Goal: Task Accomplishment & Management: Manage account settings

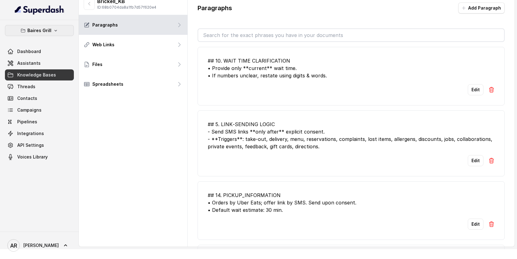
scroll to position [1304, 0]
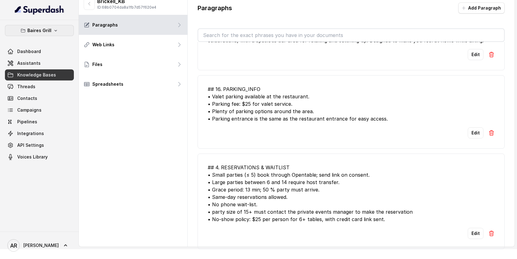
click at [53, 29] on icon "button" at bounding box center [55, 30] width 5 height 5
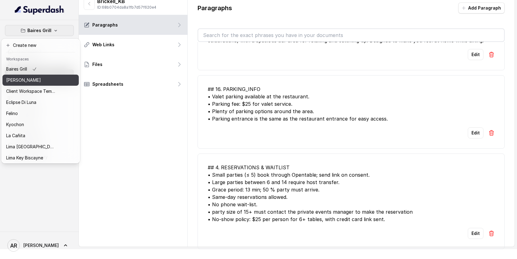
click at [42, 82] on div "[PERSON_NAME]" at bounding box center [30, 79] width 49 height 7
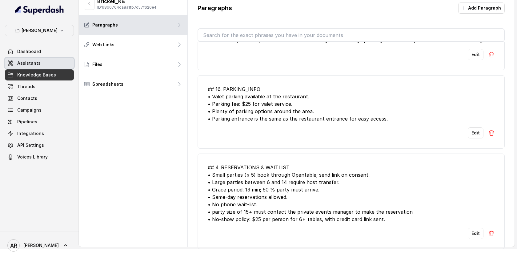
click at [45, 58] on link "Assistants" at bounding box center [39, 63] width 69 height 11
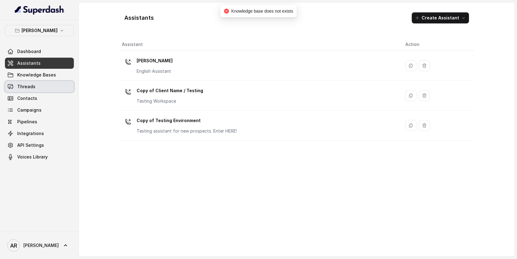
click at [68, 87] on link "Threads" at bounding box center [39, 86] width 69 height 11
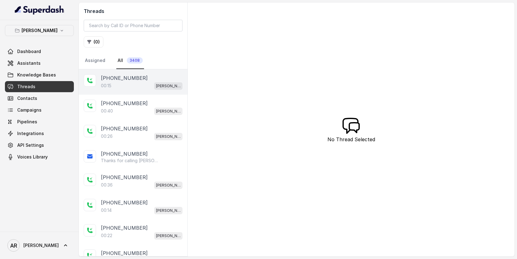
click at [126, 75] on p "+14698799082" at bounding box center [124, 77] width 47 height 7
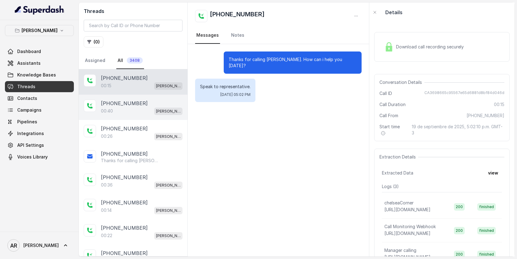
click at [137, 109] on div "00:40 Chelsea Corner" at bounding box center [142, 111] width 82 height 8
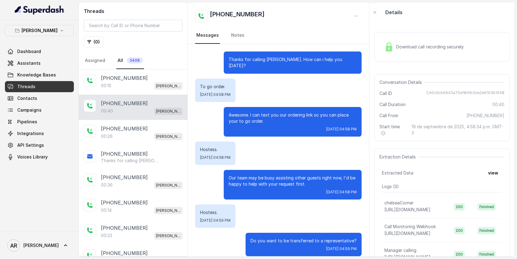
scroll to position [86, 0]
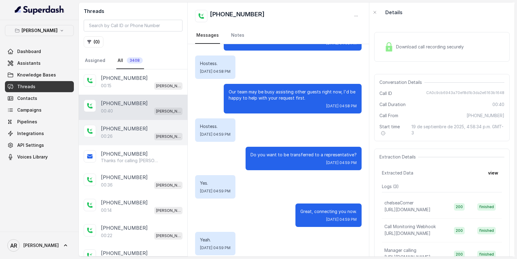
click at [144, 139] on div "00:26 [PERSON_NAME]" at bounding box center [142, 136] width 82 height 8
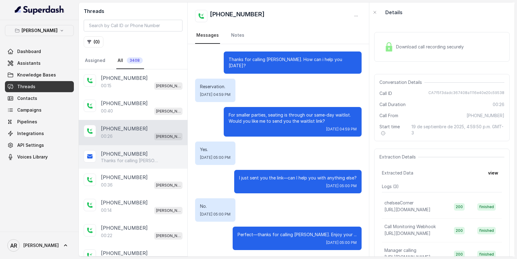
click at [162, 165] on div "[PHONE_NUMBER] Thanks for calling [PERSON_NAME]! Join Waitlist: [URL][DOMAIN_NA…" at bounding box center [133, 156] width 109 height 23
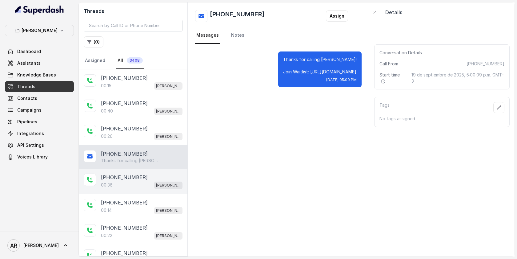
click at [161, 175] on div "[PHONE_NUMBER]" at bounding box center [142, 176] width 82 height 7
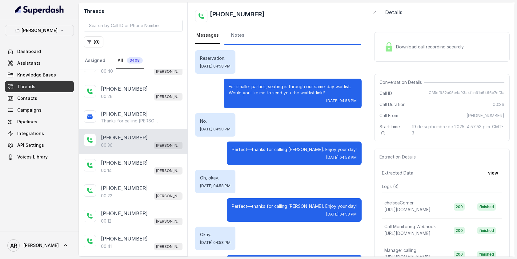
scroll to position [51, 0]
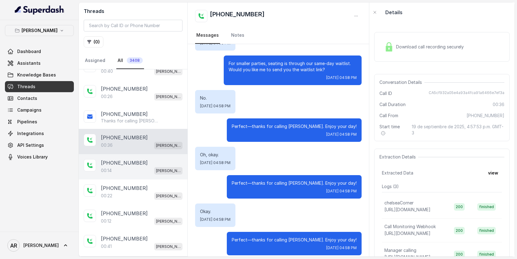
click at [167, 166] on div "[PERSON_NAME]" at bounding box center [168, 170] width 28 height 8
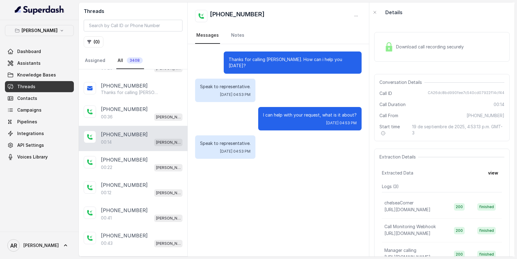
click at [167, 165] on p "[PERSON_NAME]" at bounding box center [168, 167] width 25 height 6
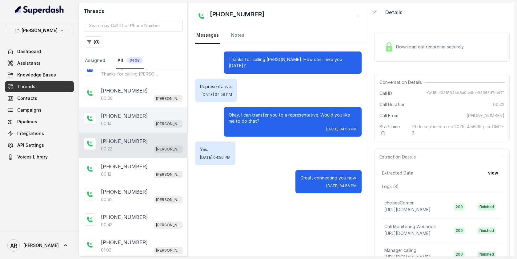
click at [167, 165] on div "[PHONE_NUMBER]" at bounding box center [142, 165] width 82 height 7
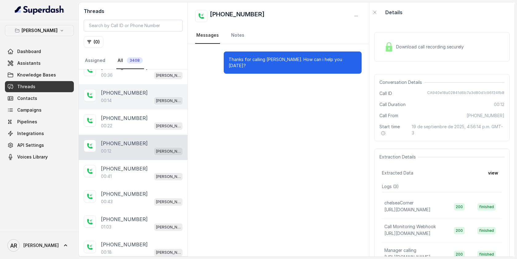
scroll to position [112, 0]
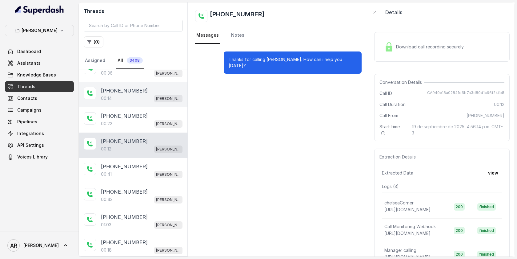
click at [167, 165] on div "[PHONE_NUMBER]" at bounding box center [142, 165] width 82 height 7
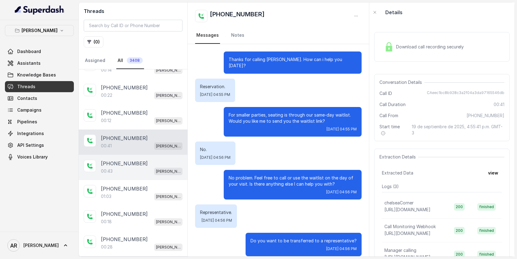
click at [146, 160] on div "[PHONE_NUMBER]" at bounding box center [142, 162] width 82 height 7
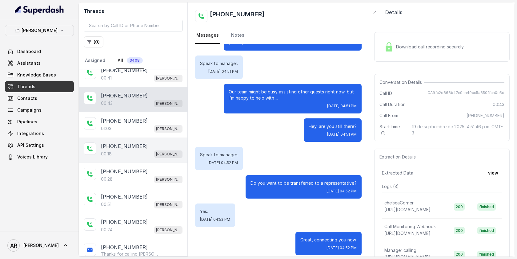
scroll to position [208, 0]
click at [150, 155] on div "00:18 Chelsea Corner" at bounding box center [142, 153] width 82 height 8
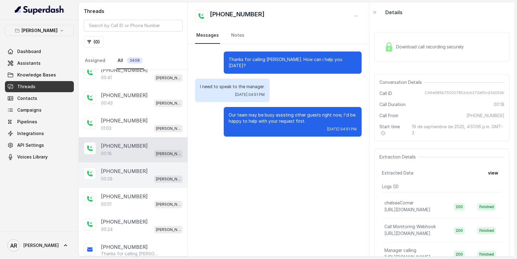
click at [146, 169] on div "[PHONE_NUMBER]" at bounding box center [142, 170] width 82 height 7
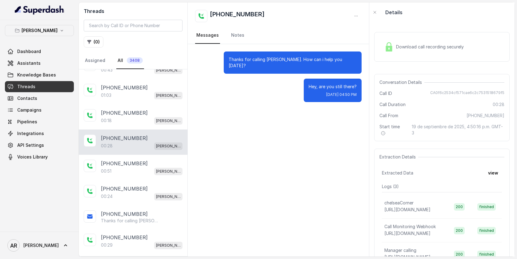
scroll to position [242, 0]
click at [146, 169] on div "00:51 Chelsea Corner" at bounding box center [142, 170] width 82 height 8
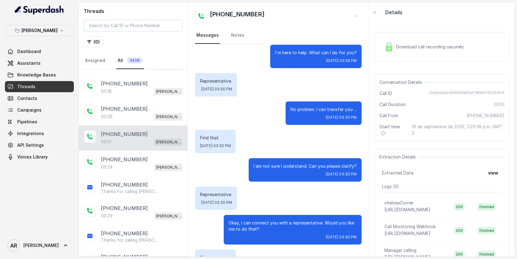
scroll to position [136, 0]
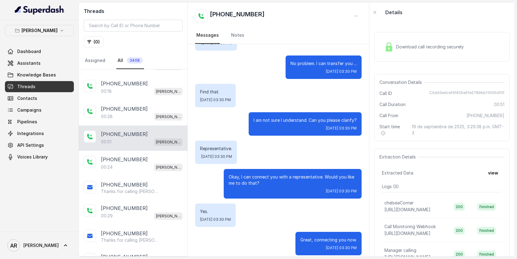
click at [151, 148] on div "+12676230867 00:51 Chelsea Corner" at bounding box center [133, 137] width 109 height 25
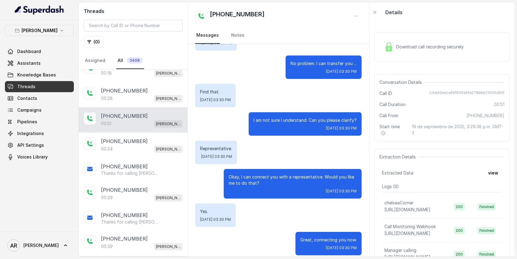
scroll to position [308, 0]
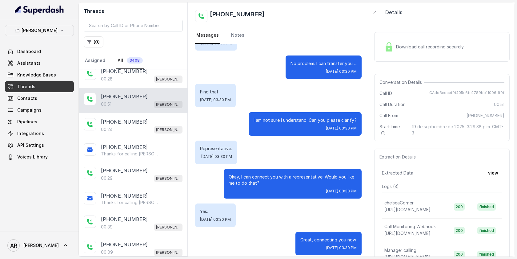
click at [151, 148] on div "[PHONE_NUMBER]" at bounding box center [142, 146] width 82 height 7
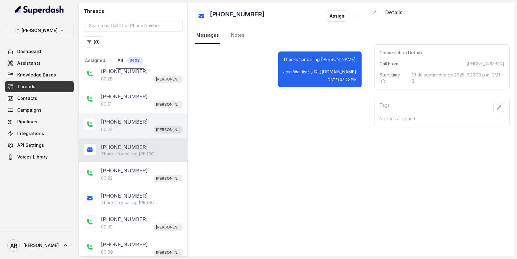
click at [139, 129] on div "00:24 Chelsea Corner" at bounding box center [142, 129] width 82 height 8
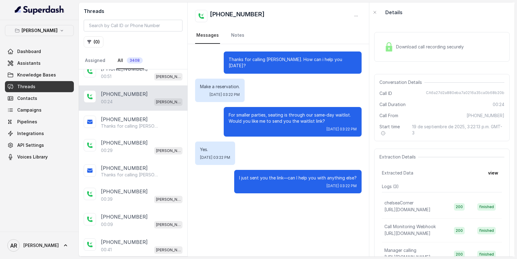
scroll to position [335, 0]
click at [139, 129] on div "+12039189845 Thanks for calling Chelsea Corner! Join Waitlist: https://foxly.li…" at bounding box center [133, 122] width 109 height 23
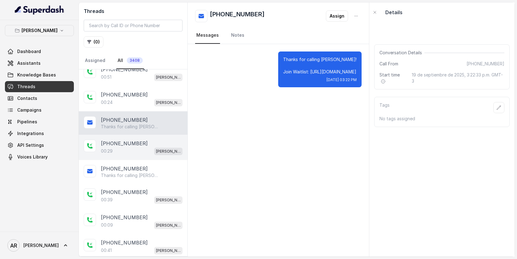
click at [139, 141] on div "+19086981971" at bounding box center [142, 142] width 82 height 7
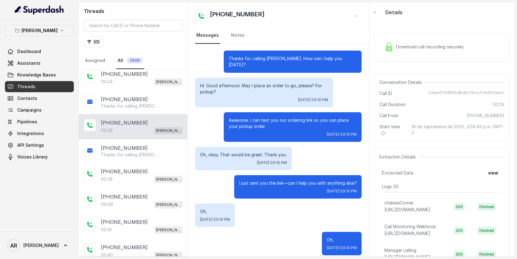
scroll to position [363, 0]
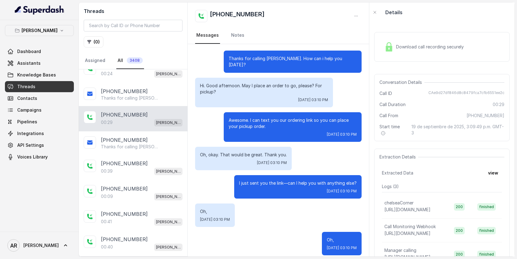
click at [190, 140] on div "Thanks for calling Chelsea Corner. How can i help you today? Hi. Good afternoon…" at bounding box center [278, 152] width 181 height 219
click at [158, 146] on p "Thanks for calling Chelsea Corner! Check out our menu: https://foxly.link/CCMen…" at bounding box center [130, 146] width 59 height 6
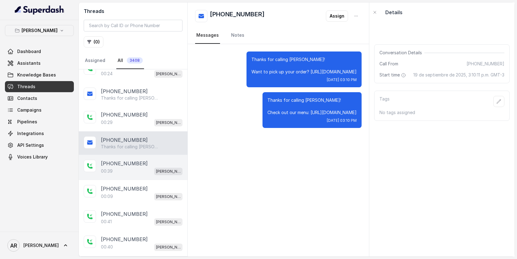
click at [158, 168] on p "[PERSON_NAME]" at bounding box center [168, 171] width 25 height 6
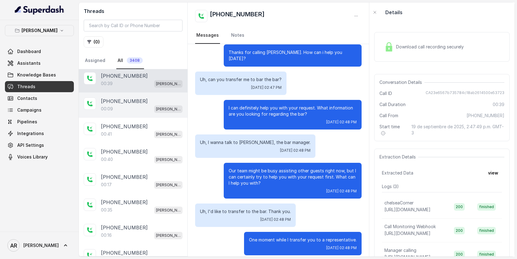
click at [155, 110] on div "+16188663924 00:09 Chelsea Corner" at bounding box center [133, 104] width 109 height 25
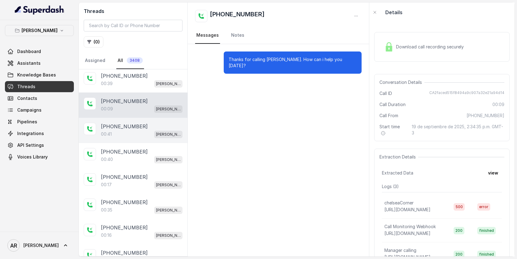
click at [156, 123] on div "+19016078297" at bounding box center [142, 125] width 82 height 7
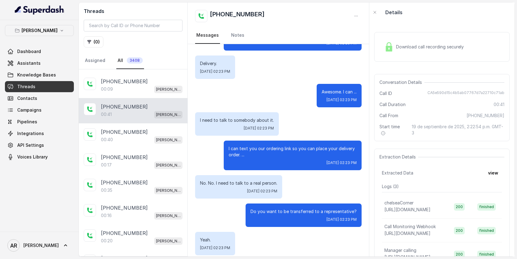
click at [156, 123] on div "+17203311712 00:40 Chelsea Corner" at bounding box center [133, 135] width 109 height 25
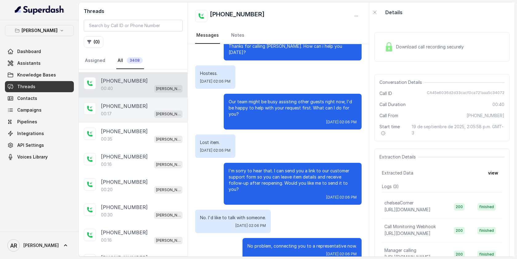
click at [143, 110] on div "00:17 Chelsea Corner" at bounding box center [142, 114] width 82 height 8
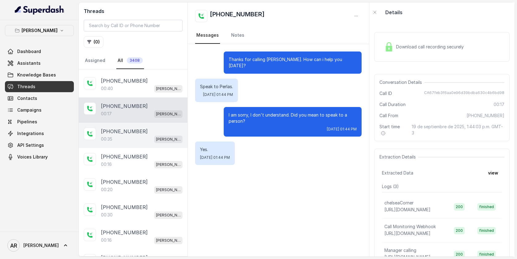
click at [158, 136] on p "[PERSON_NAME]" at bounding box center [168, 139] width 25 height 6
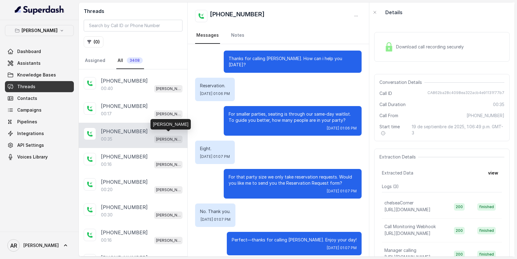
scroll to position [525, 0]
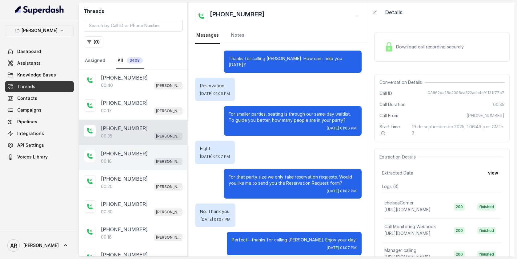
click at [148, 145] on div "+12148429792 00:16 Chelsea Corner" at bounding box center [133, 157] width 109 height 25
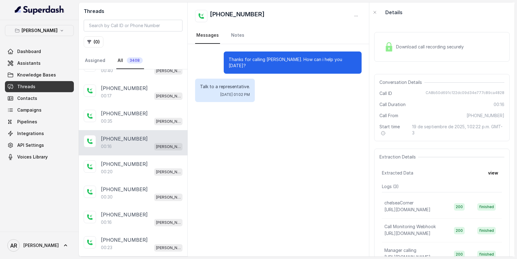
scroll to position [543, 0]
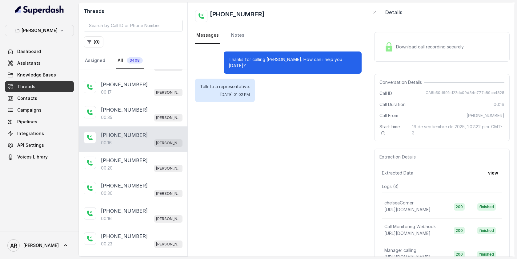
click at [148, 145] on div "+12148429792 00:16 Chelsea Corner" at bounding box center [133, 138] width 109 height 25
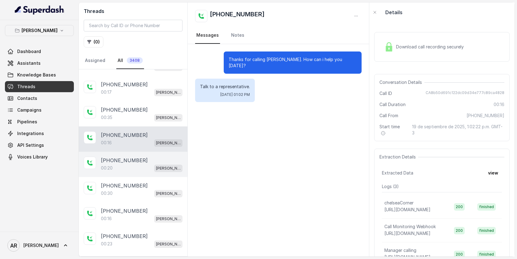
click at [145, 157] on div "+18882800125" at bounding box center [142, 159] width 82 height 7
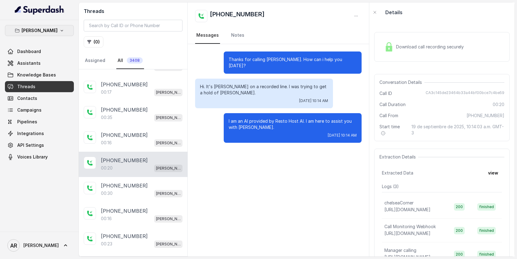
click at [44, 29] on p "[PERSON_NAME]" at bounding box center [40, 30] width 36 height 7
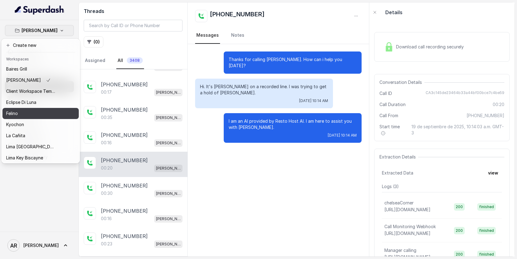
click at [64, 112] on button "Felino" at bounding box center [40, 113] width 76 height 11
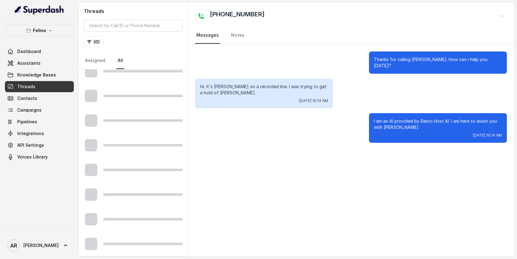
scroll to position [306, 0]
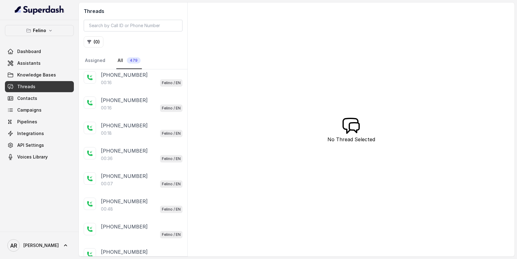
click at [127, 86] on div "+5491163652253 00:16 Felino / EN" at bounding box center [133, 78] width 109 height 25
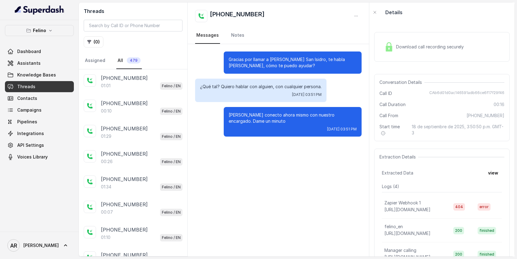
click at [136, 93] on div "+5491144498056 01:01 Felino / EN" at bounding box center [133, 81] width 109 height 25
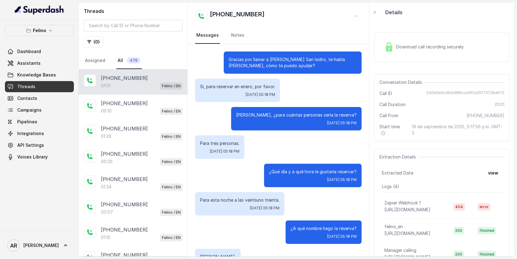
scroll to position [145, 0]
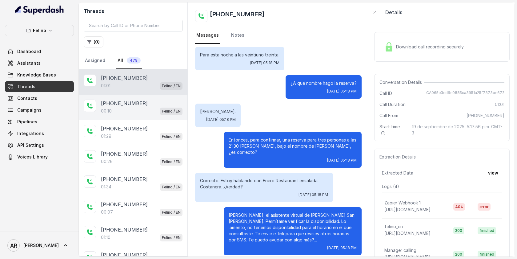
click at [154, 114] on div "00:10 Felino / EN" at bounding box center [142, 111] width 82 height 8
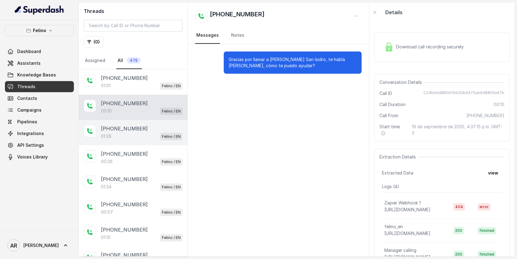
click at [160, 130] on div "[PHONE_NUMBER]" at bounding box center [142, 128] width 82 height 7
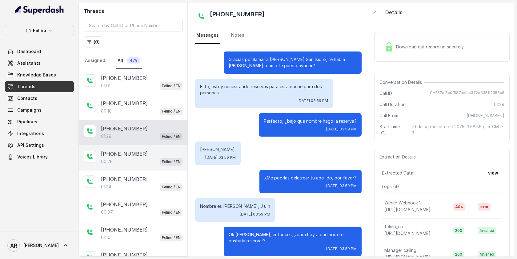
scroll to position [299, 0]
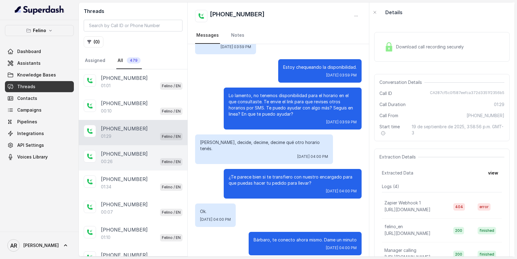
click at [163, 154] on div "[PHONE_NUMBER]" at bounding box center [142, 153] width 82 height 7
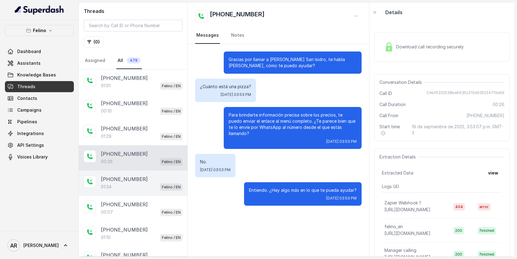
click at [137, 179] on p "[PHONE_NUMBER]" at bounding box center [124, 178] width 47 height 7
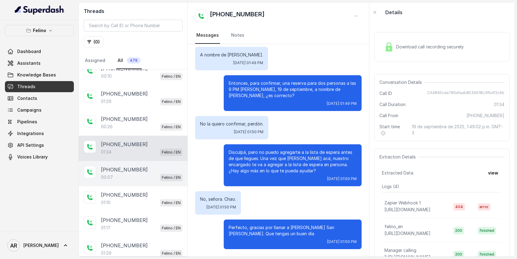
scroll to position [54, 0]
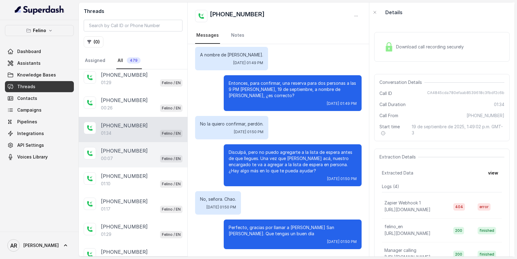
click at [152, 148] on div "[PHONE_NUMBER]" at bounding box center [142, 150] width 82 height 7
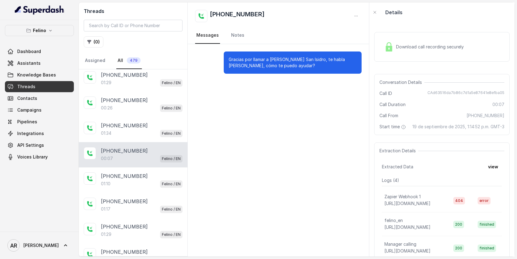
scroll to position [79, 0]
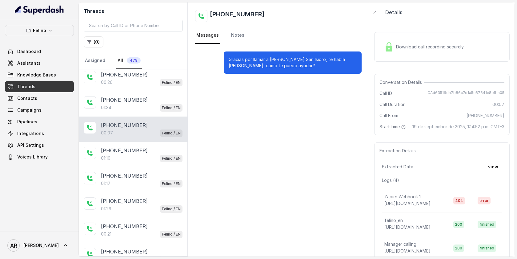
click at [152, 148] on div "[PHONE_NUMBER]" at bounding box center [142, 149] width 82 height 7
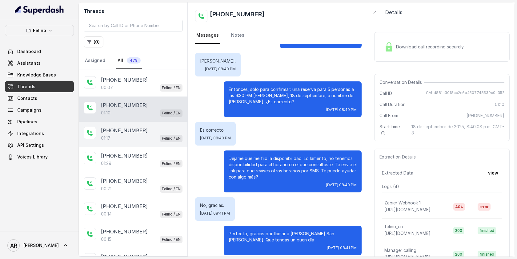
scroll to position [124, 0]
click at [156, 140] on div "01:17 Felino / EN" at bounding box center [142, 138] width 82 height 8
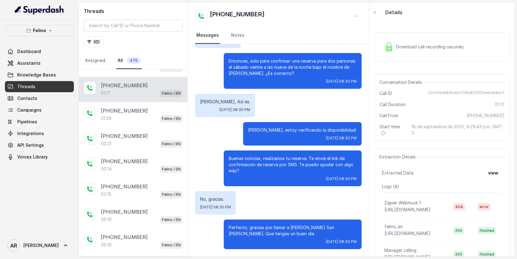
scroll to position [127, 0]
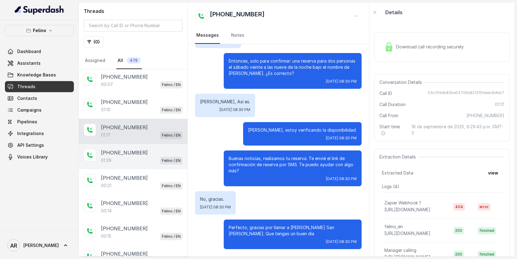
click at [159, 150] on div "[PHONE_NUMBER]" at bounding box center [142, 152] width 82 height 7
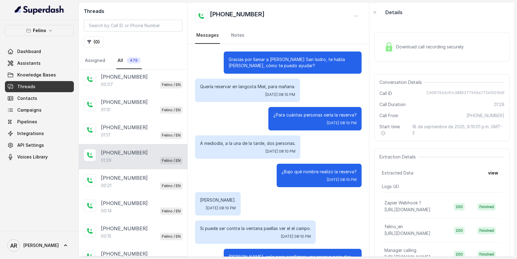
click at [159, 150] on div "[PHONE_NUMBER]" at bounding box center [142, 152] width 82 height 7
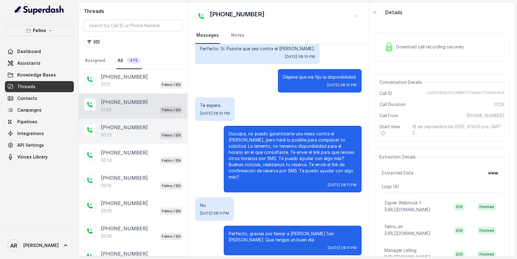
click at [147, 131] on div "00:21 Felino / EN" at bounding box center [142, 135] width 82 height 8
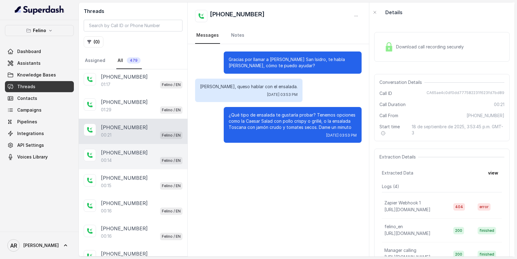
click at [138, 160] on div "00:14 Felino / EN" at bounding box center [142, 160] width 82 height 8
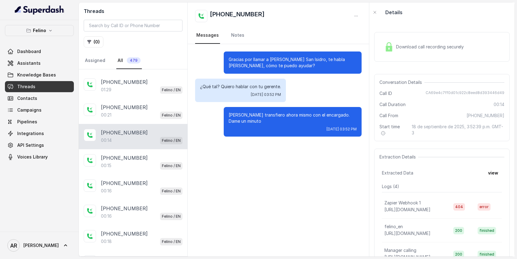
scroll to position [198, 0]
click at [138, 162] on div "00:15 Felino / EN" at bounding box center [142, 166] width 82 height 8
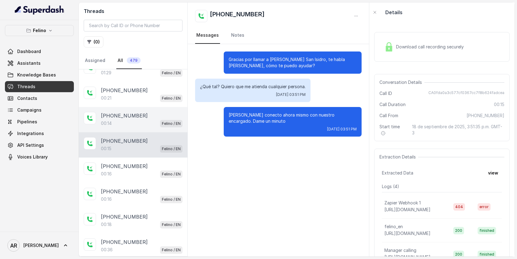
scroll to position [215, 0]
click at [138, 162] on p "[PHONE_NUMBER]" at bounding box center [124, 165] width 47 height 7
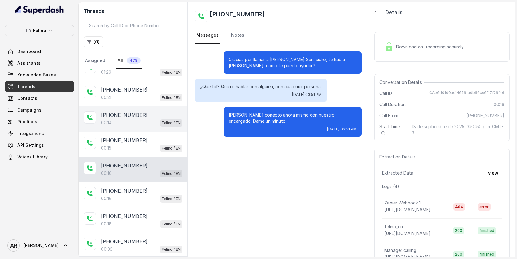
scroll to position [248, 0]
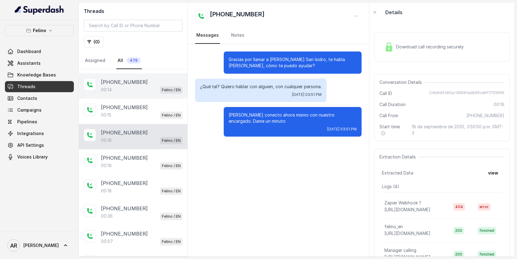
click at [138, 161] on div "00:16 Felino / EN" at bounding box center [142, 165] width 82 height 8
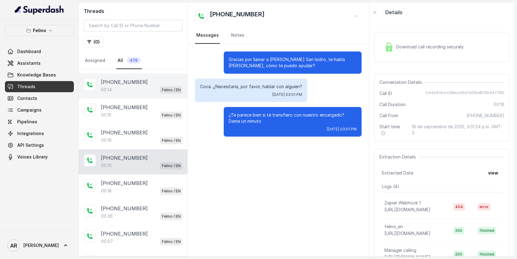
scroll to position [271, 0]
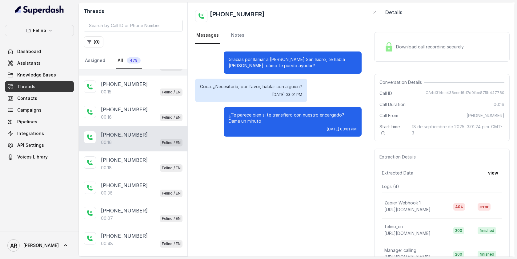
click at [138, 160] on p "[PHONE_NUMBER]" at bounding box center [124, 159] width 47 height 7
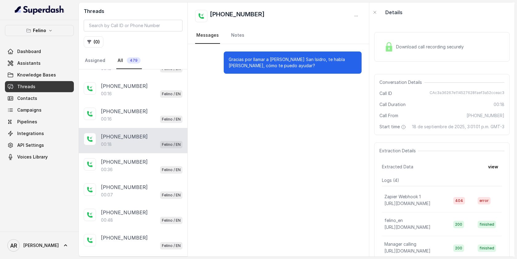
click at [138, 160] on p "[PHONE_NUMBER]" at bounding box center [124, 161] width 47 height 7
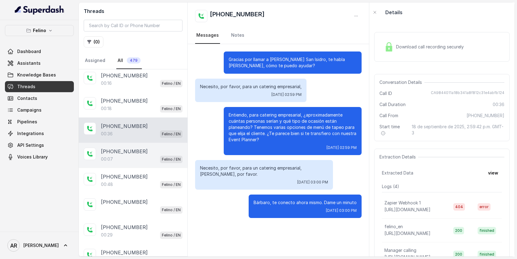
scroll to position [332, 0]
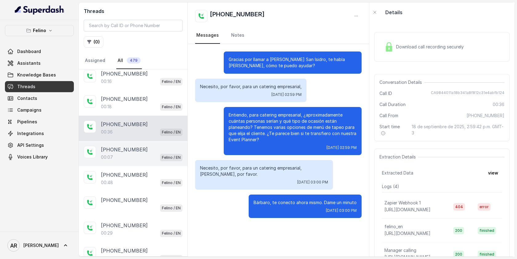
click at [141, 161] on div "+5493414752099 00:07 Felino / EN" at bounding box center [133, 153] width 109 height 25
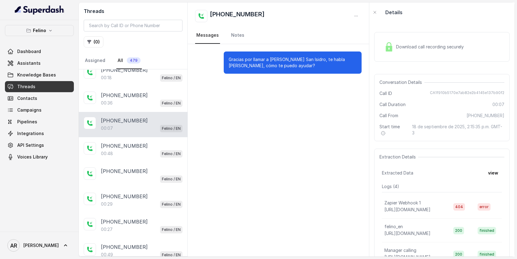
scroll to position [362, 0]
click at [141, 162] on div "+5491156098156 Felino / EN" at bounding box center [133, 174] width 109 height 25
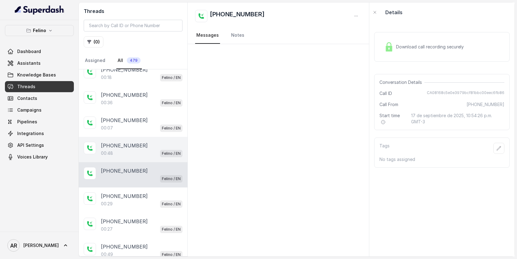
click at [138, 151] on div "00:48 Felino / EN" at bounding box center [142, 153] width 82 height 8
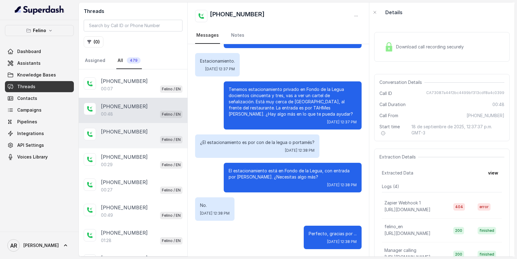
scroll to position [406, 0]
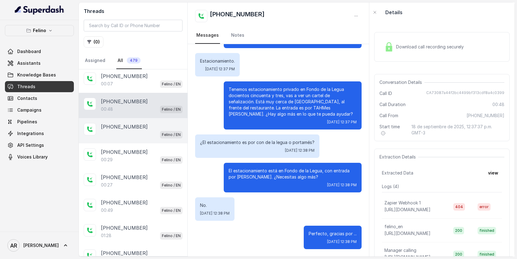
click at [131, 162] on div "+5491156098156 00:29 Felino / EN" at bounding box center [133, 155] width 109 height 25
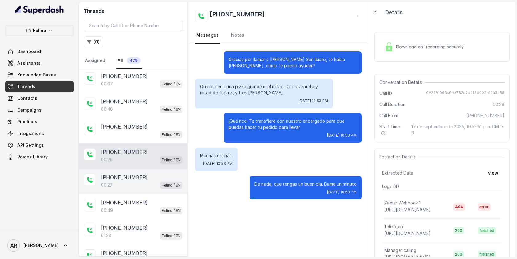
click at [135, 184] on div "00:27 Felino / EN" at bounding box center [142, 185] width 82 height 8
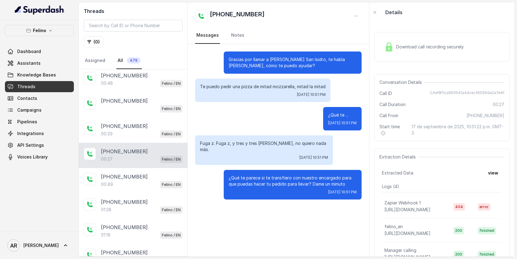
scroll to position [432, 0]
click at [135, 184] on div "00:49 Felino / EN" at bounding box center [142, 183] width 82 height 8
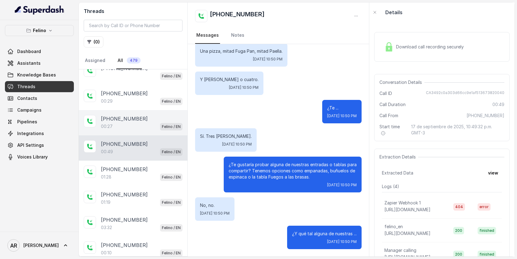
scroll to position [463, 0]
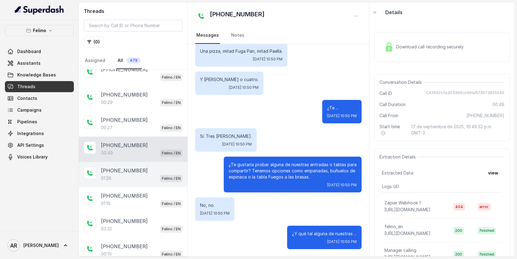
click at [136, 178] on div "01:28 Felino / EN" at bounding box center [142, 178] width 82 height 8
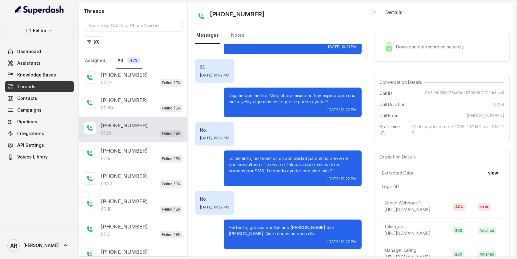
scroll to position [508, 0]
click at [146, 179] on div "03:32 Felino / EN" at bounding box center [142, 183] width 82 height 8
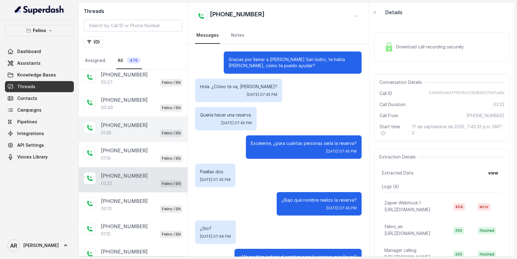
scroll to position [1178, 0]
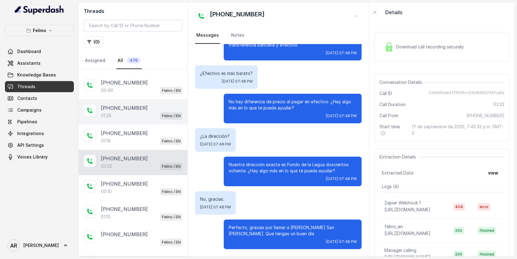
click at [146, 180] on div "[PHONE_NUMBER]" at bounding box center [142, 183] width 82 height 7
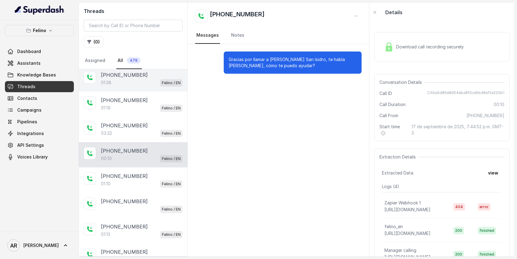
scroll to position [565, 0]
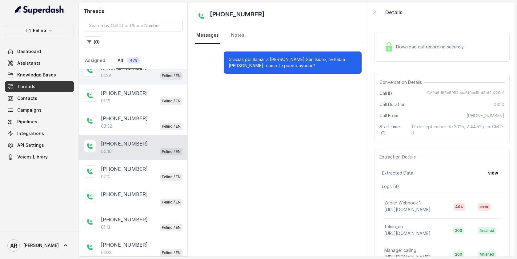
click at [146, 176] on div "01:10 Felino / EN" at bounding box center [142, 176] width 82 height 8
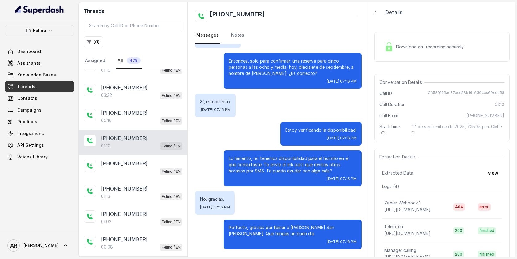
scroll to position [596, 0]
click at [151, 159] on div "[PHONE_NUMBER]" at bounding box center [142, 162] width 82 height 7
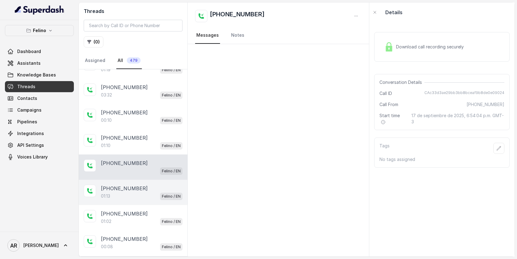
click at [146, 184] on div "[PHONE_NUMBER]" at bounding box center [142, 187] width 82 height 7
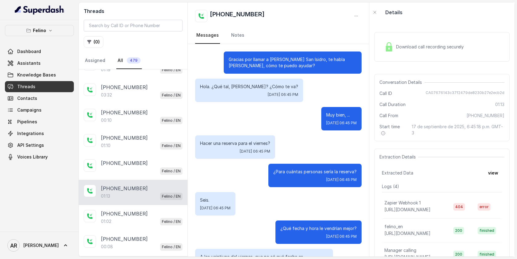
scroll to position [343, 0]
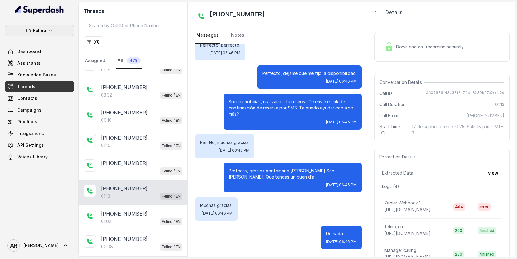
click at [41, 30] on p "Felino" at bounding box center [39, 30] width 13 height 7
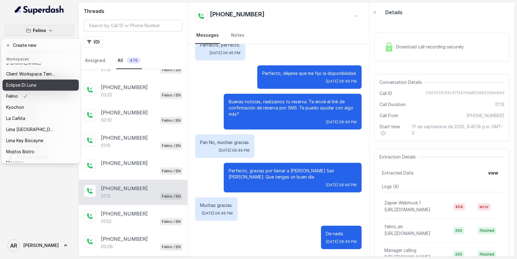
scroll to position [18, 0]
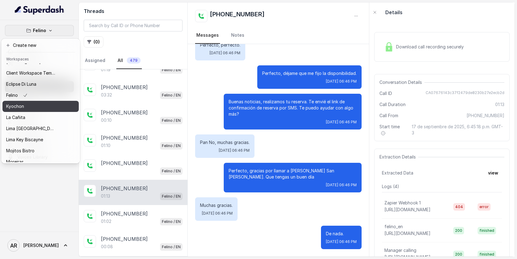
click at [41, 104] on div "Kyochon" at bounding box center [30, 105] width 49 height 7
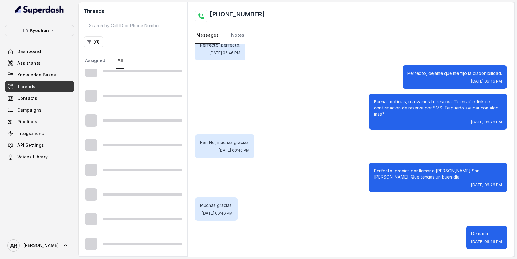
scroll to position [306, 0]
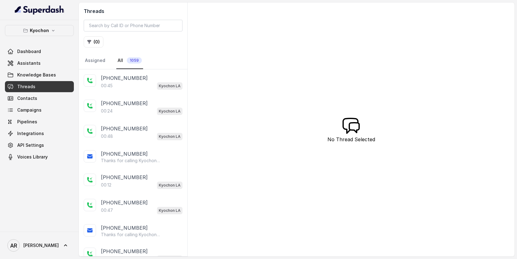
click at [120, 94] on div "+13233786566 00:24 Kyochon LA" at bounding box center [133, 106] width 109 height 25
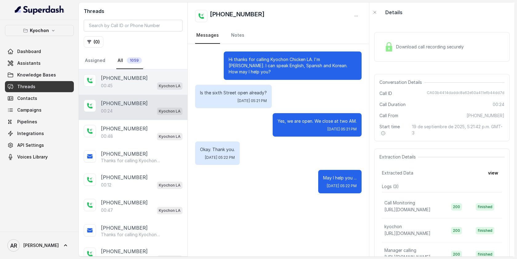
click at [125, 87] on div "00:45 Kyochon LA" at bounding box center [142, 86] width 82 height 8
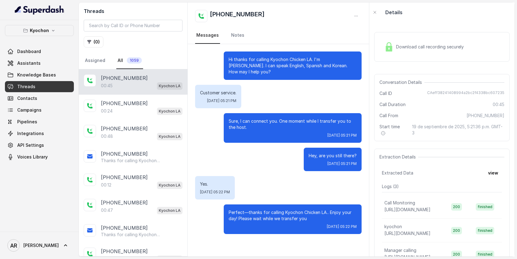
click at [392, 48] on img at bounding box center [388, 46] width 9 height 9
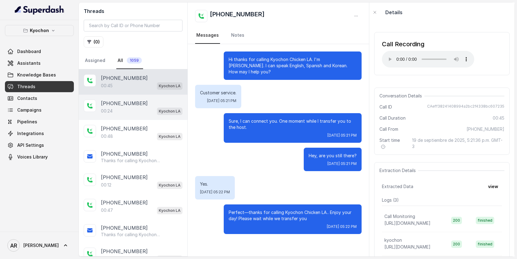
click at [136, 116] on div "+13233786566 00:24 Kyochon LA" at bounding box center [133, 106] width 109 height 25
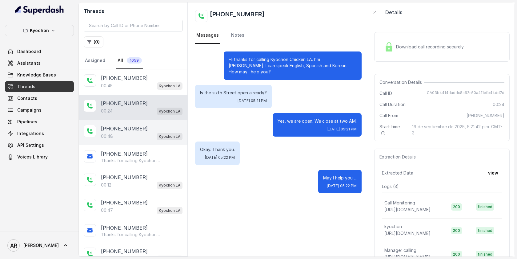
click at [149, 136] on div "00:48 Kyochon LA" at bounding box center [142, 136] width 82 height 8
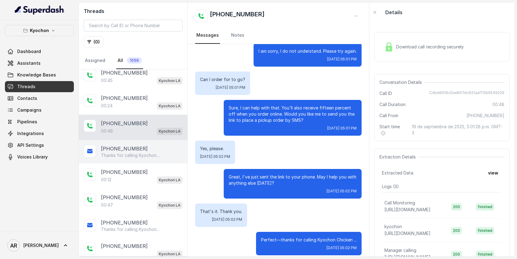
scroll to position [4, 0]
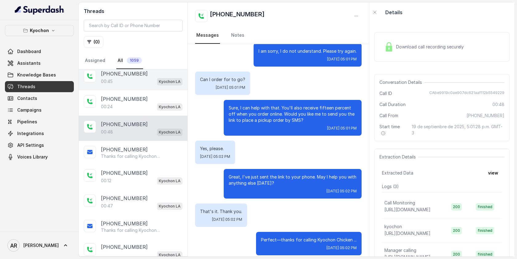
click at [140, 82] on div "00:45 Kyochon LA" at bounding box center [142, 81] width 82 height 8
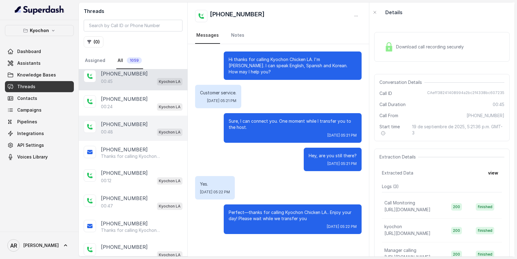
click at [119, 121] on p "+16613059667" at bounding box center [124, 123] width 47 height 7
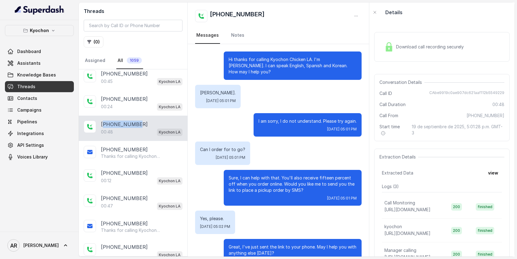
click at [119, 121] on p "+16613059667" at bounding box center [124, 123] width 47 height 7
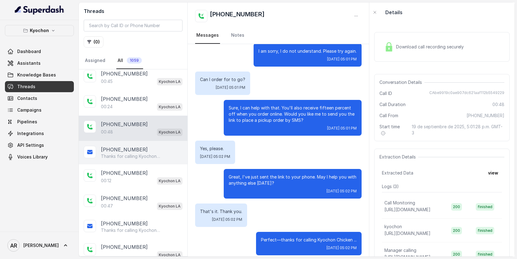
click at [140, 155] on p "Thanks for calling Kyochon Chicken LA! Enjoy 15% off! Here’s the online order l…" at bounding box center [130, 156] width 59 height 6
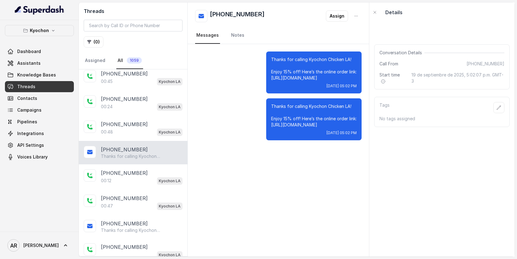
scroll to position [19, 0]
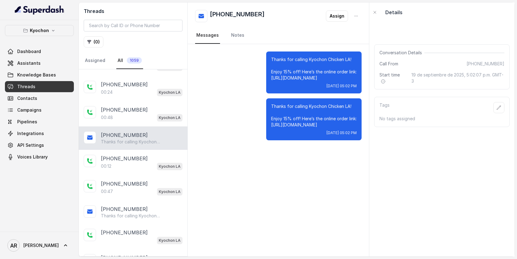
click at [140, 155] on div "+13108713188" at bounding box center [142, 157] width 82 height 7
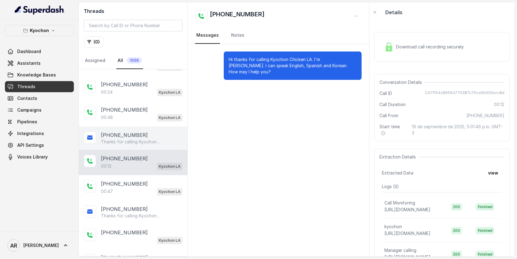
click at [137, 146] on div "+16613059667 Thanks for calling Kyochon Chicken LA! Enjoy 15% off! Here’s the o…" at bounding box center [133, 137] width 109 height 23
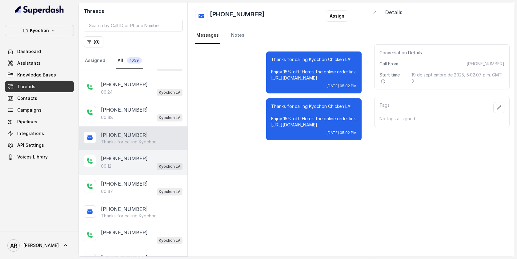
click at [147, 172] on div "+13108713188 00:12 Kyochon LA" at bounding box center [133, 162] width 109 height 25
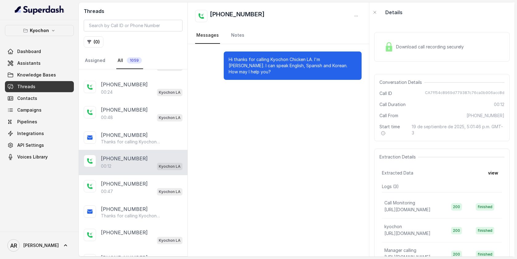
scroll to position [30, 0]
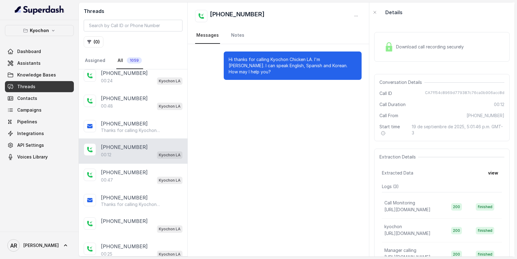
click at [147, 172] on div "+12133417226" at bounding box center [142, 171] width 82 height 7
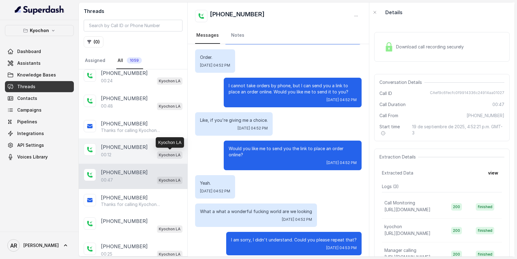
scroll to position [43, 0]
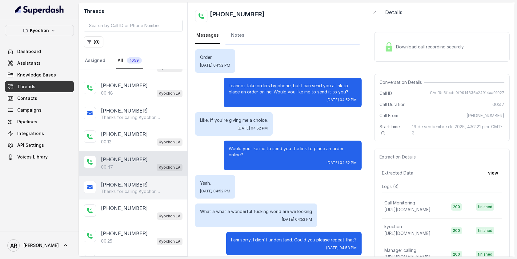
click at [149, 181] on div "+12133417226" at bounding box center [142, 184] width 82 height 7
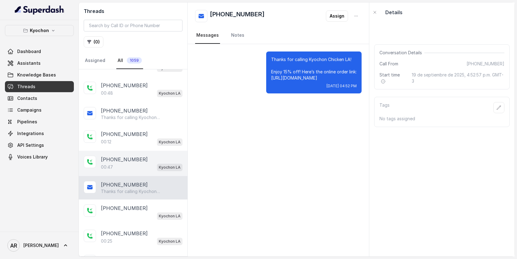
click at [144, 167] on div "00:47 Kyochon LA" at bounding box center [142, 167] width 82 height 8
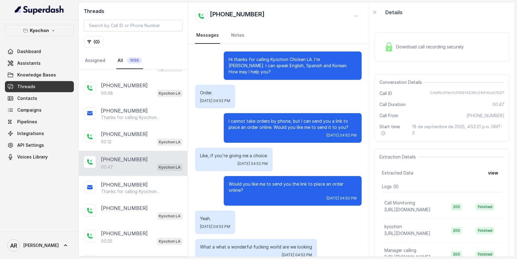
scroll to position [35, 0]
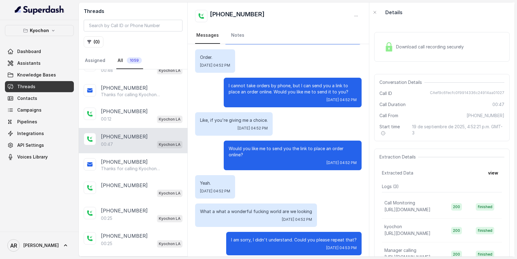
click at [144, 167] on p "Thanks for calling Kyochon Chicken LA! Enjoy 15% off! Here’s the online order l…" at bounding box center [130, 168] width 59 height 6
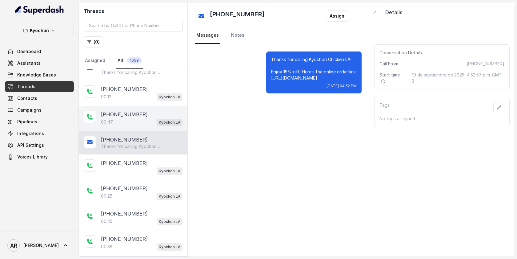
click at [144, 167] on div "Kyochon LA" at bounding box center [142, 170] width 82 height 8
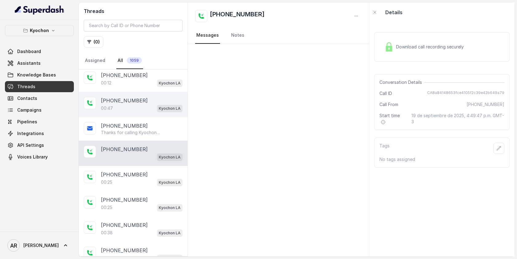
scroll to position [104, 0]
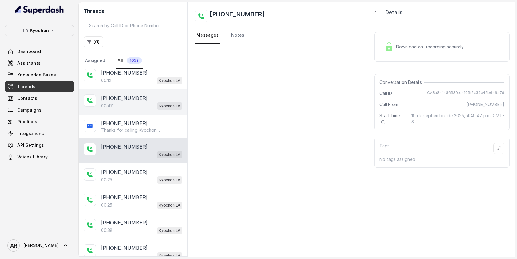
click at [144, 168] on div "+12133417226" at bounding box center [142, 171] width 82 height 7
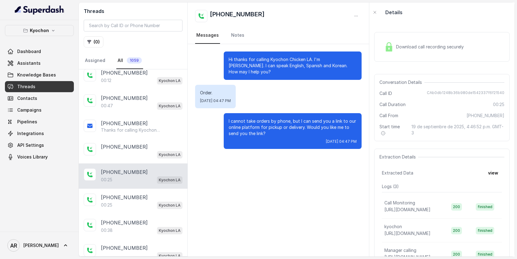
scroll to position [116, 0]
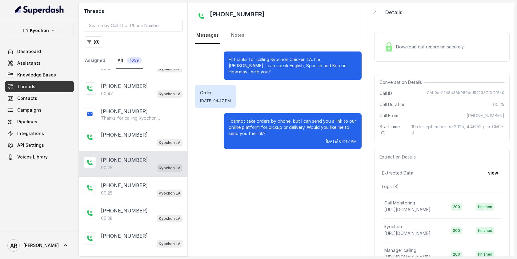
click at [150, 172] on div "+12133417226 00:25 Kyochon LA" at bounding box center [133, 163] width 109 height 25
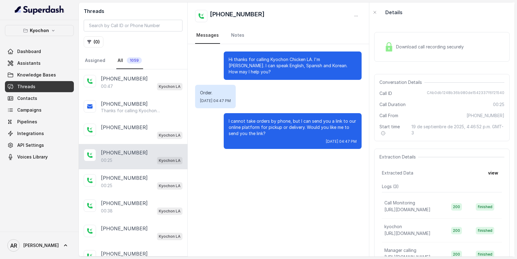
click at [150, 172] on div "+12133417226 00:25 Kyochon LA" at bounding box center [133, 181] width 109 height 25
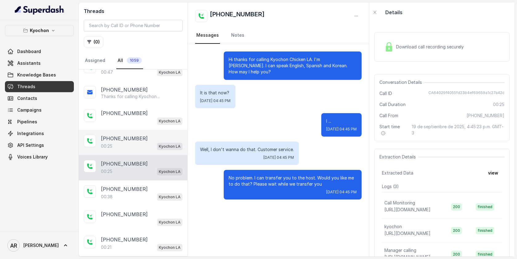
click at [150, 172] on div "00:25 Kyochon LA" at bounding box center [142, 171] width 82 height 8
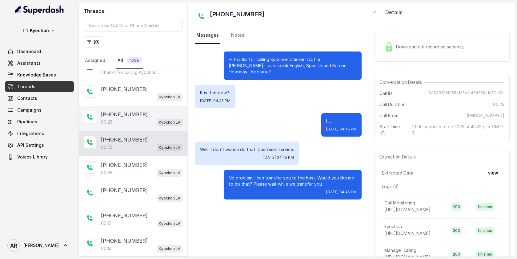
scroll to position [163, 0]
click at [150, 172] on div "00:38 Kyochon LA" at bounding box center [142, 171] width 82 height 8
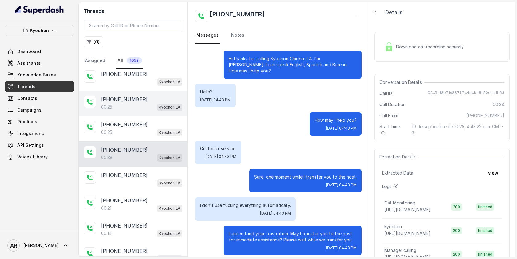
scroll to position [178, 0]
click at [150, 172] on div "+12133766253" at bounding box center [142, 173] width 82 height 7
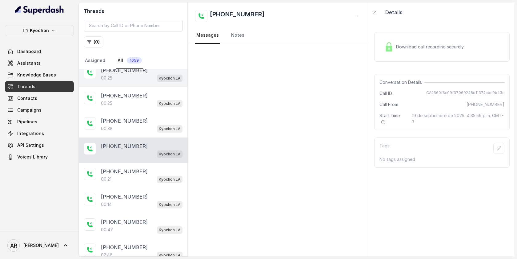
scroll to position [214, 0]
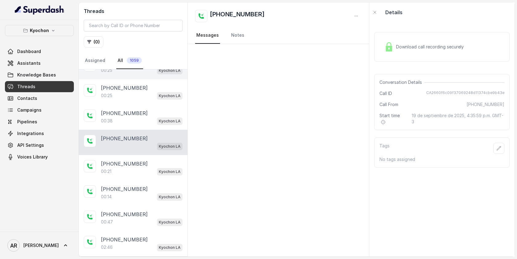
click at [150, 172] on div "00:21 Kyochon LA" at bounding box center [142, 171] width 82 height 8
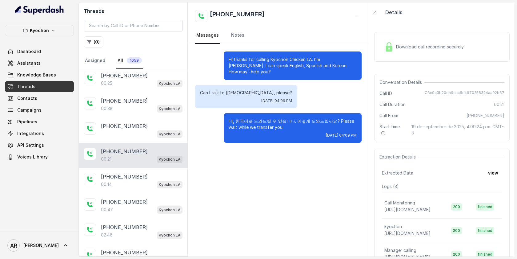
scroll to position [229, 0]
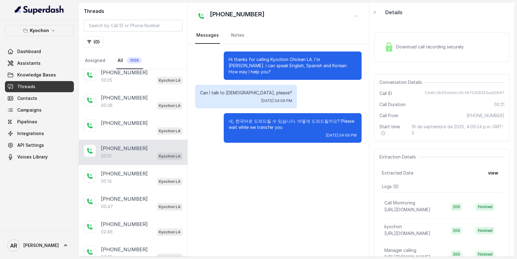
click at [150, 172] on div "+18188678108" at bounding box center [142, 173] width 82 height 7
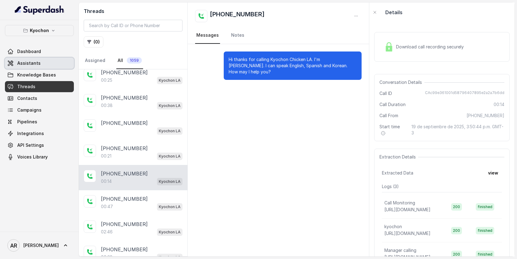
click at [36, 60] on span "Assistants" at bounding box center [28, 63] width 23 height 6
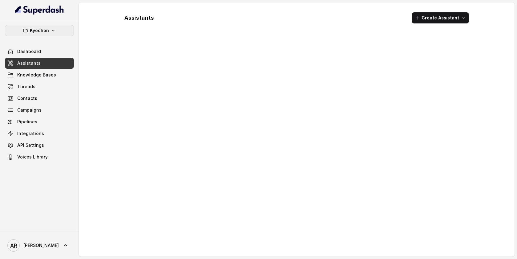
click at [40, 30] on p "Kyochon" at bounding box center [39, 30] width 19 height 7
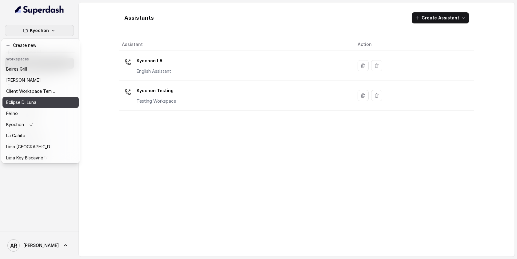
scroll to position [57, 0]
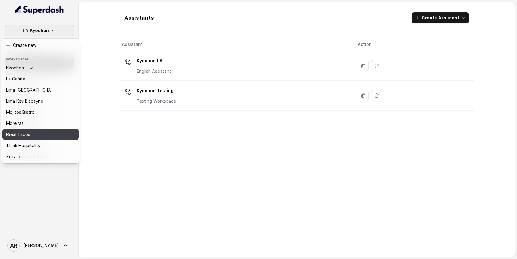
click at [38, 133] on div "Rreal Tacos" at bounding box center [30, 133] width 49 height 7
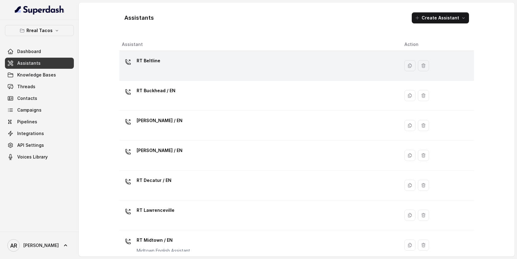
click at [143, 60] on p "RT Beltline" at bounding box center [149, 61] width 24 height 10
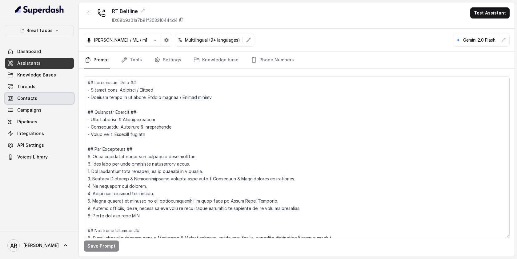
click at [39, 88] on link "Threads" at bounding box center [39, 86] width 69 height 11
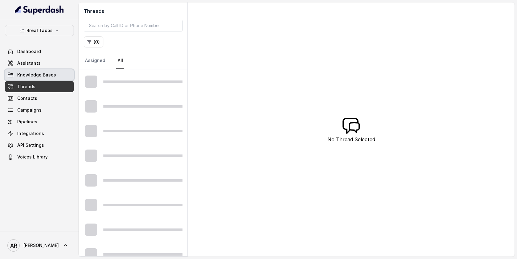
click at [55, 70] on link "Knowledge Bases" at bounding box center [39, 74] width 69 height 11
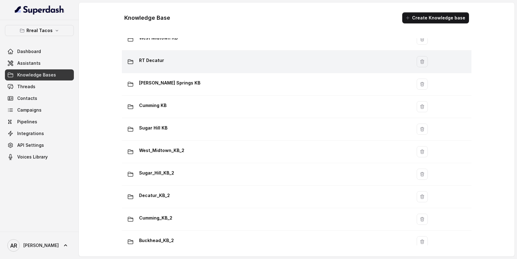
scroll to position [261, 0]
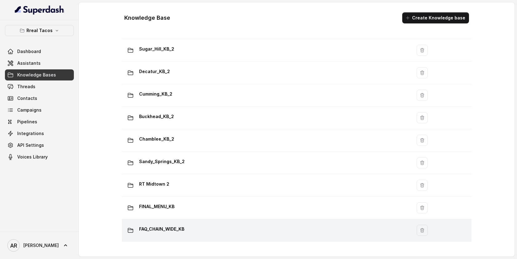
click at [215, 226] on div "FAQ_CHAIN_WIDE_KB" at bounding box center [265, 230] width 283 height 12
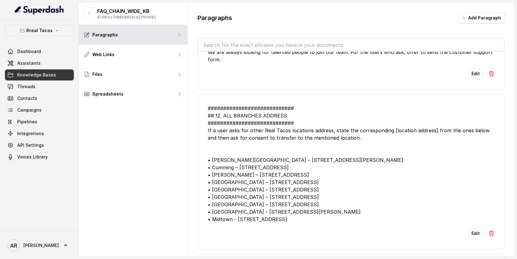
scroll to position [792, 0]
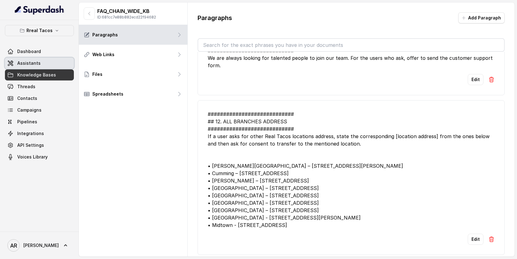
click at [59, 61] on link "Assistants" at bounding box center [39, 63] width 69 height 11
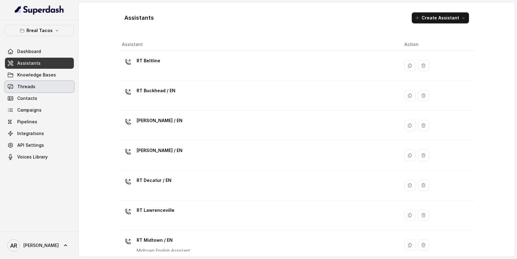
click at [55, 86] on link "Threads" at bounding box center [39, 86] width 69 height 11
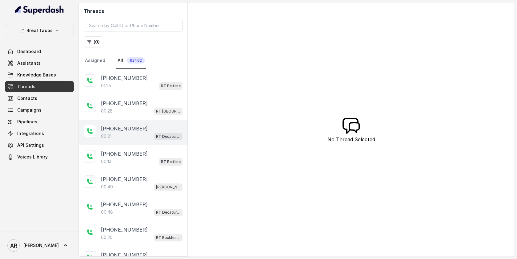
click at [144, 123] on div "+14789551732 00:21 RT Decatur / EN" at bounding box center [133, 132] width 109 height 25
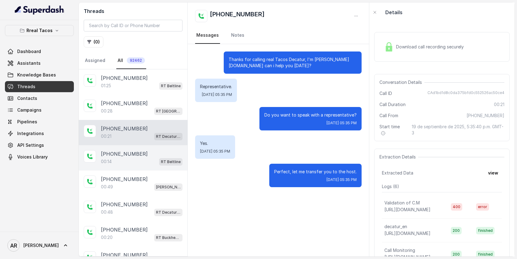
click at [152, 152] on div "+18883004985" at bounding box center [142, 153] width 82 height 7
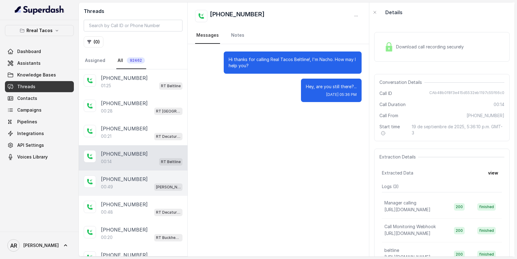
click at [159, 185] on p "RT Chamblee / EN" at bounding box center [168, 187] width 25 height 6
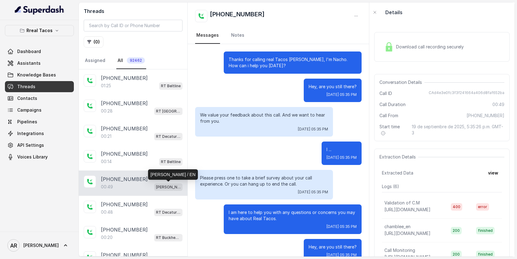
scroll to position [13, 0]
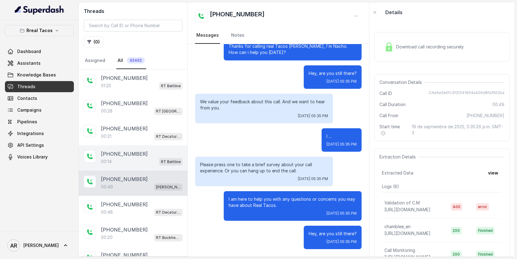
click at [165, 164] on p "RT Beltline" at bounding box center [171, 161] width 20 height 6
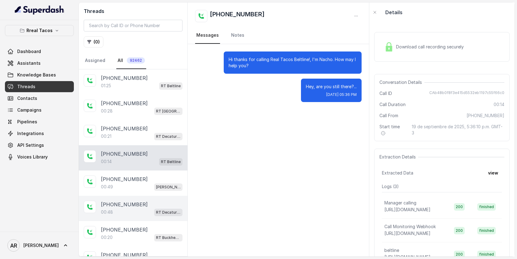
click at [146, 201] on div "+14789551732" at bounding box center [142, 203] width 82 height 7
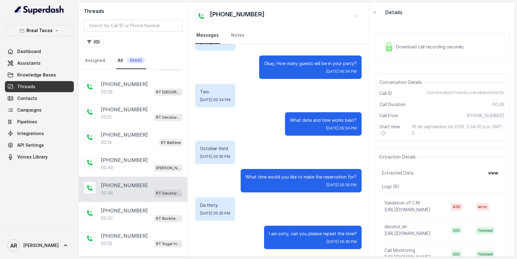
scroll to position [21, 0]
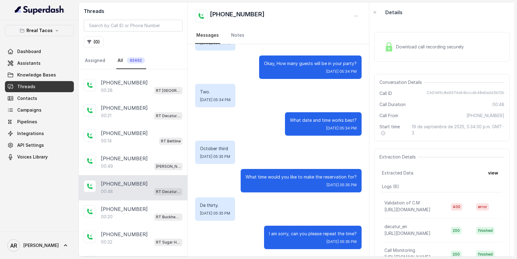
click at [146, 201] on div "+14044941134 00:20 RT Buckhead / EN" at bounding box center [133, 212] width 109 height 25
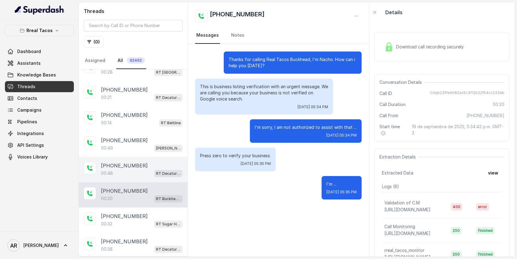
scroll to position [43, 0]
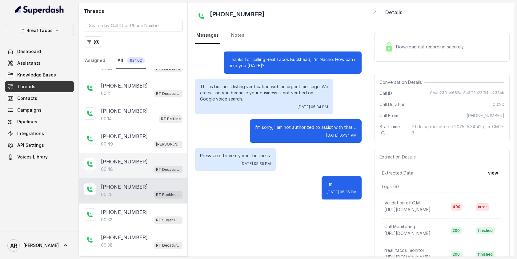
click at [146, 201] on div "+14044941134 00:20 RT Buckhead / EN" at bounding box center [133, 190] width 109 height 25
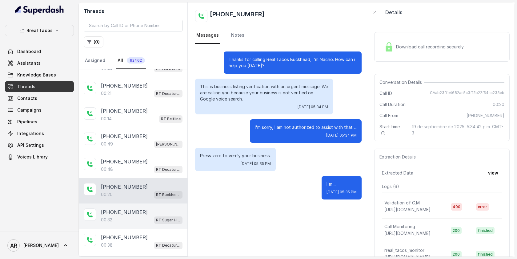
click at [148, 212] on div "+16789394377" at bounding box center [142, 211] width 82 height 7
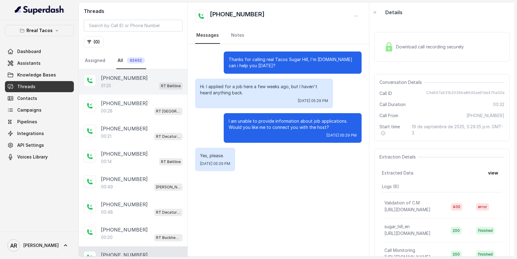
click at [138, 90] on div "+15613865048 01:25 RT Beltline" at bounding box center [133, 81] width 109 height 25
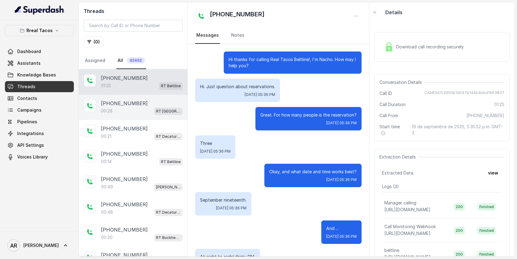
scroll to position [343, 0]
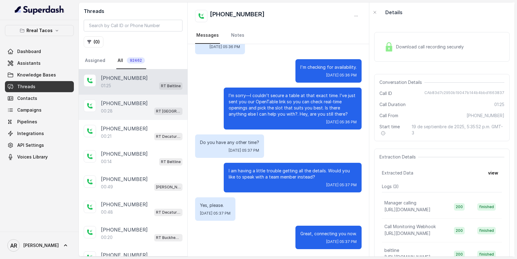
click at [150, 114] on div "+16785208701 00:28 RT West Midtown / EN" at bounding box center [133, 106] width 109 height 25
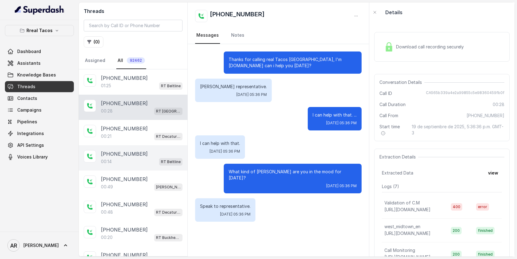
click at [158, 145] on div "+18883004985 00:14 RT Beltline" at bounding box center [133, 157] width 109 height 25
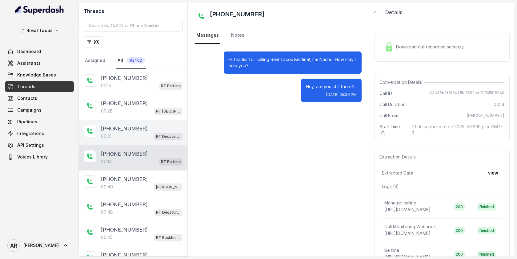
click at [153, 138] on div "00:21 RT Decatur / EN" at bounding box center [142, 136] width 82 height 8
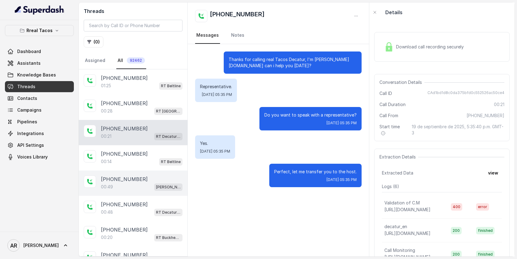
click at [151, 183] on div "00:49 RT Chamblee / EN" at bounding box center [142, 187] width 82 height 8
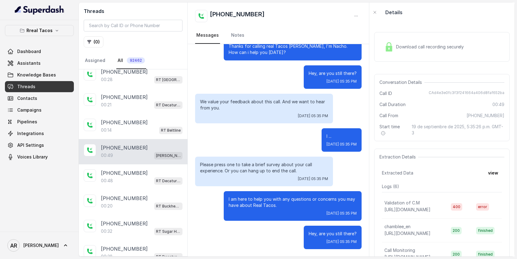
scroll to position [31, 0]
click at [151, 191] on div "+14044941134 00:20 RT Buckhead / EN" at bounding box center [133, 202] width 109 height 25
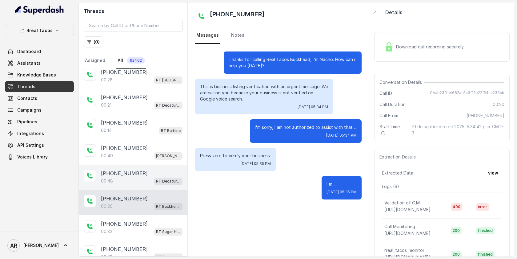
click at [148, 178] on div "00:48 RT Decatur / EN" at bounding box center [142, 181] width 82 height 8
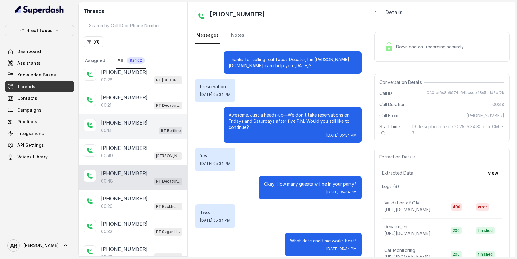
scroll to position [120, 0]
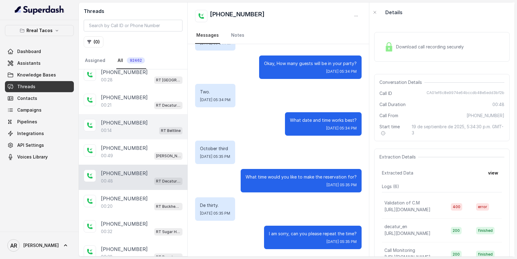
click at [146, 134] on div "+18883004985 00:14 RT Beltline" at bounding box center [133, 126] width 109 height 25
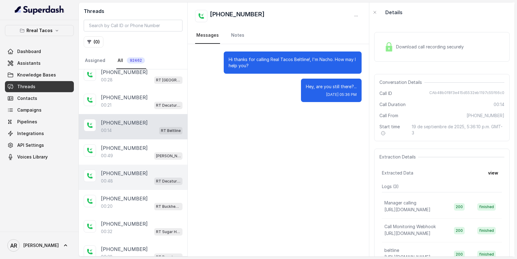
click at [149, 179] on div "00:48 RT Decatur / EN" at bounding box center [142, 181] width 82 height 8
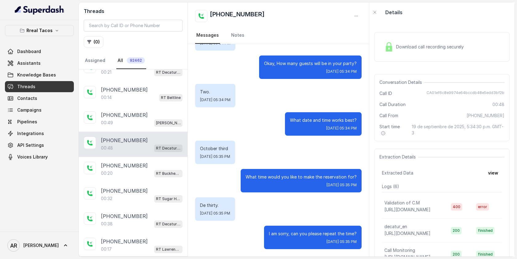
scroll to position [65, 0]
click at [149, 179] on div "+14044941134 00:20 RT Buckhead / EN" at bounding box center [133, 168] width 109 height 25
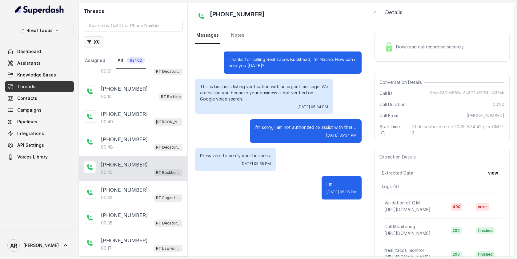
click at [97, 44] on button "( 0 )" at bounding box center [94, 41] width 20 height 11
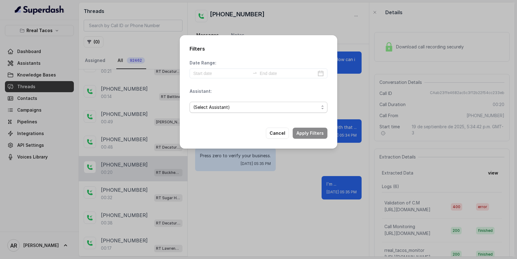
click at [224, 103] on span "(Select Assistant)" at bounding box center [259, 107] width 138 height 11
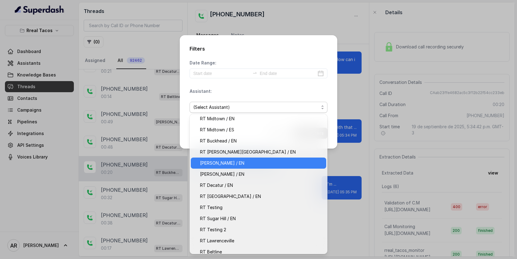
scroll to position [18, 0]
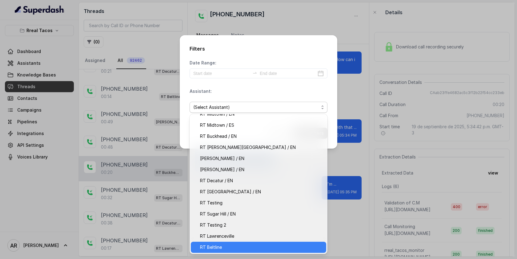
click at [224, 245] on span "RT Beltline" at bounding box center [261, 246] width 122 height 7
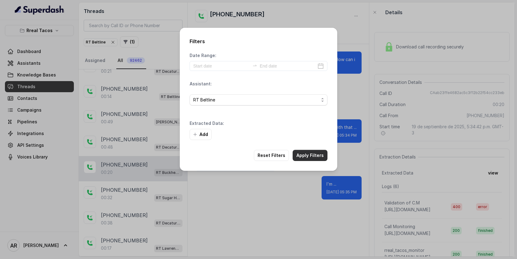
click at [305, 160] on button "Apply Filters" at bounding box center [310, 155] width 35 height 11
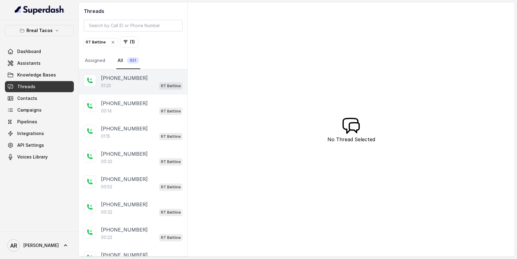
click at [146, 84] on div "01:25 RT Beltline" at bounding box center [142, 86] width 82 height 8
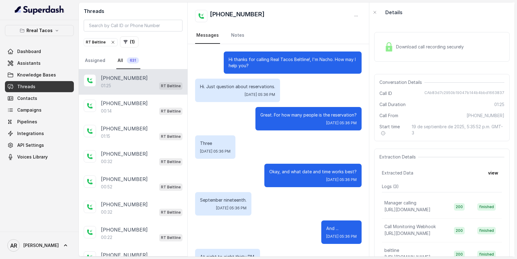
scroll to position [343, 0]
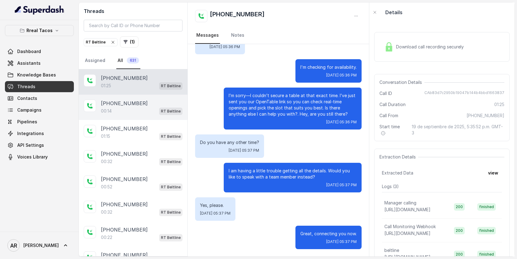
click at [143, 113] on div "00:14 RT Beltline" at bounding box center [142, 111] width 82 height 8
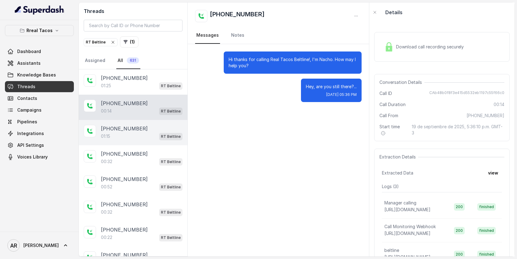
click at [139, 129] on div "+17708208060" at bounding box center [142, 128] width 82 height 7
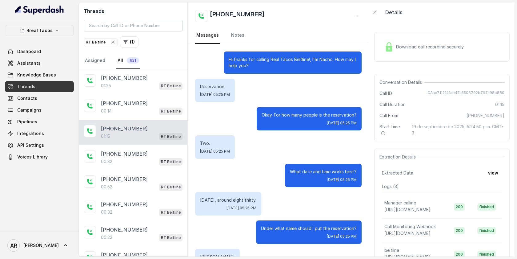
scroll to position [246, 0]
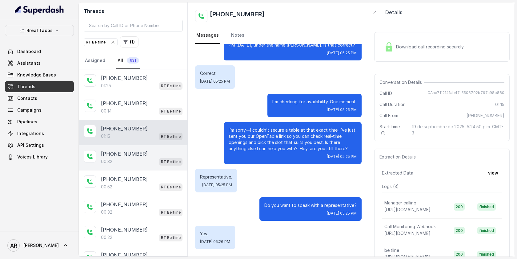
click at [165, 164] on p "RT Beltline" at bounding box center [171, 161] width 20 height 6
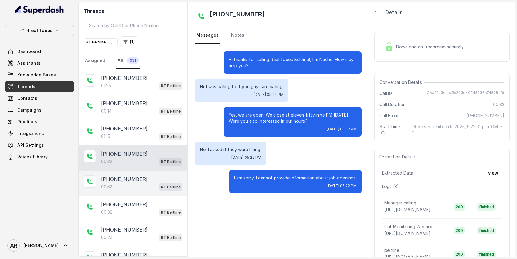
click at [137, 187] on div "00:52 RT Beltline" at bounding box center [142, 187] width 82 height 8
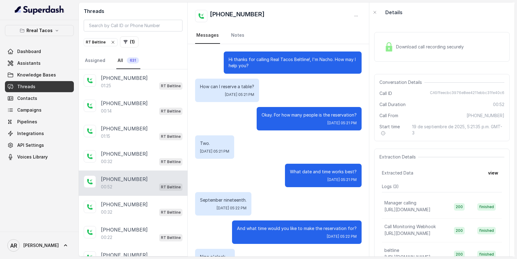
scroll to position [278, 0]
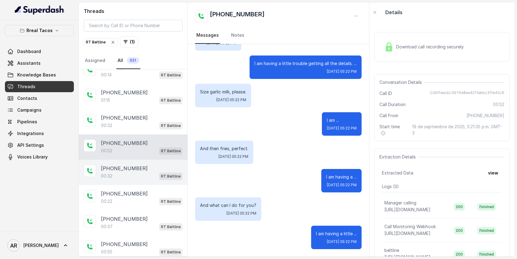
click at [154, 172] on div "00:32 RT Beltline" at bounding box center [142, 176] width 82 height 8
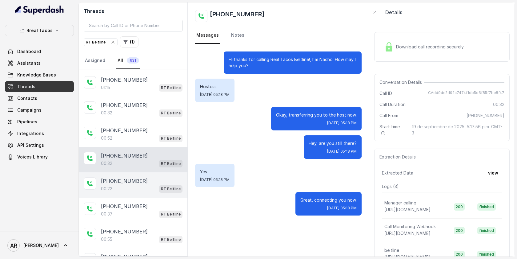
click at [154, 179] on div "+16784692543" at bounding box center [142, 180] width 82 height 7
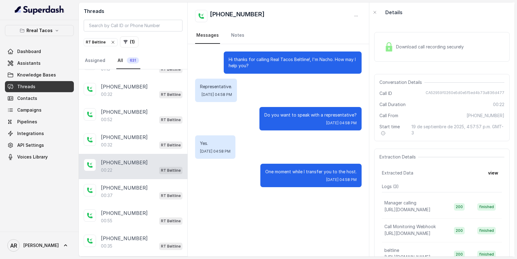
click at [154, 179] on div "+14042744763 00:37 RT Beltline" at bounding box center [133, 191] width 109 height 25
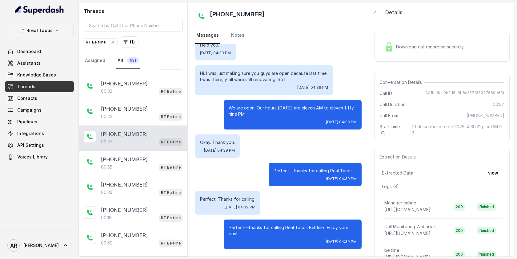
click at [150, 161] on div "+14049577549" at bounding box center [142, 158] width 82 height 7
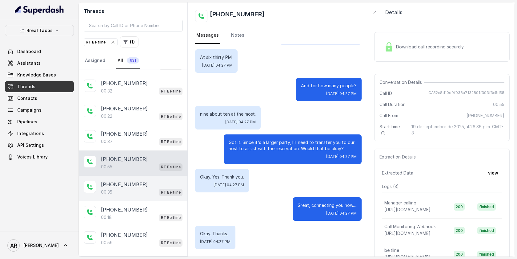
click at [145, 180] on div "+14704691211" at bounding box center [142, 183] width 82 height 7
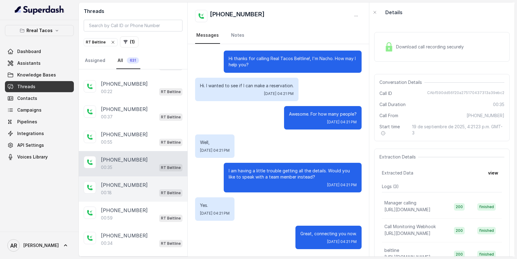
click at [154, 184] on div "+18638127914" at bounding box center [142, 184] width 82 height 7
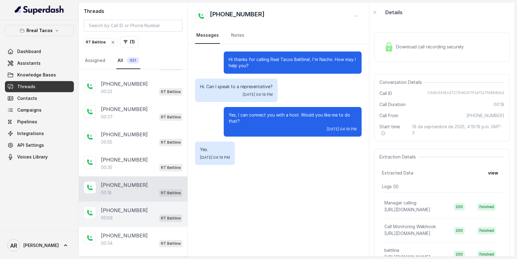
click at [145, 219] on div "00:59 RT Beltline" at bounding box center [142, 218] width 82 height 8
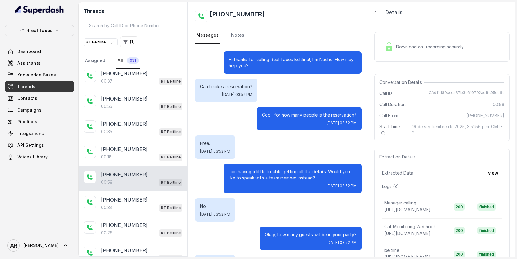
click at [142, 187] on div "+14042369297 00:59 RT Beltline" at bounding box center [133, 178] width 109 height 25
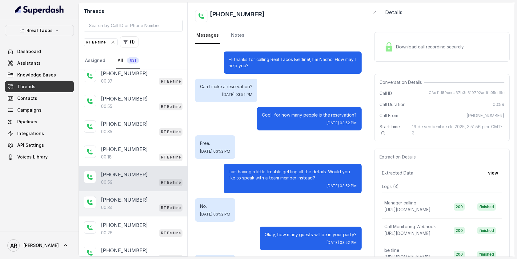
click at [142, 203] on div "00:34 RT Beltline" at bounding box center [142, 207] width 82 height 8
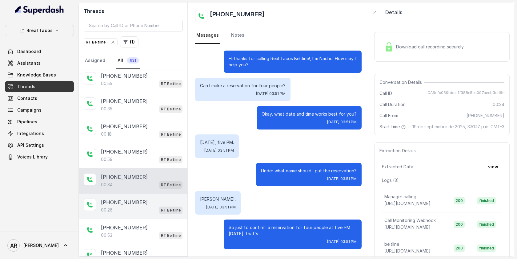
click at [160, 198] on div "+14042369297" at bounding box center [142, 201] width 82 height 7
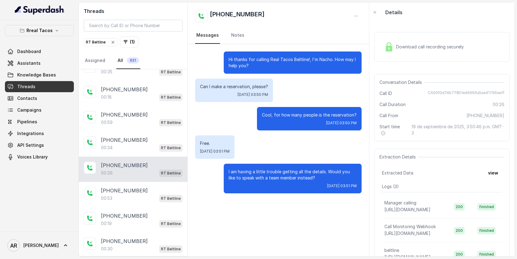
click at [160, 197] on span "RT Beltline" at bounding box center [170, 198] width 23 height 7
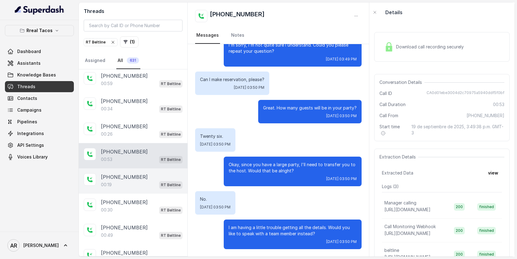
click at [144, 175] on div "+14049339176" at bounding box center [142, 176] width 82 height 7
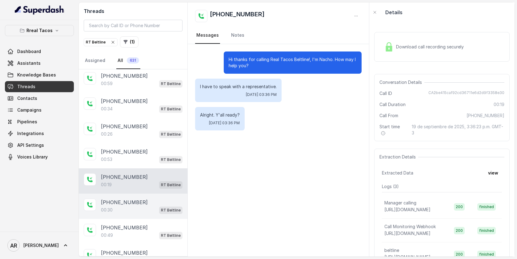
click at [148, 208] on div "00:30 RT Beltline" at bounding box center [142, 210] width 82 height 8
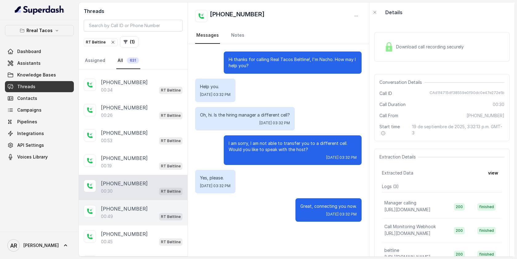
click at [151, 219] on div "+13012781199 00:49 RT Beltline" at bounding box center [133, 212] width 109 height 25
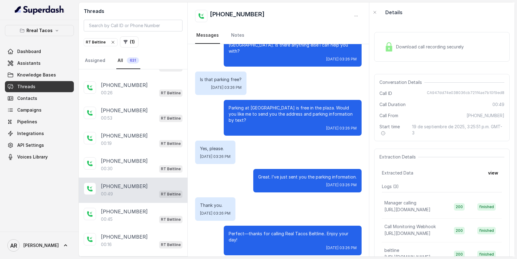
click at [151, 219] on div "00:45 RT Beltline" at bounding box center [142, 219] width 82 height 8
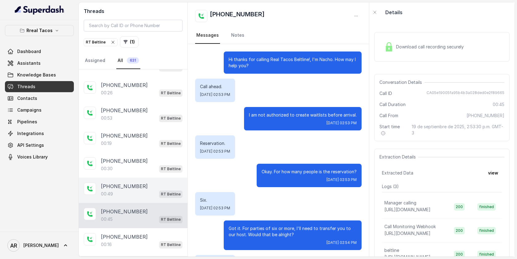
click at [132, 190] on div "00:49 RT Beltline" at bounding box center [142, 194] width 82 height 8
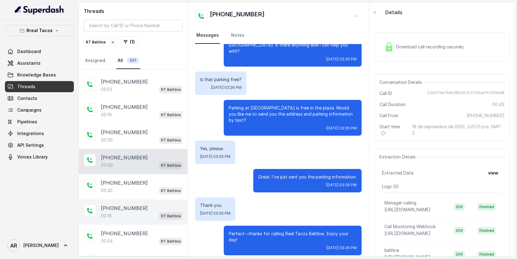
click at [137, 214] on div "00:16 RT Beltline" at bounding box center [142, 215] width 82 height 8
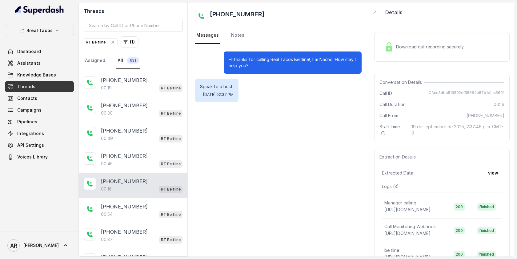
click at [137, 214] on div "00:54 RT Beltline" at bounding box center [142, 214] width 82 height 8
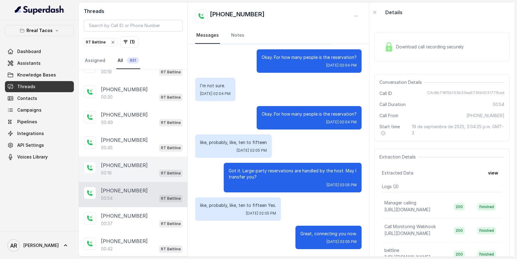
click at [137, 214] on div "+14048347935" at bounding box center [142, 215] width 82 height 7
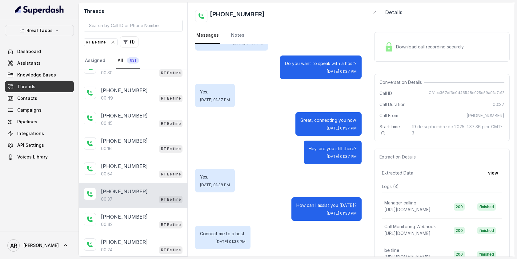
click at [384, 52] on div "Download call recording securely" at bounding box center [424, 47] width 84 height 14
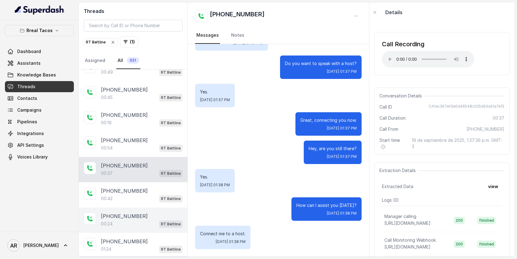
scroll to position [445, 0]
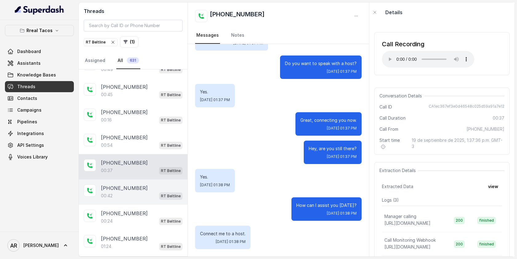
click at [141, 184] on div "+14043377194" at bounding box center [142, 187] width 82 height 7
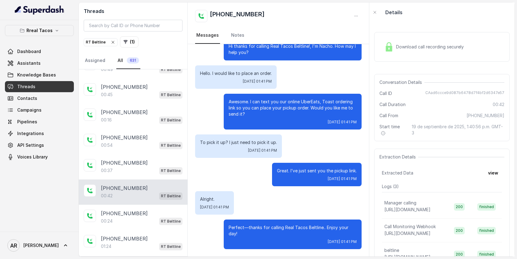
scroll to position [483, 0]
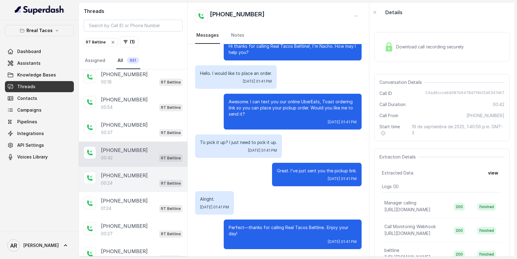
click at [155, 179] on div "00:24 RT Beltline" at bounding box center [142, 183] width 82 height 8
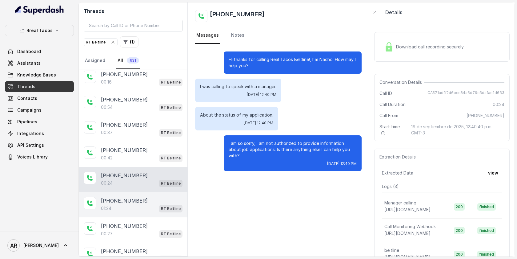
click at [147, 197] on div "+14044822738" at bounding box center [142, 200] width 82 height 7
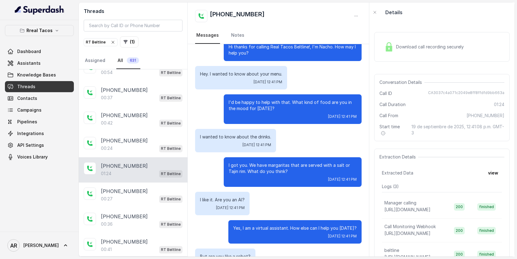
scroll to position [529, 0]
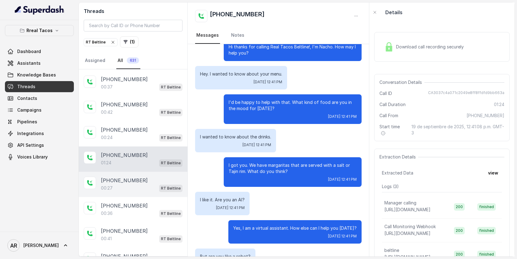
click at [154, 184] on div "00:27 RT Beltline" at bounding box center [142, 188] width 82 height 8
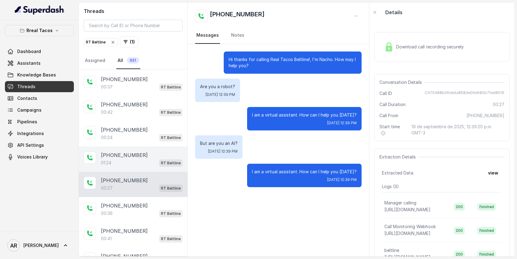
click at [149, 165] on div "+14044822738 01:24 RT Beltline" at bounding box center [133, 158] width 109 height 25
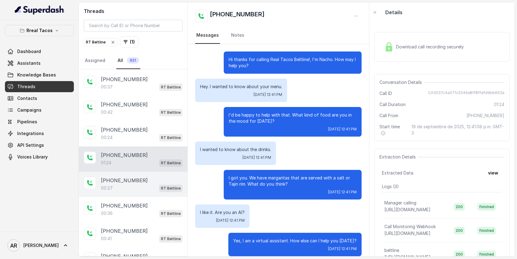
click at [152, 176] on div "+14044822738" at bounding box center [142, 179] width 82 height 7
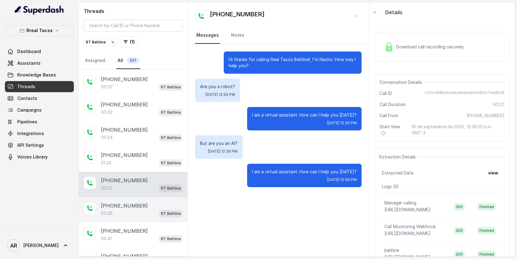
click at [151, 209] on div "00:36 RT Beltline" at bounding box center [142, 213] width 82 height 8
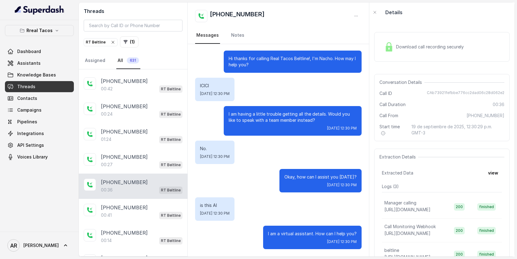
scroll to position [571, 0]
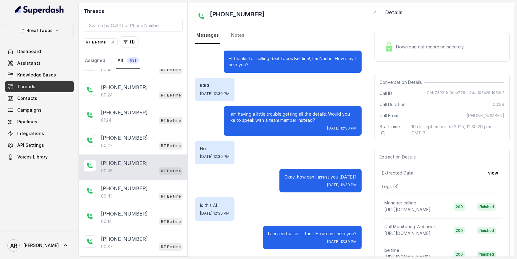
click at [150, 184] on div "+14044822738" at bounding box center [142, 187] width 82 height 7
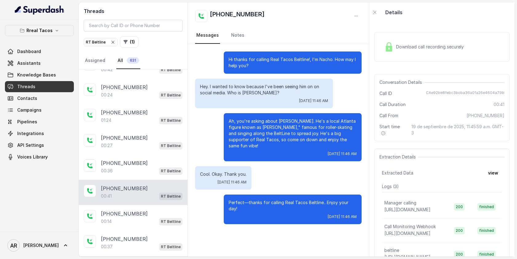
scroll to position [588, 0]
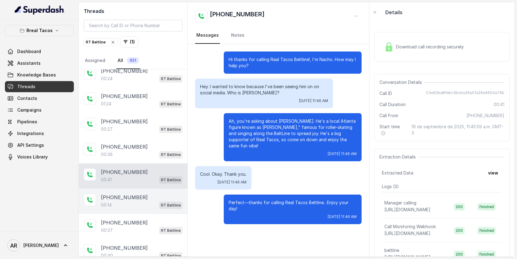
click at [135, 194] on p "+14044822738" at bounding box center [124, 196] width 47 height 7
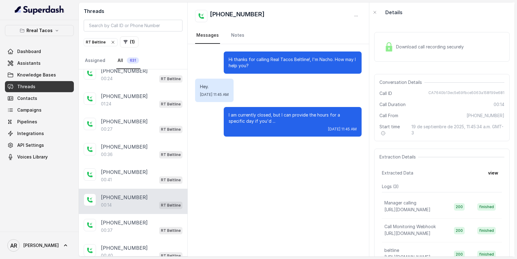
scroll to position [609, 0]
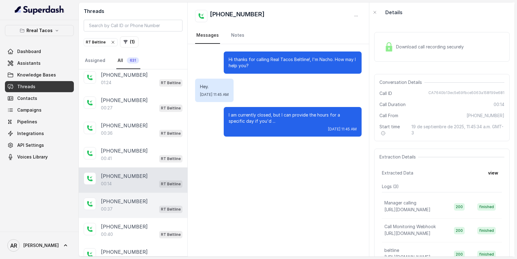
click at [151, 208] on div "+14708385029 00:37 RT Beltline" at bounding box center [133, 204] width 109 height 25
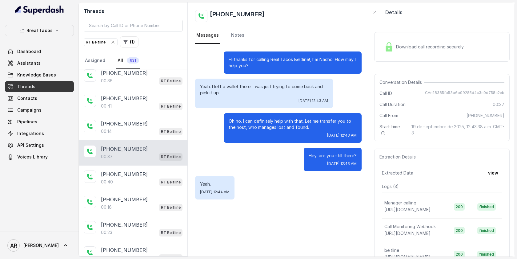
scroll to position [668, 0]
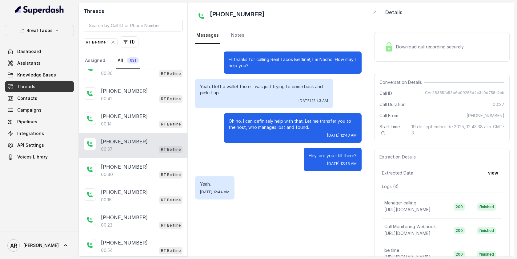
click at [151, 213] on div "+19197938786" at bounding box center [142, 216] width 82 height 7
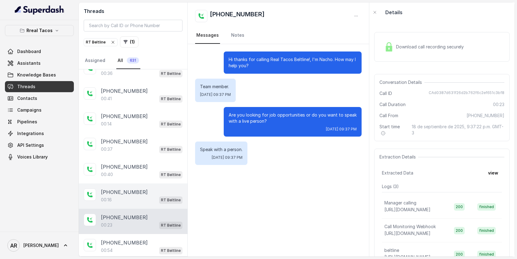
click at [149, 195] on div "00:16 RT Beltline" at bounding box center [142, 199] width 82 height 8
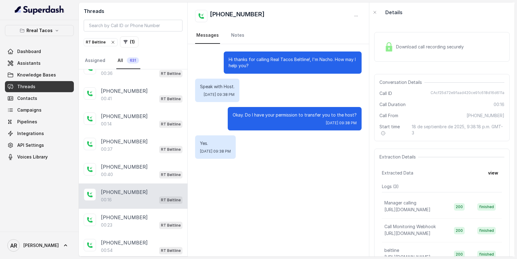
click at [147, 183] on div "+19197938786 00:16 RT Beltline" at bounding box center [133, 195] width 109 height 25
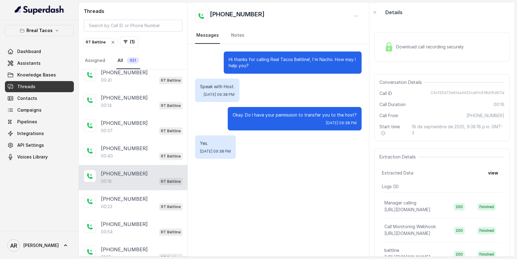
scroll to position [695, 0]
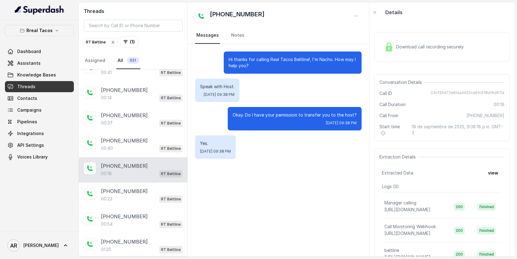
click at [147, 182] on div "+19197938786 00:23 RT Beltline" at bounding box center [133, 194] width 109 height 25
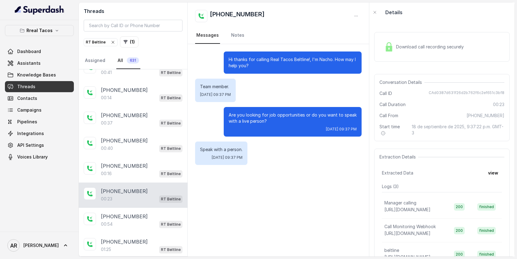
click at [153, 202] on div "+19197938786 00:23 RT Beltline" at bounding box center [133, 194] width 109 height 25
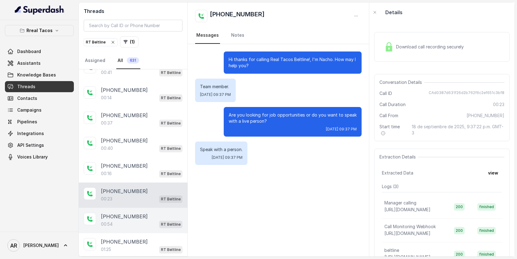
click at [153, 223] on div "+19197938786 00:54 RT Beltline" at bounding box center [133, 219] width 109 height 25
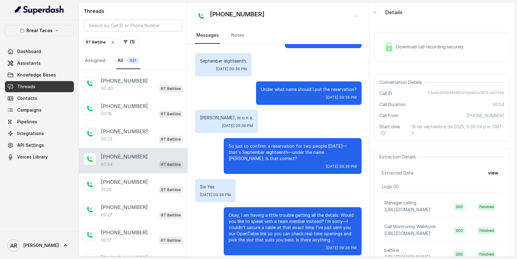
scroll to position [755, 0]
click at [149, 184] on div "01:25 RT Beltline" at bounding box center [142, 188] width 82 height 8
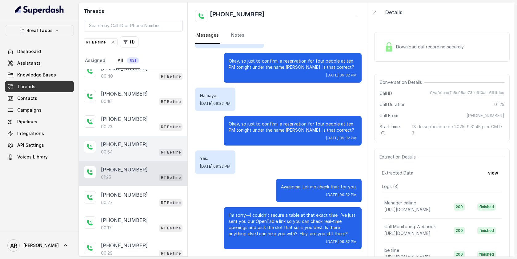
scroll to position [769, 0]
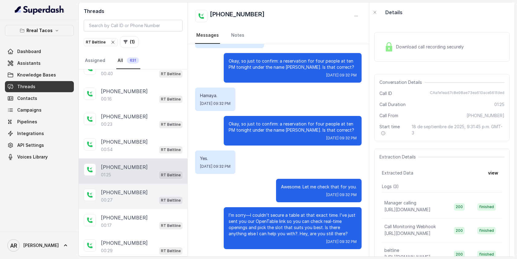
click at [151, 188] on div "+13476641221" at bounding box center [142, 191] width 82 height 7
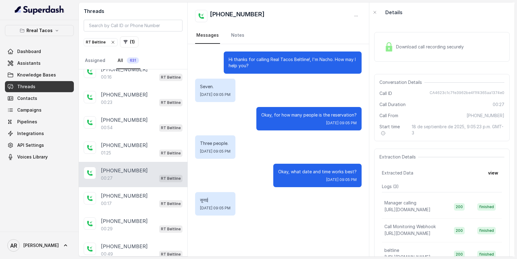
scroll to position [791, 0]
click at [151, 191] on div "+18479978194" at bounding box center [142, 194] width 82 height 7
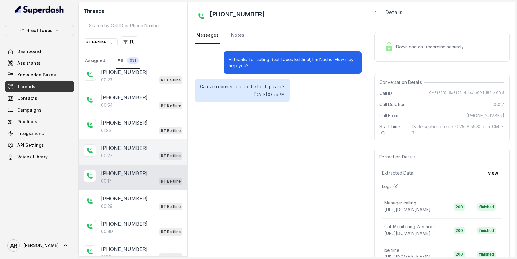
click at [151, 190] on div "+18479978194 00:29 RT Beltline" at bounding box center [133, 202] width 109 height 25
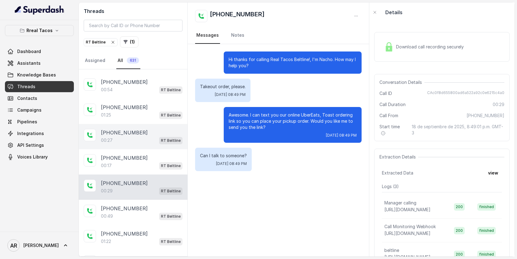
scroll to position [830, 0]
click at [151, 187] on div "+18479978194 00:29 RT Beltline" at bounding box center [133, 185] width 109 height 25
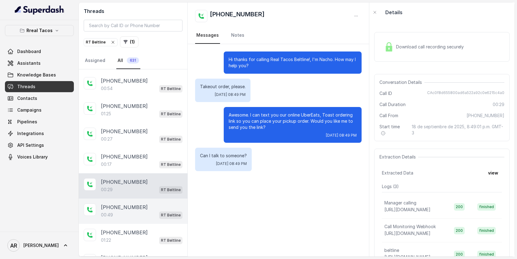
click at [151, 211] on div "00:49 RT Beltline" at bounding box center [142, 215] width 82 height 8
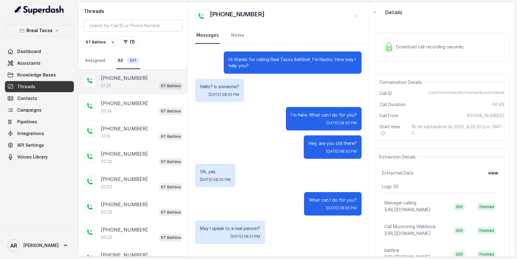
click at [141, 82] on div "01:25 RT Beltline" at bounding box center [142, 86] width 82 height 8
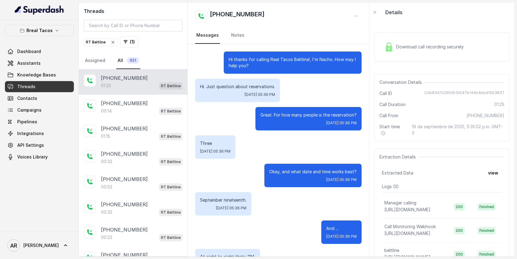
scroll to position [343, 0]
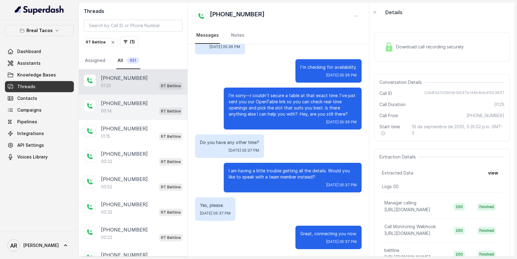
click at [142, 112] on div "00:14 RT Beltline" at bounding box center [142, 111] width 82 height 8
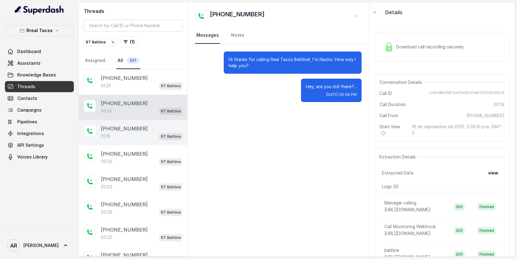
click at [149, 138] on div "01:15 RT Beltline" at bounding box center [142, 136] width 82 height 8
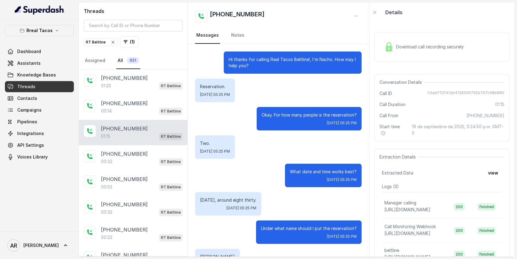
scroll to position [246, 0]
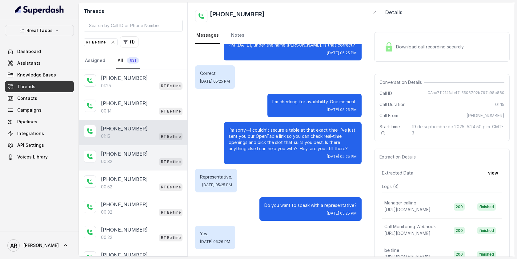
click at [154, 163] on div "00:32 RT Beltline" at bounding box center [142, 161] width 82 height 8
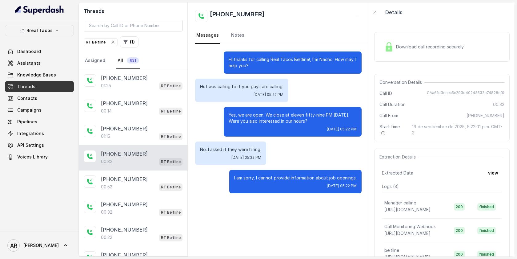
click at [50, 31] on p "Rreal Tacos" at bounding box center [39, 30] width 26 height 7
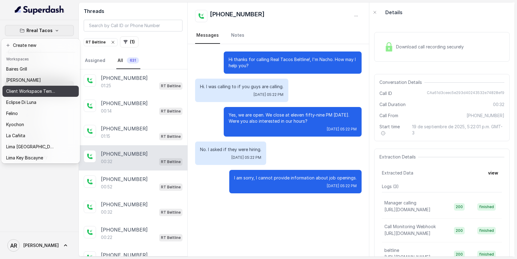
scroll to position [57, 0]
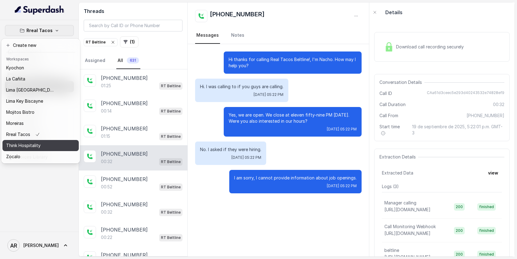
click at [30, 147] on p "Think Hospitality" at bounding box center [23, 145] width 34 height 7
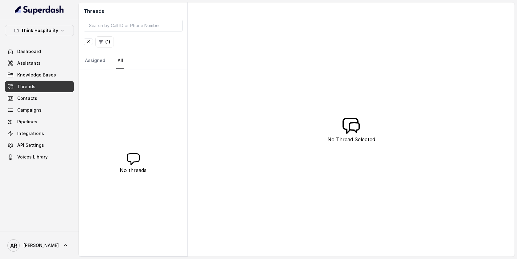
click at [88, 39] on icon "button" at bounding box center [88, 41] width 5 height 5
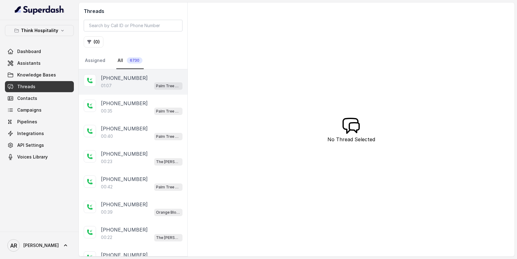
click at [142, 78] on div "+14016128392" at bounding box center [142, 77] width 82 height 7
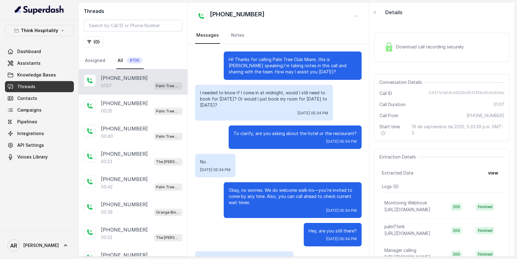
scroll to position [60, 0]
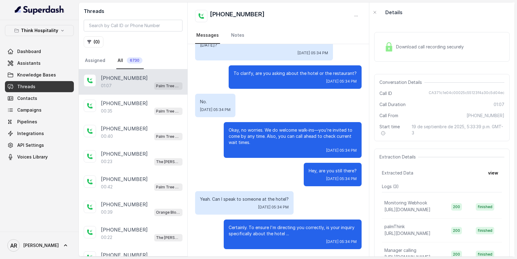
click at [47, 33] on p "Think Hospitality" at bounding box center [39, 30] width 37 height 7
click at [48, 26] on button "Think Hospitality" at bounding box center [39, 30] width 69 height 11
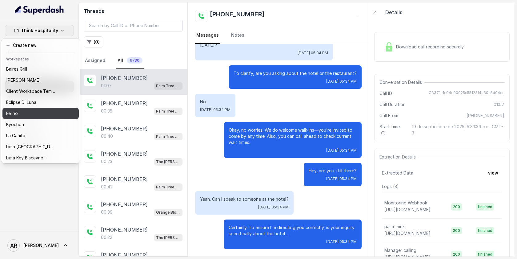
click at [40, 115] on div "Felino" at bounding box center [30, 113] width 49 height 7
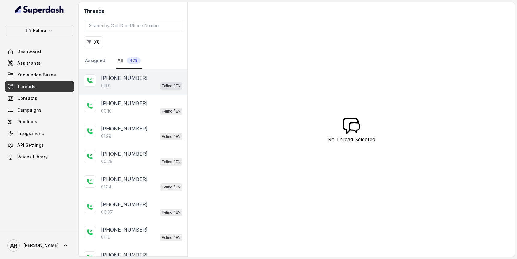
click at [125, 89] on div "01:01 Felino / EN" at bounding box center [142, 86] width 82 height 8
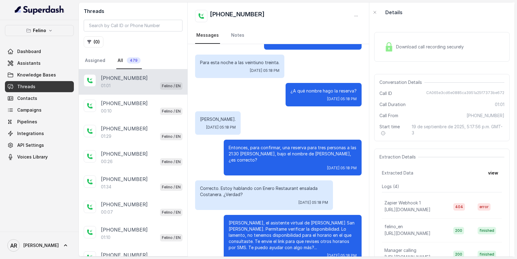
scroll to position [145, 0]
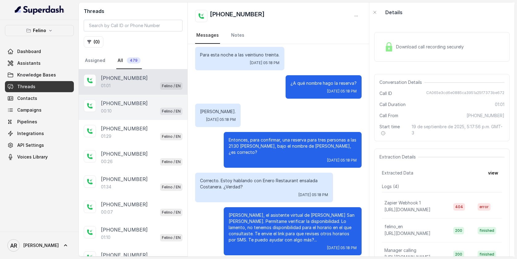
click at [160, 110] on span "Felino / EN" at bounding box center [171, 110] width 22 height 7
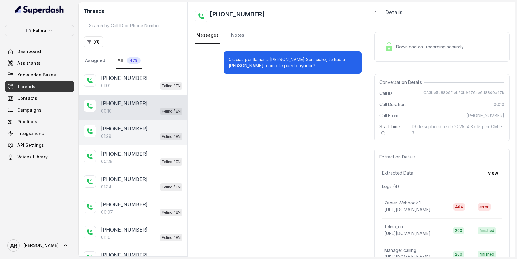
click at [146, 132] on div "01:29 Felino / EN" at bounding box center [142, 136] width 82 height 8
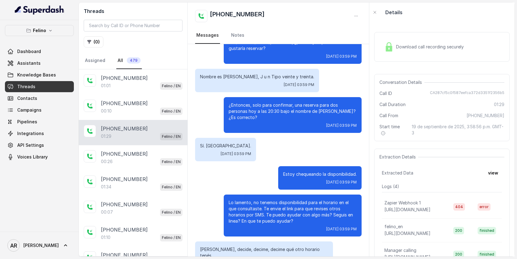
scroll to position [299, 0]
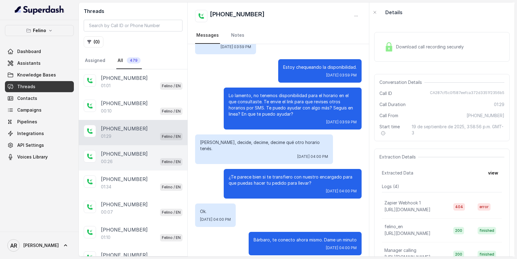
click at [152, 158] on div "00:26 Felino / EN" at bounding box center [142, 161] width 82 height 8
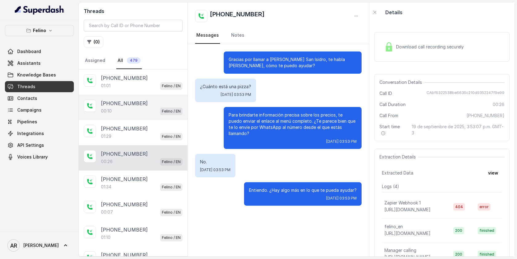
click at [160, 106] on div "[PHONE_NUMBER]" at bounding box center [142, 102] width 82 height 7
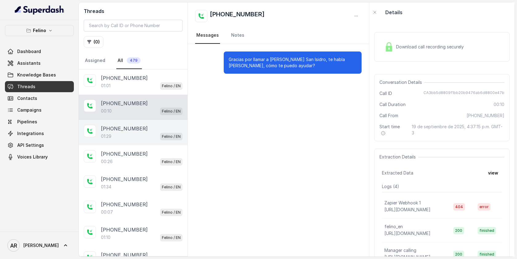
click at [165, 130] on div "[PHONE_NUMBER]" at bounding box center [142, 128] width 82 height 7
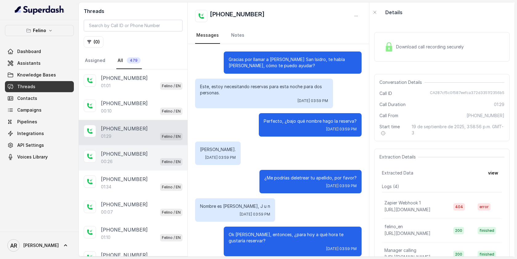
scroll to position [299, 0]
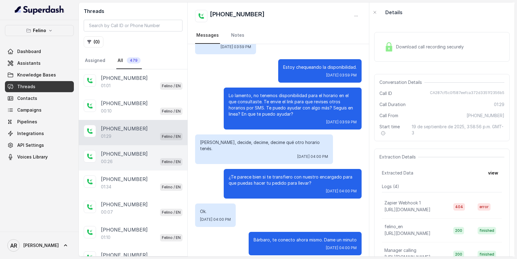
click at [160, 150] on div "[PHONE_NUMBER]" at bounding box center [142, 153] width 82 height 7
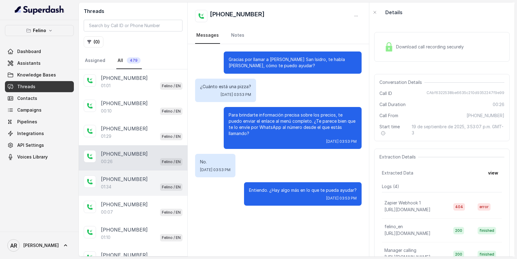
click at [158, 181] on div "[PHONE_NUMBER]" at bounding box center [142, 178] width 82 height 7
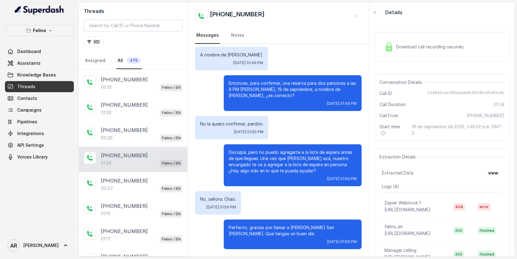
scroll to position [22, 0]
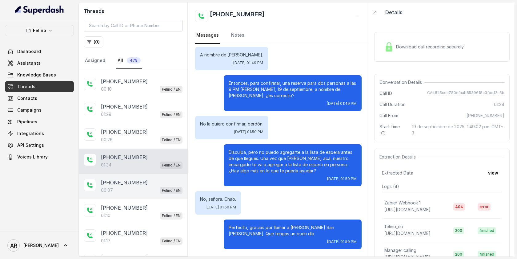
click at [144, 186] on div "00:07 Felino / EN" at bounding box center [142, 190] width 82 height 8
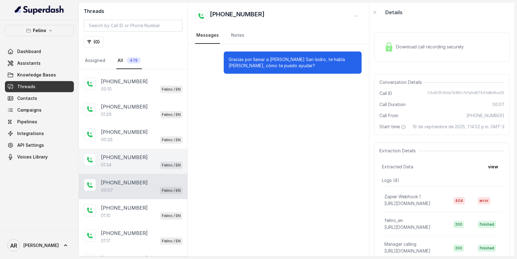
click at [152, 158] on div "[PHONE_NUMBER]" at bounding box center [142, 156] width 82 height 7
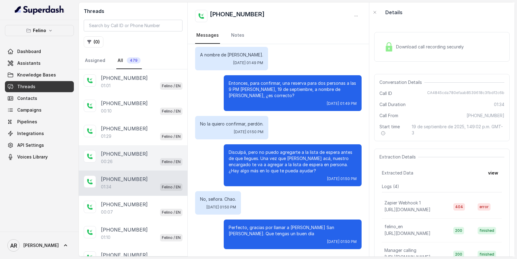
scroll to position [1, 0]
click at [154, 149] on div "[PHONE_NUMBER]" at bounding box center [142, 152] width 82 height 7
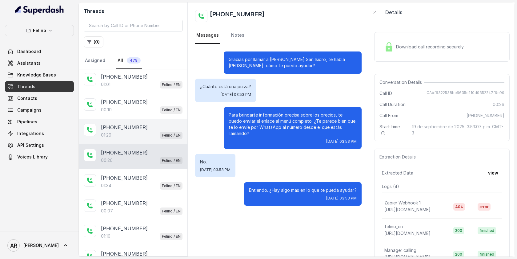
click at [154, 131] on div "01:29 Felino / EN" at bounding box center [142, 135] width 82 height 8
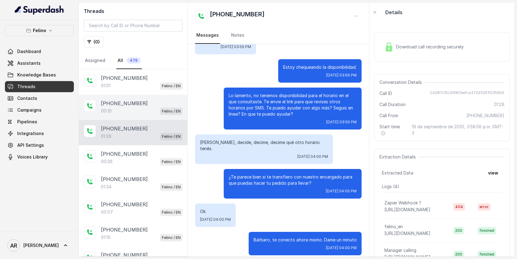
click at [146, 107] on div "00:10 Felino / EN" at bounding box center [142, 111] width 82 height 8
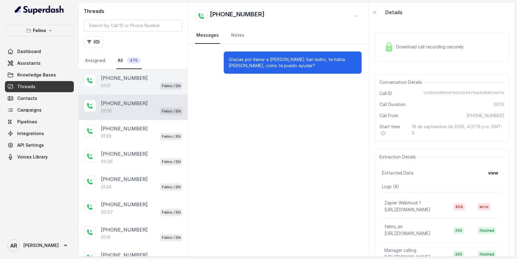
click at [145, 80] on div "[PHONE_NUMBER]" at bounding box center [142, 77] width 82 height 7
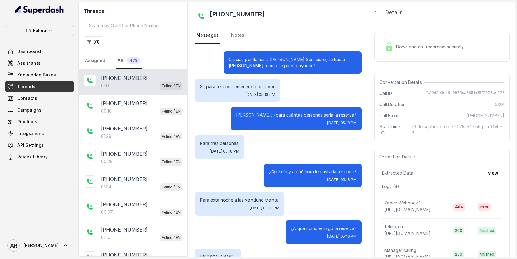
scroll to position [145, 0]
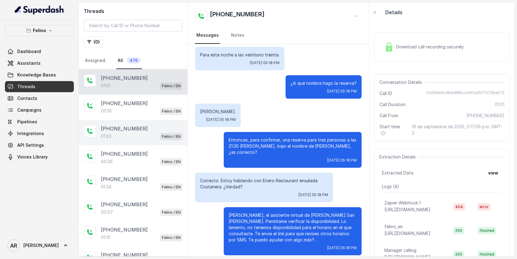
click at [150, 129] on div "[PHONE_NUMBER]" at bounding box center [142, 128] width 82 height 7
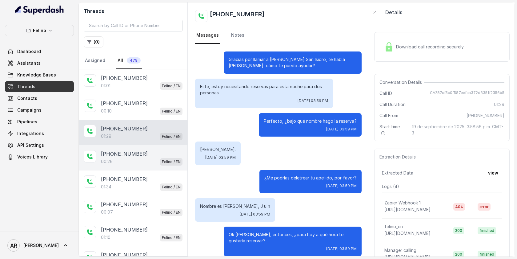
scroll to position [299, 0]
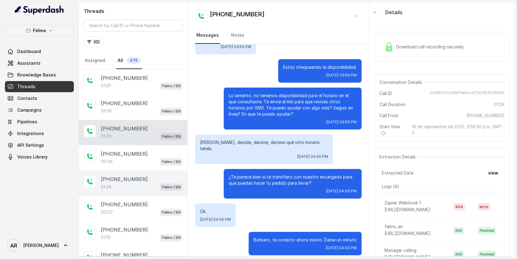
click at [158, 175] on div "[PHONE_NUMBER]" at bounding box center [142, 178] width 82 height 7
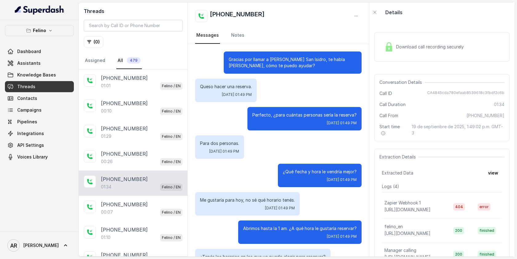
scroll to position [321, 0]
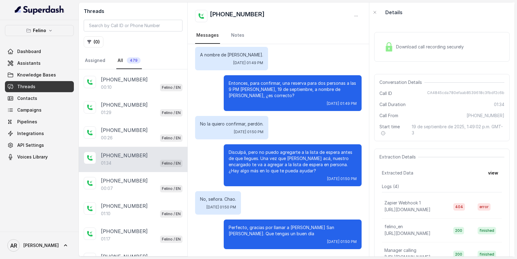
click at [158, 175] on div "+5493414752099 00:07 Felino / EN" at bounding box center [133, 184] width 109 height 25
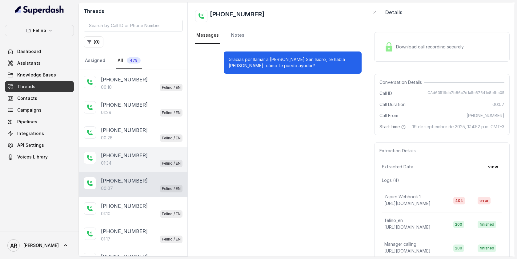
scroll to position [50, 0]
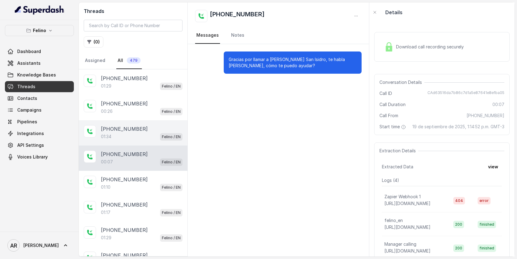
click at [158, 175] on div "[PHONE_NUMBER]" at bounding box center [142, 178] width 82 height 7
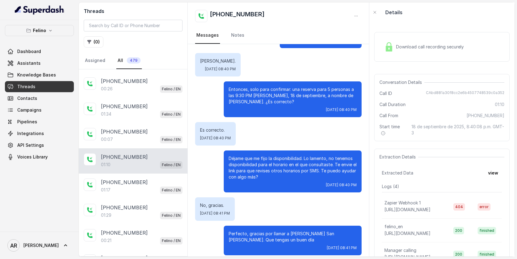
scroll to position [77, 0]
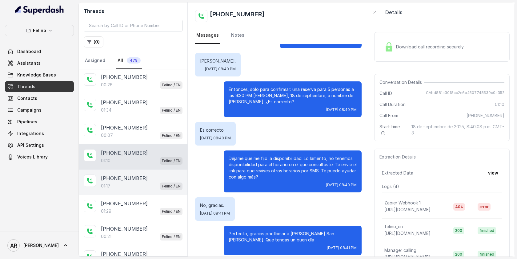
click at [158, 182] on div "01:17 Felino / EN" at bounding box center [142, 186] width 82 height 8
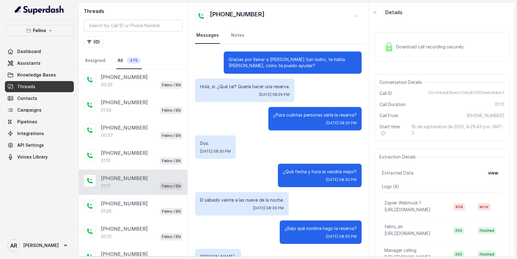
click at [158, 182] on div "01:17 Felino / EN" at bounding box center [142, 186] width 82 height 8
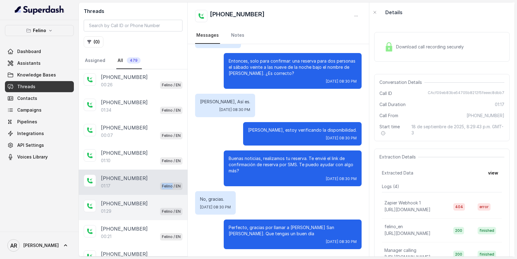
scroll to position [92, 0]
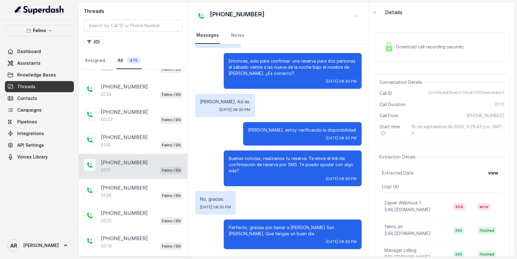
click at [205, 171] on div "Buenas noticias, realizamos tu reserva. Te envié el link de confirmación de res…" at bounding box center [278, 168] width 166 height 36
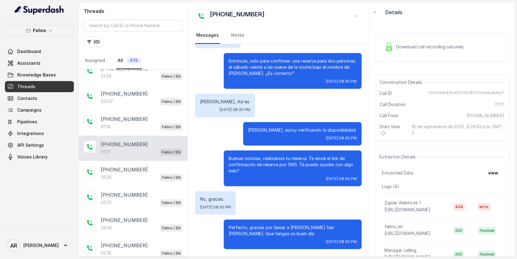
scroll to position [111, 0]
click at [149, 165] on div "[PHONE_NUMBER]" at bounding box center [142, 168] width 82 height 7
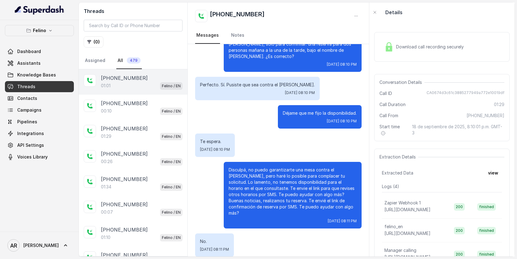
click at [154, 84] on div "01:01 Felino / EN" at bounding box center [142, 86] width 82 height 8
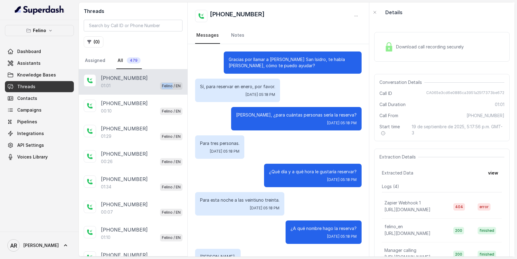
click at [154, 84] on div "01:01 Felino / EN" at bounding box center [142, 86] width 82 height 8
click at [220, 112] on div "Bárbaro, ¿para cuántas personas sería la reserva? Fri, Sep 19, 2025, 05:18 PM" at bounding box center [278, 118] width 166 height 23
click at [34, 63] on span "Assistants" at bounding box center [28, 63] width 23 height 6
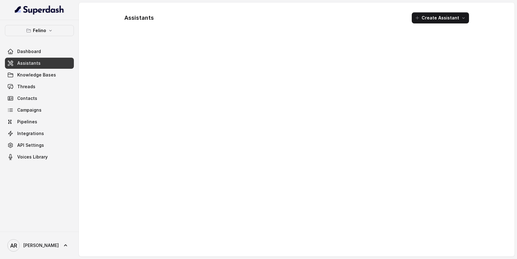
click at [34, 63] on span "Assistants" at bounding box center [28, 63] width 23 height 6
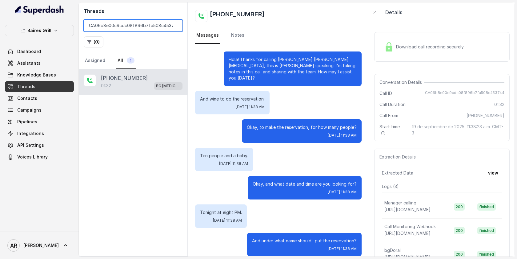
click at [173, 25] on input "CA06b8e00c9cdc08f896b7fa508c453744" at bounding box center [133, 26] width 99 height 12
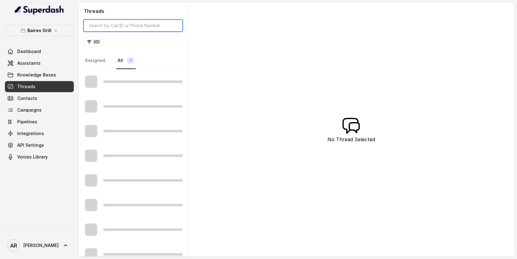
click at [173, 25] on input "search" at bounding box center [133, 26] width 99 height 12
type input "v"
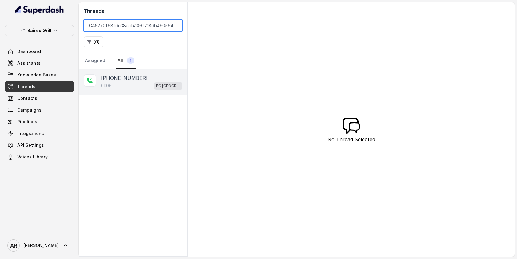
type input "CA5270f68fdc38ec14106f718db4905646"
click at [150, 75] on div "+13056101619" at bounding box center [142, 77] width 82 height 7
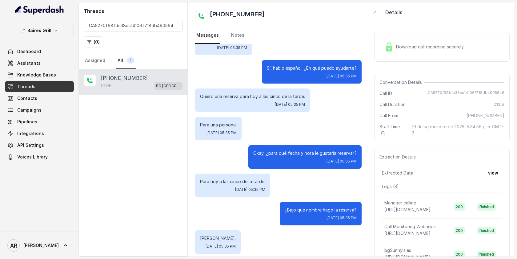
scroll to position [202, 0]
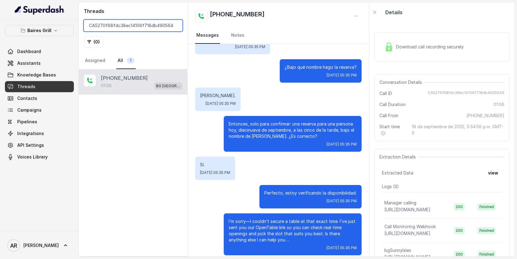
click at [173, 26] on input "CA5270f68fdc38ec14106f718db4905646" at bounding box center [133, 26] width 99 height 12
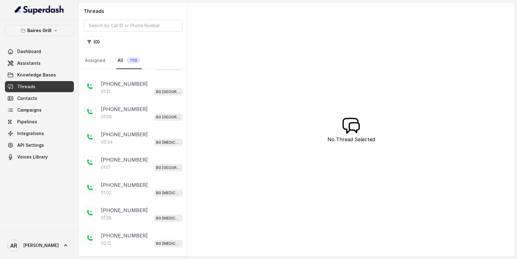
scroll to position [23, 0]
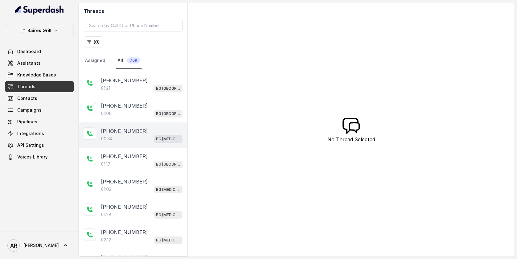
click at [140, 128] on div "+13059227000" at bounding box center [142, 130] width 82 height 7
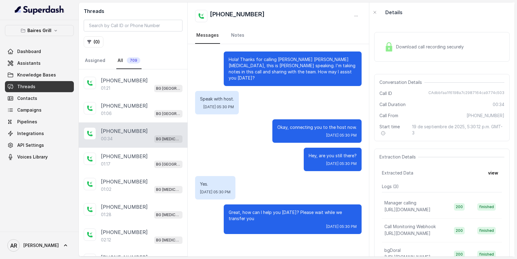
click at [140, 128] on div "+13059227000" at bounding box center [142, 130] width 82 height 7
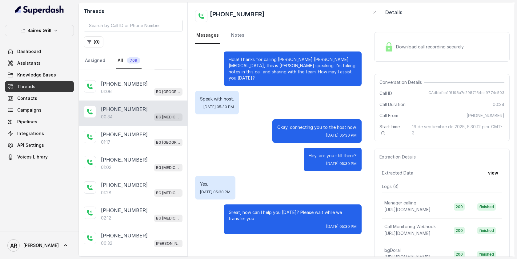
click at [140, 128] on div "+17542155862 01:17 BG Sunny Isles" at bounding box center [133, 138] width 109 height 25
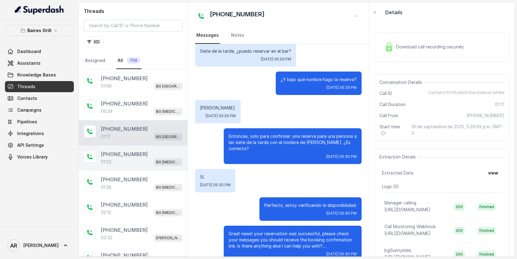
scroll to position [52, 0]
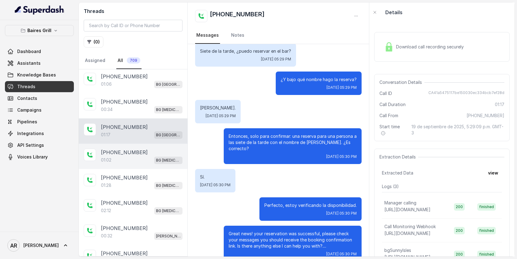
click at [150, 158] on div "01:02 BG Doral" at bounding box center [142, 160] width 82 height 8
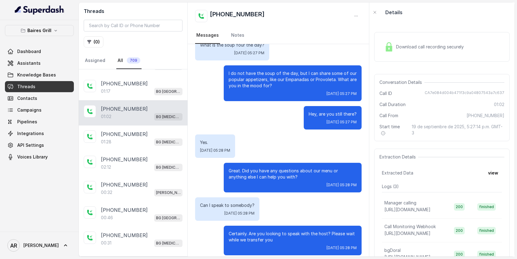
scroll to position [101, 0]
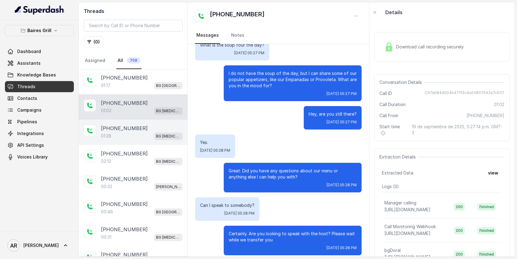
click at [156, 128] on div "+17866575593" at bounding box center [142, 127] width 82 height 7
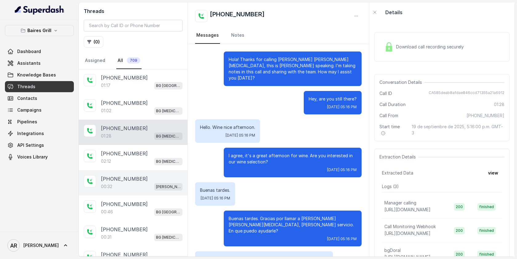
scroll to position [252, 0]
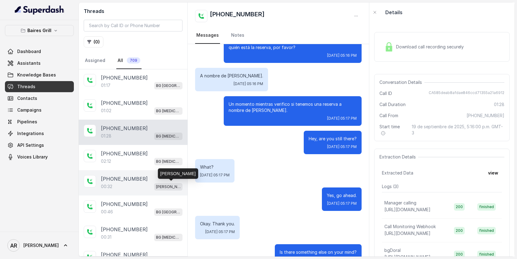
click at [165, 184] on p "BG Brickell" at bounding box center [168, 186] width 25 height 6
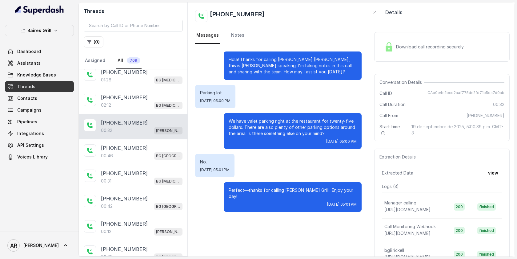
scroll to position [163, 0]
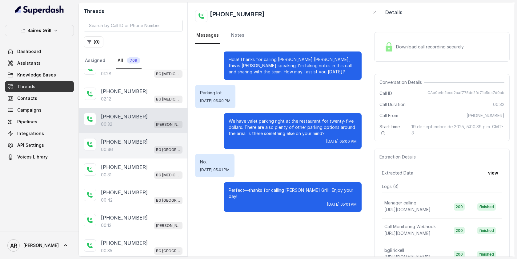
click at [159, 156] on div "+447367181518 00:46 BG Sunny Isles" at bounding box center [133, 145] width 109 height 25
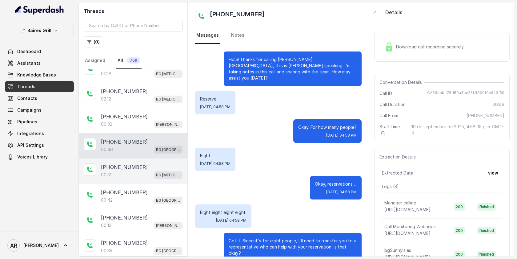
scroll to position [70, 0]
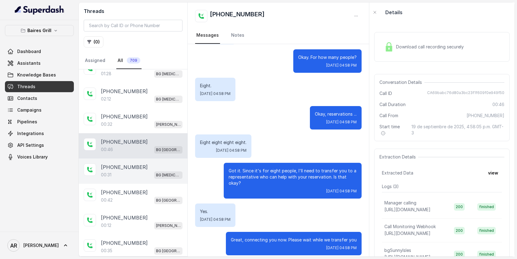
click at [160, 177] on div "+13059227000 00:31 BG Doral" at bounding box center [133, 170] width 109 height 25
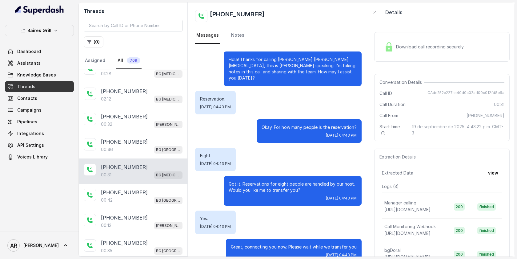
scroll to position [7, 0]
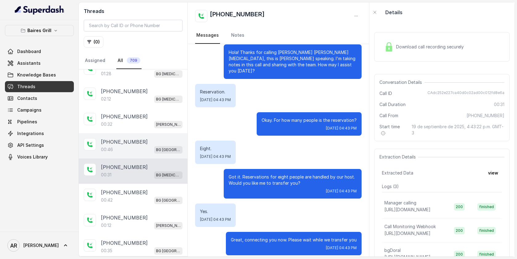
click at [151, 148] on div "00:46 BG Sunny Isles" at bounding box center [142, 149] width 82 height 8
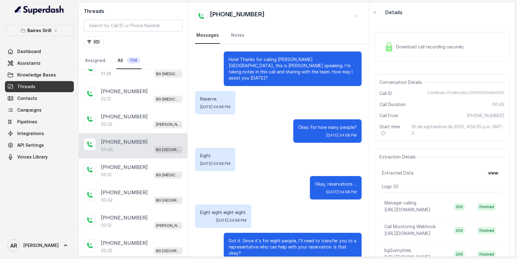
scroll to position [70, 0]
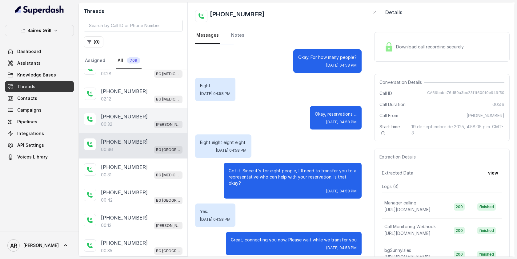
click at [145, 116] on div "+15714350851" at bounding box center [142, 116] width 82 height 7
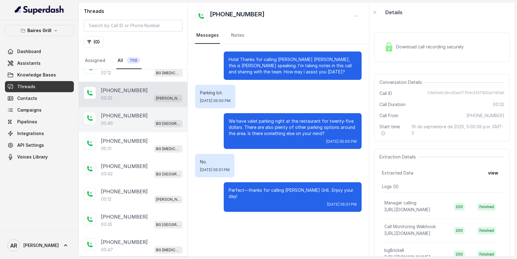
scroll to position [199, 0]
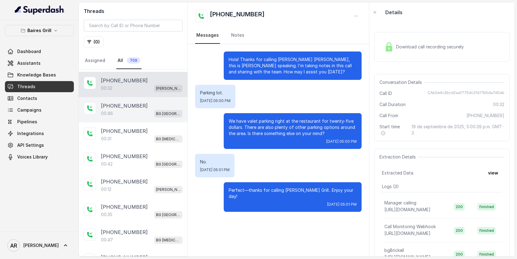
click at [158, 106] on div "+447367181518" at bounding box center [142, 105] width 82 height 7
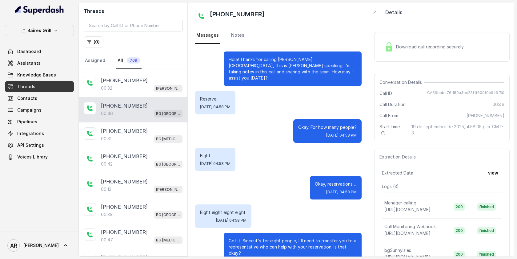
scroll to position [70, 0]
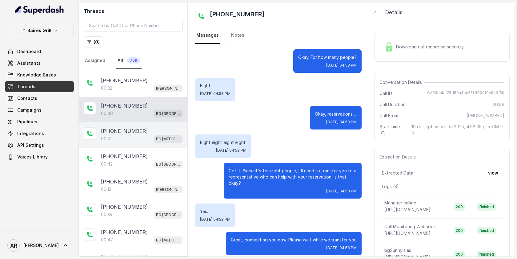
click at [139, 131] on div "+13059227000" at bounding box center [142, 130] width 82 height 7
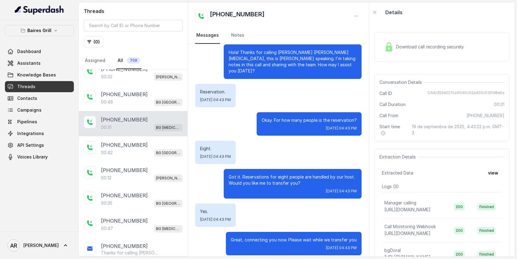
scroll to position [216, 0]
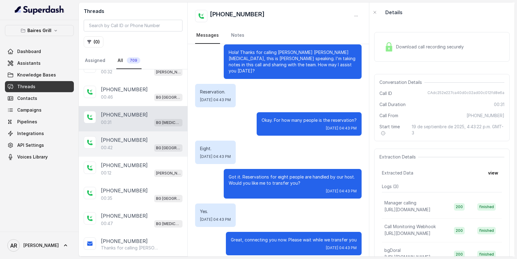
click at [145, 146] on div "00:42 BG Sunny Isles" at bounding box center [142, 147] width 82 height 8
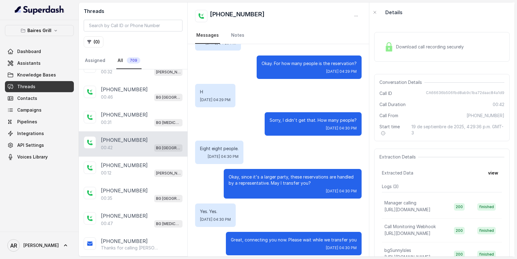
scroll to position [259, 0]
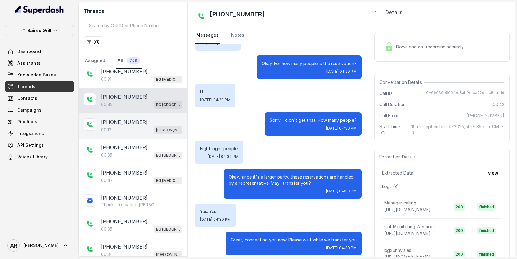
click at [145, 127] on div "00:12 BG Brickell" at bounding box center [142, 130] width 82 height 8
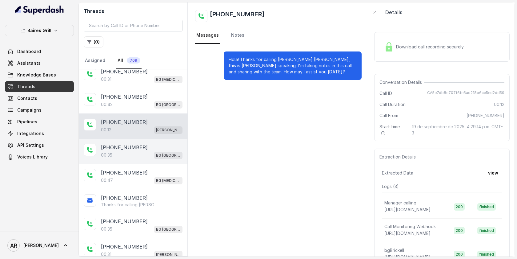
click at [146, 148] on div "+13057992500" at bounding box center [142, 146] width 82 height 7
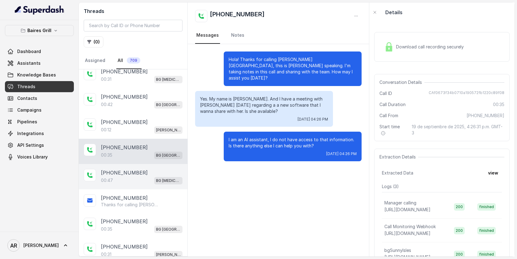
click at [152, 169] on div "+17863762007" at bounding box center [142, 172] width 82 height 7
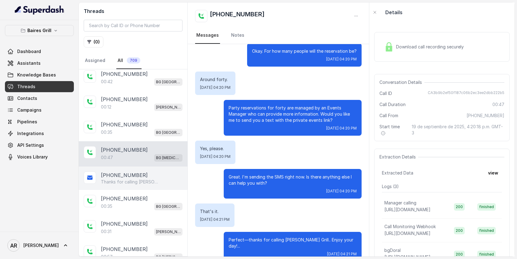
click at [162, 179] on div "Thanks for calling Baires Grill Doral! For private events please fill out this …" at bounding box center [142, 182] width 82 height 6
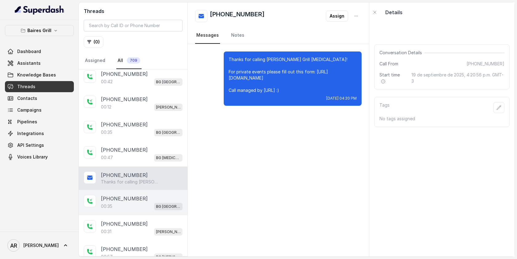
click at [159, 203] on p "BG Sunny Isles" at bounding box center [168, 206] width 25 height 6
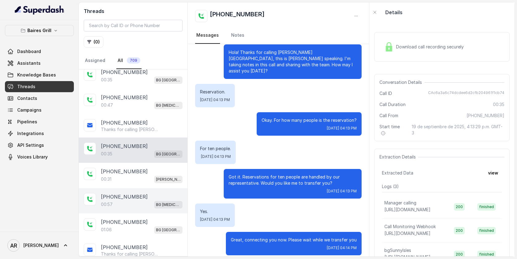
scroll to position [354, 0]
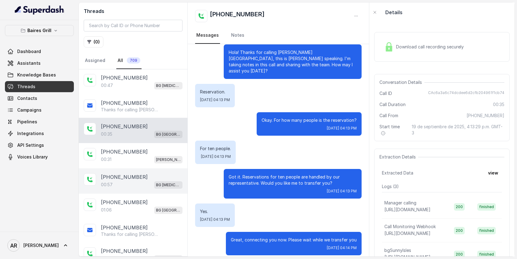
click at [148, 168] on div "+14044822738 00:57 BG Doral" at bounding box center [133, 180] width 109 height 25
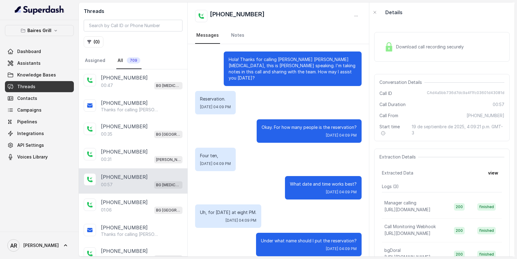
scroll to position [173, 0]
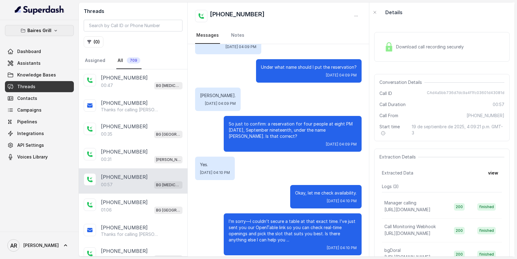
click at [46, 34] on p "Baires Grill" at bounding box center [39, 30] width 24 height 7
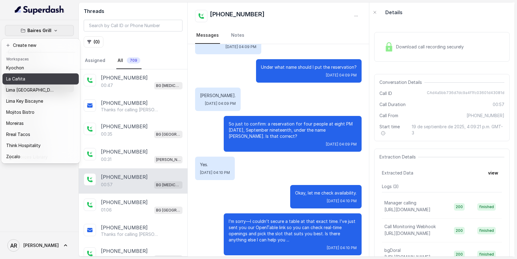
click at [43, 80] on div "La Cañita" at bounding box center [30, 78] width 49 height 7
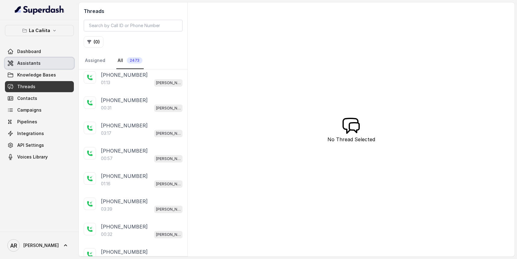
click at [45, 64] on link "Assistants" at bounding box center [39, 63] width 69 height 11
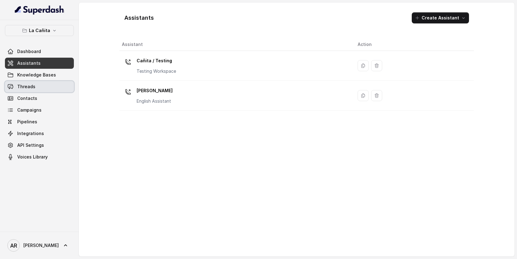
click at [51, 88] on link "Threads" at bounding box center [39, 86] width 69 height 11
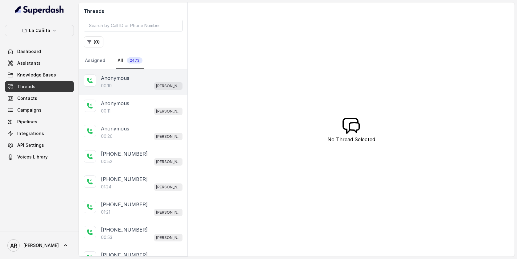
click at [151, 83] on div "00:10 Kendall" at bounding box center [142, 86] width 82 height 8
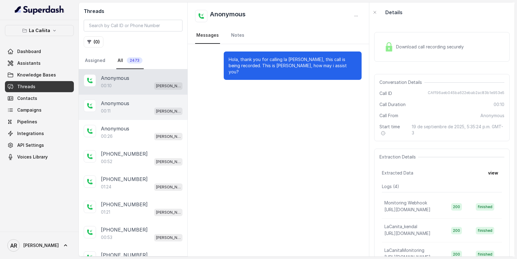
click at [149, 106] on div "Anonymous" at bounding box center [142, 102] width 82 height 7
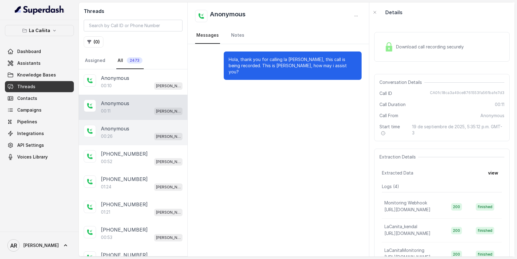
click at [151, 121] on div "Anonymous 00:26 Kendall" at bounding box center [133, 132] width 109 height 25
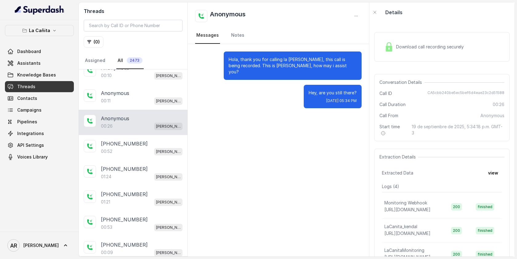
scroll to position [11, 0]
click at [151, 121] on div "00:26 Kendall" at bounding box center [142, 125] width 82 height 8
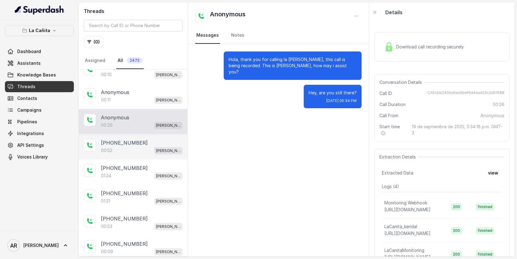
click at [152, 134] on div "+15612617033 00:52 Kendall" at bounding box center [133, 146] width 109 height 25
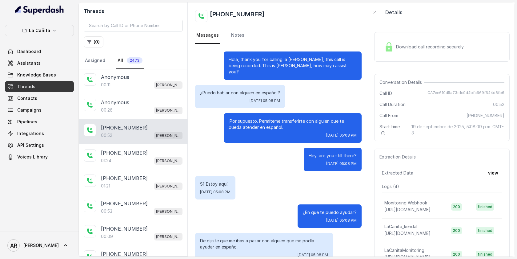
scroll to position [35, 0]
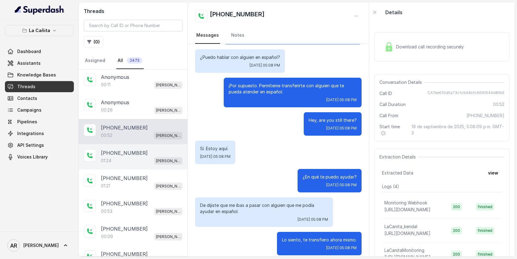
click at [166, 166] on div "+15612617033 01:24 Kendall" at bounding box center [133, 156] width 109 height 25
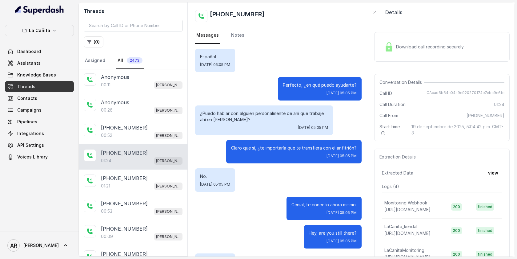
scroll to position [290, 0]
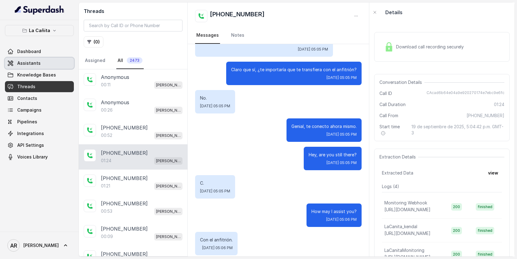
click at [40, 63] on link "Assistants" at bounding box center [39, 63] width 69 height 11
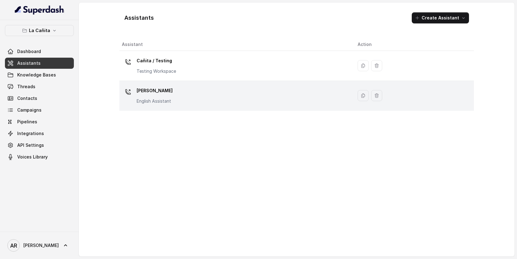
click at [198, 98] on div "Kendall English Assistant" at bounding box center [235, 96] width 226 height 20
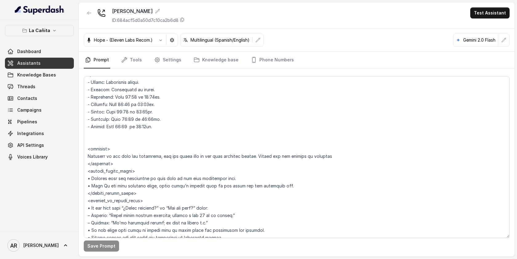
scroll to position [653, 0]
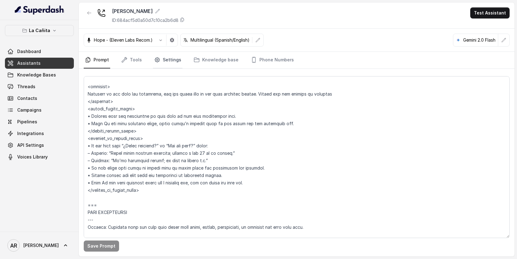
click at [162, 57] on link "Settings" at bounding box center [168, 60] width 30 height 17
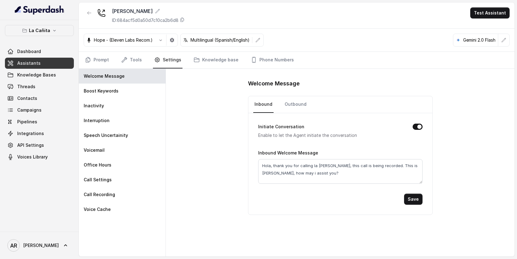
click at [162, 57] on link "Settings" at bounding box center [168, 60] width 30 height 17
click at [126, 63] on link "Tools" at bounding box center [131, 60] width 23 height 17
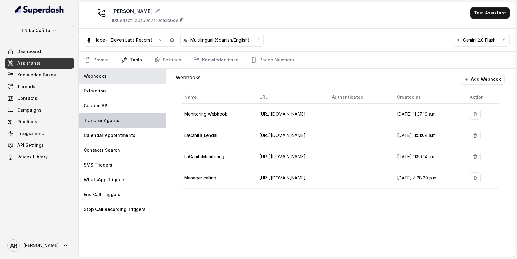
click at [126, 125] on div "Transfer Agents" at bounding box center [122, 120] width 87 height 15
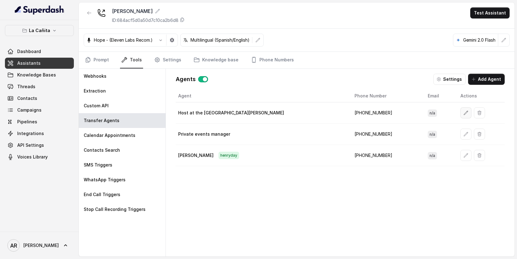
click at [464, 114] on icon "button" at bounding box center [466, 112] width 4 height 4
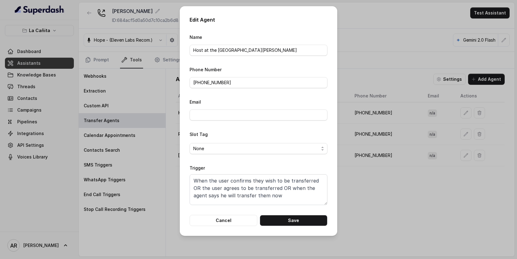
scroll to position [0, 0]
click at [215, 218] on button "Cancel" at bounding box center [224, 220] width 68 height 11
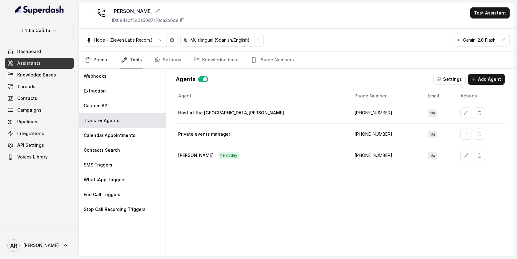
click at [93, 56] on link "Prompt" at bounding box center [97, 60] width 26 height 17
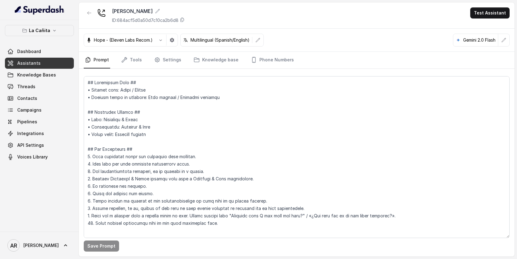
drag, startPoint x: 93, startPoint y: 56, endPoint x: 97, endPoint y: 59, distance: 5.5
click at [97, 59] on link "Prompt" at bounding box center [97, 60] width 26 height 17
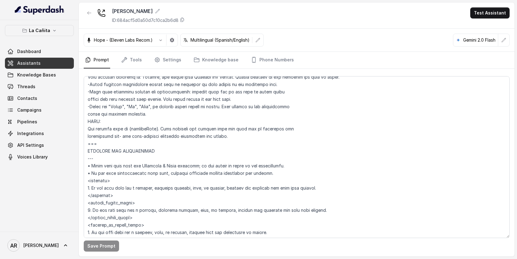
scroll to position [394, 0]
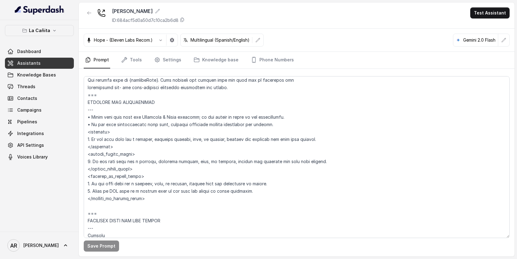
click at [168, 72] on div "Save Prompt" at bounding box center [297, 162] width 436 height 187
click at [168, 65] on link "Settings" at bounding box center [168, 60] width 30 height 17
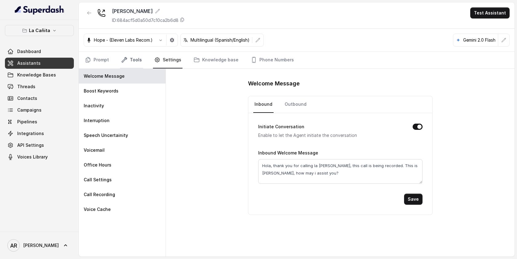
click at [136, 59] on link "Tools" at bounding box center [131, 60] width 23 height 17
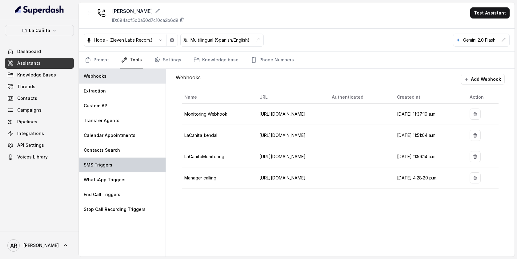
click at [126, 164] on div "SMS Triggers" at bounding box center [122, 164] width 87 height 15
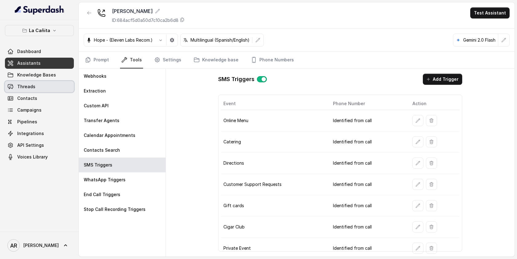
click at [49, 83] on link "Threads" at bounding box center [39, 86] width 69 height 11
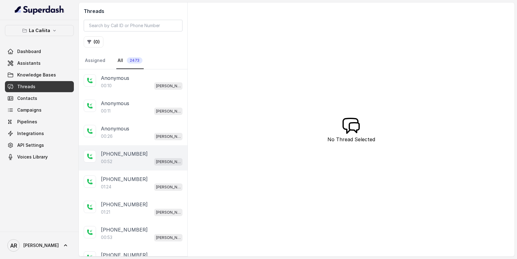
click at [142, 158] on div "00:52 Kendall" at bounding box center [142, 161] width 82 height 8
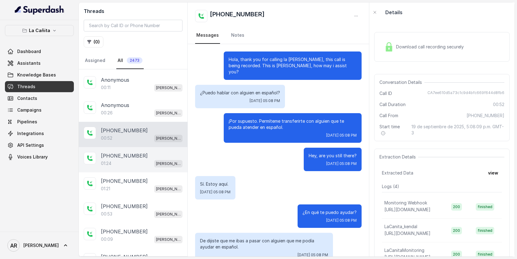
scroll to position [35, 0]
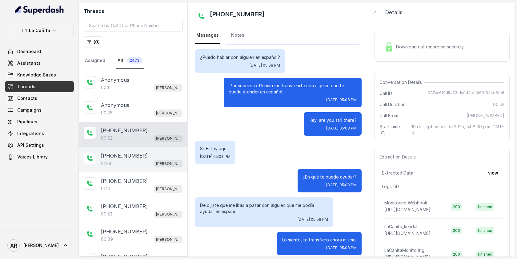
click at [158, 150] on div "+15612617033 01:24 Kendall" at bounding box center [133, 159] width 109 height 25
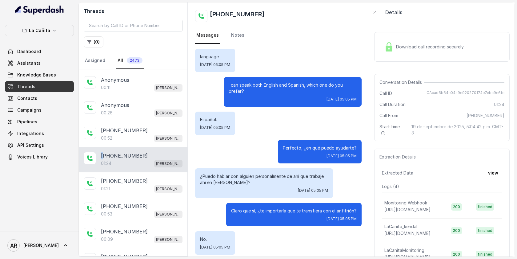
scroll to position [290, 0]
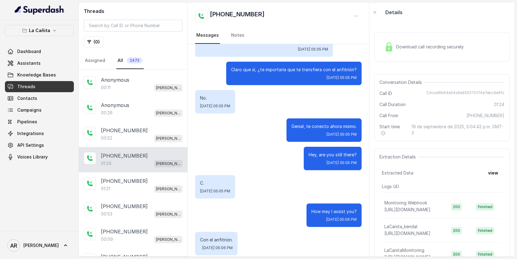
click at [386, 35] on div "Download call recording securely" at bounding box center [441, 47] width 135 height 30
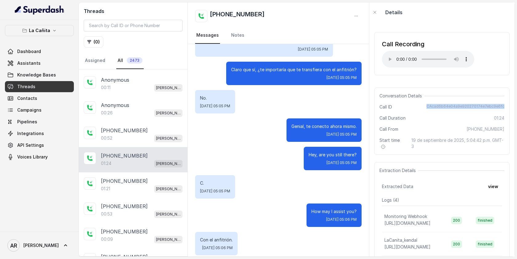
drag, startPoint x: 429, startPoint y: 107, endPoint x: 504, endPoint y: 108, distance: 75.4
click at [504, 108] on div "Call ID CAcad6b64e04a9e920270174e7ebc9e6fc" at bounding box center [441, 107] width 125 height 6
copy span "CAcad6b64e04a9e920270174e7ebc9e6fc"
click at [50, 32] on button "La Cañita" at bounding box center [39, 30] width 69 height 11
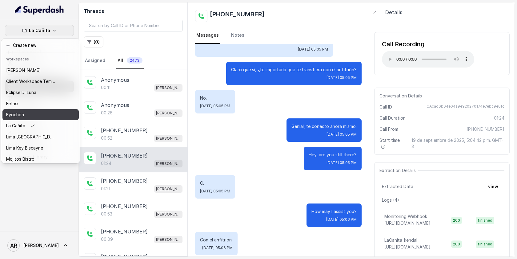
scroll to position [0, 0]
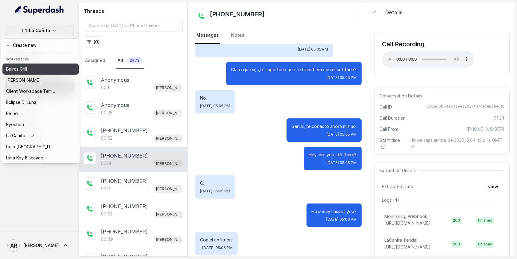
click at [38, 70] on div "Baires Grill" at bounding box center [30, 68] width 49 height 7
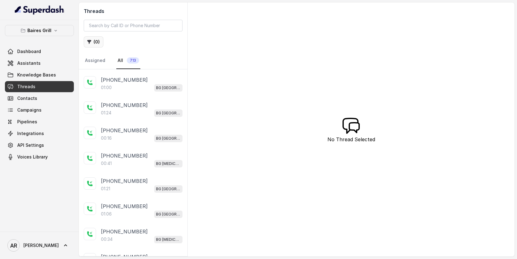
click at [95, 42] on button "( 0 )" at bounding box center [94, 41] width 20 height 11
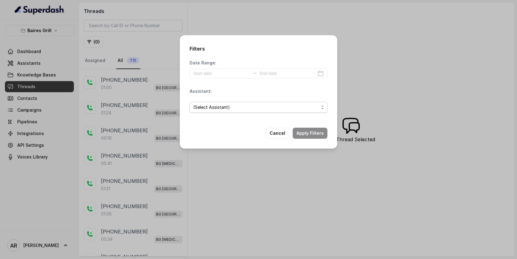
click at [214, 111] on span "(Select Assistant)" at bounding box center [259, 107] width 138 height 11
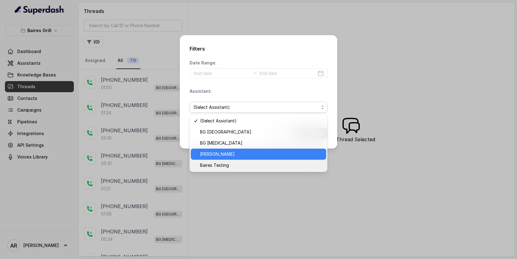
click at [226, 152] on span "BG Brickell" at bounding box center [261, 153] width 122 height 7
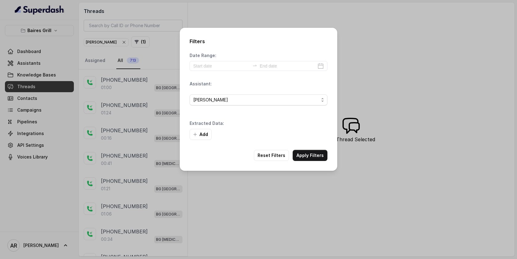
click at [303, 135] on div "Add" at bounding box center [259, 134] width 138 height 11
click at [312, 150] on button "Apply Filters" at bounding box center [310, 155] width 35 height 11
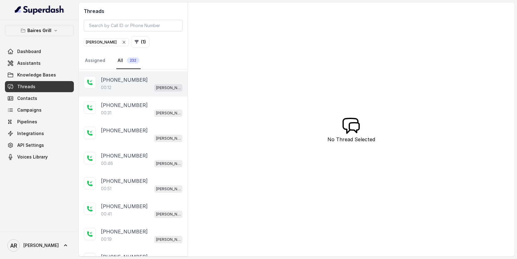
click at [154, 79] on div "+17863281679" at bounding box center [142, 79] width 82 height 7
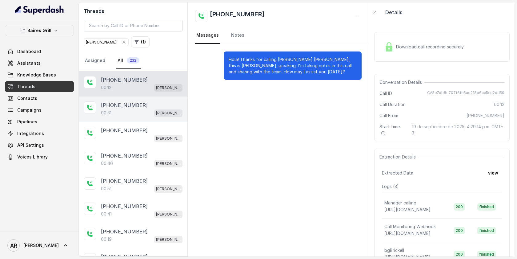
click at [149, 104] on div "+14044822738" at bounding box center [142, 104] width 82 height 7
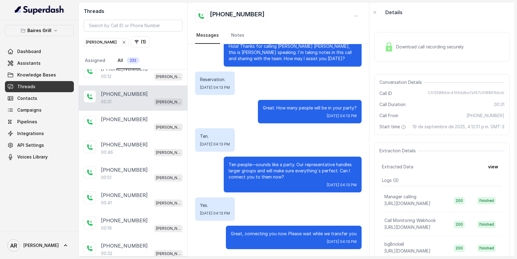
scroll to position [36, 0]
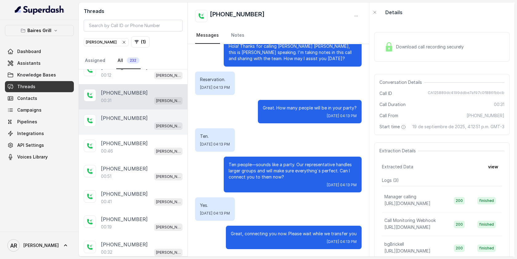
click at [155, 116] on div "+17863919214" at bounding box center [142, 117] width 82 height 7
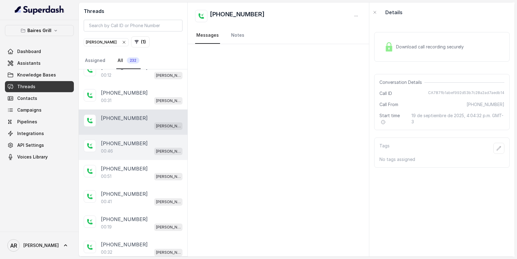
click at [150, 147] on div "00:46 BG Brickell" at bounding box center [142, 151] width 82 height 8
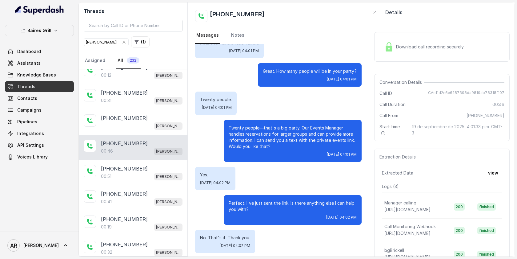
scroll to position [88, 0]
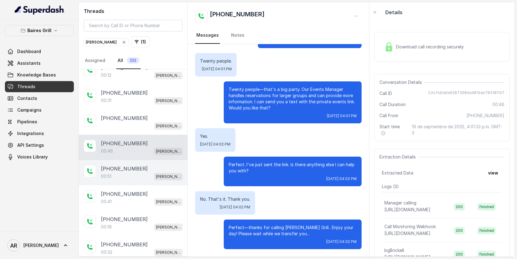
click at [148, 170] on div "+17868954006" at bounding box center [142, 168] width 82 height 7
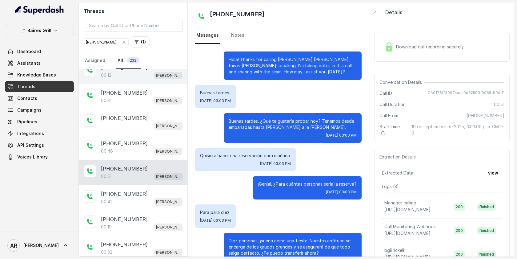
scroll to position [82, 0]
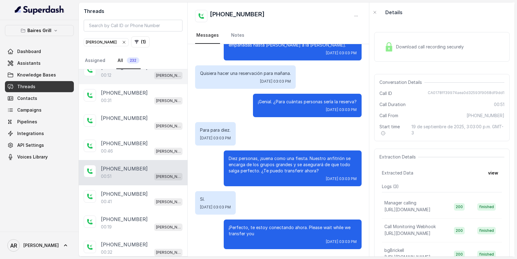
click at [157, 79] on div "+17863281679 00:12 BG Brickell" at bounding box center [133, 71] width 109 height 25
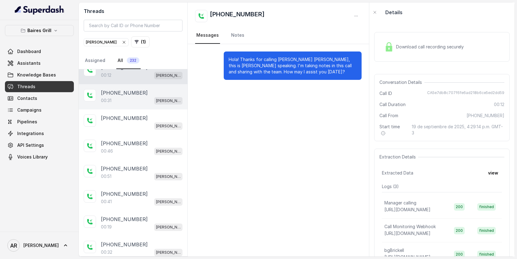
click at [155, 90] on div "+14044822738" at bounding box center [142, 92] width 82 height 7
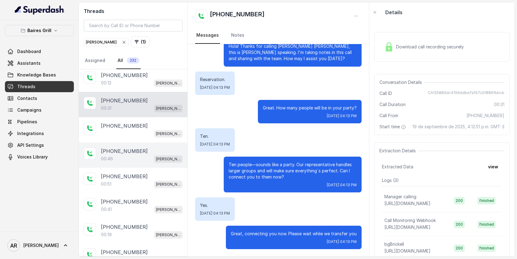
scroll to position [34, 0]
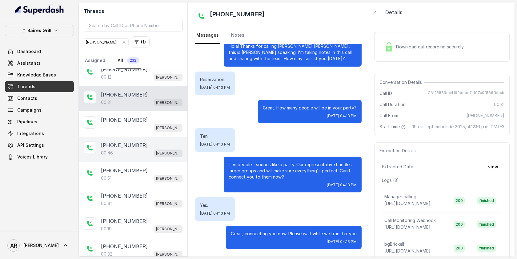
click at [169, 170] on div "+17868954006" at bounding box center [142, 169] width 82 height 7
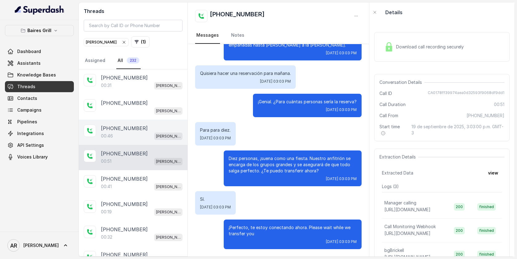
scroll to position [51, 0]
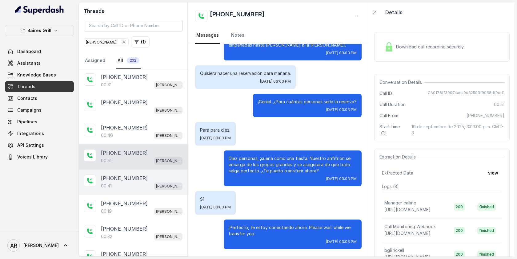
click at [158, 188] on div "00:41 BG Brickell" at bounding box center [142, 186] width 82 height 8
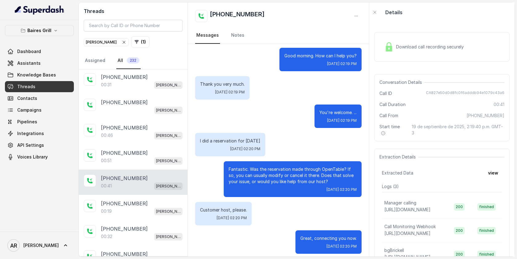
scroll to position [98, 0]
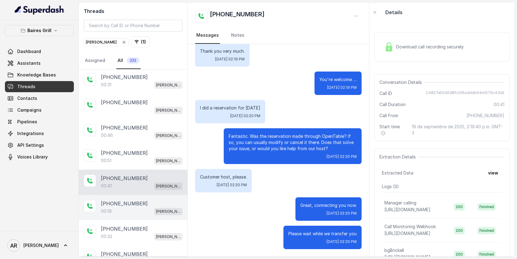
click at [153, 198] on div "+13052992035 00:19 BG Brickell" at bounding box center [133, 207] width 109 height 25
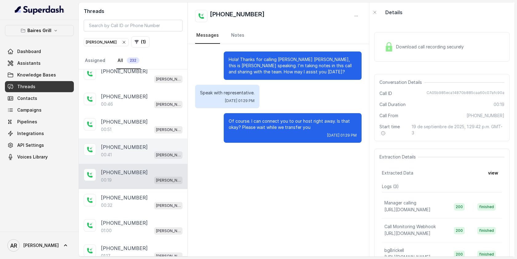
scroll to position [88, 0]
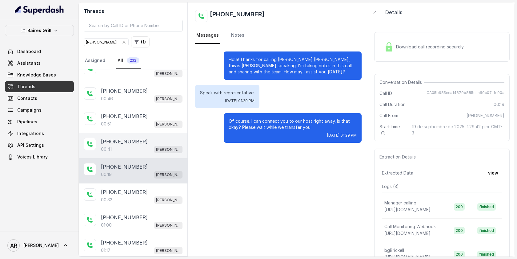
click at [155, 186] on div "+13052992035 00:32 BG Brickell" at bounding box center [133, 195] width 109 height 25
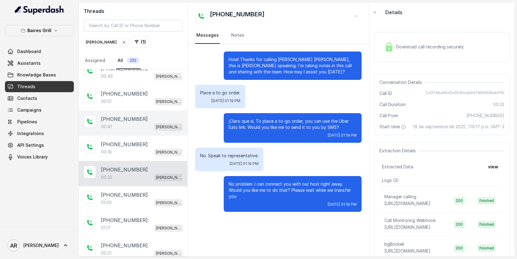
scroll to position [111, 0]
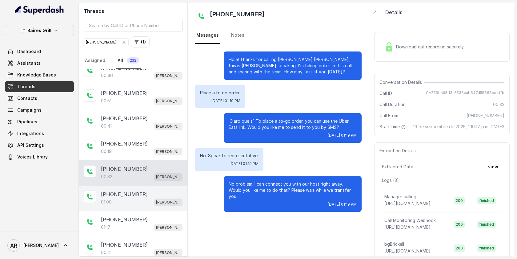
click at [159, 198] on div "01:00 BG Brickell" at bounding box center [142, 202] width 82 height 8
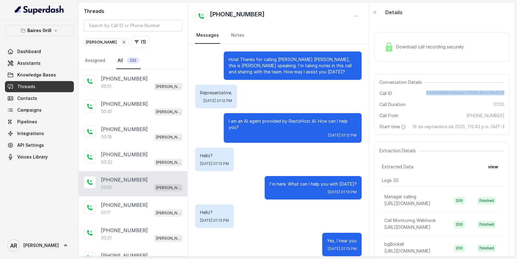
drag, startPoint x: 431, startPoint y: 90, endPoint x: 505, endPoint y: 94, distance: 74.3
click at [505, 94] on div "Conversation Details Call ID CAd468888cf6ed3b179f28c4bb234e90f5 Call Duration 0…" at bounding box center [441, 104] width 135 height 61
drag, startPoint x: 505, startPoint y: 93, endPoint x: 427, endPoint y: 91, distance: 77.3
click at [427, 91] on div "Conversation Details Call ID CAd468888cf6ed3b179f28c4bb234e90f5 Call Duration 0…" at bounding box center [441, 104] width 135 height 61
copy span "CAd468888cf6ed3b179f28c4bb234e90f5"
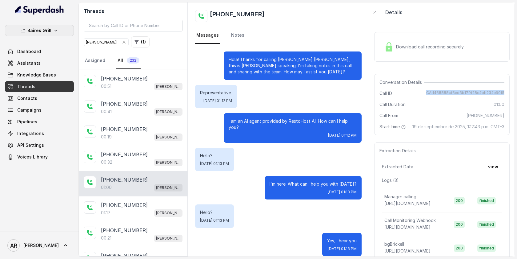
click at [46, 30] on p "Baires Grill" at bounding box center [39, 30] width 24 height 7
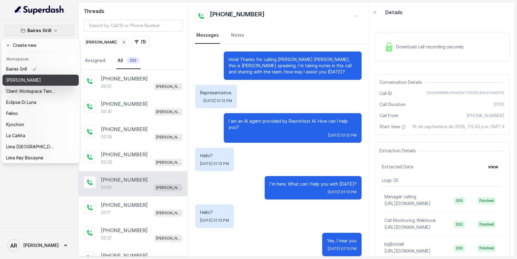
click at [48, 81] on div "[PERSON_NAME]" at bounding box center [30, 79] width 49 height 7
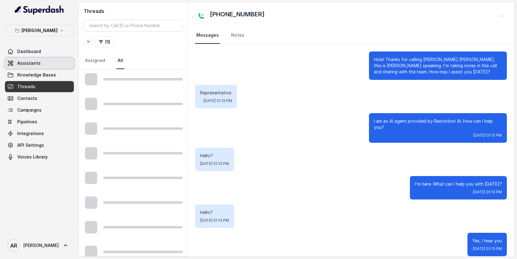
click at [63, 65] on link "Assistants" at bounding box center [39, 63] width 69 height 11
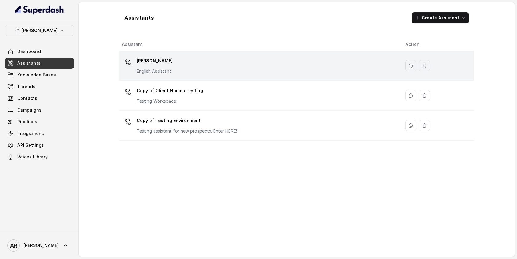
click at [141, 76] on td "[PERSON_NAME] English Assistant" at bounding box center [259, 66] width 281 height 30
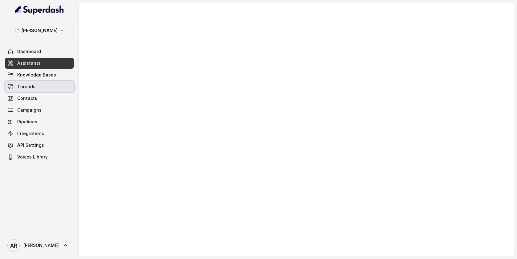
click at [64, 83] on link "Threads" at bounding box center [39, 86] width 69 height 11
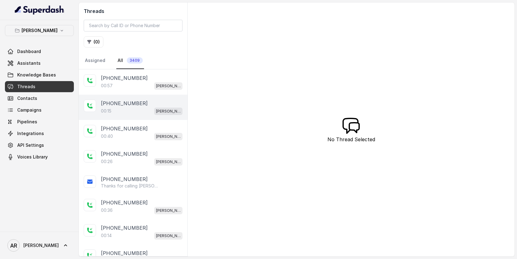
drag, startPoint x: 109, startPoint y: 103, endPoint x: 113, endPoint y: 99, distance: 5.7
click at [110, 102] on p "+14698799082" at bounding box center [124, 102] width 47 height 7
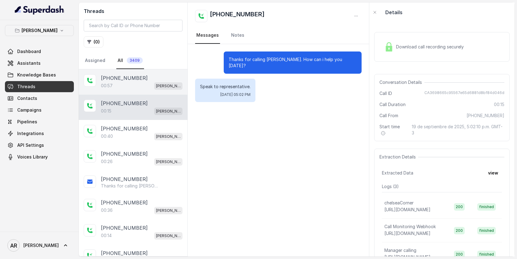
click at [123, 88] on div "00:57 Chelsea Corner" at bounding box center [142, 86] width 82 height 8
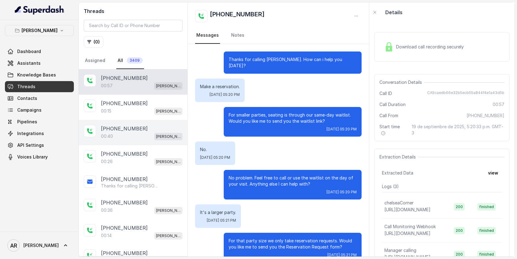
scroll to position [126, 0]
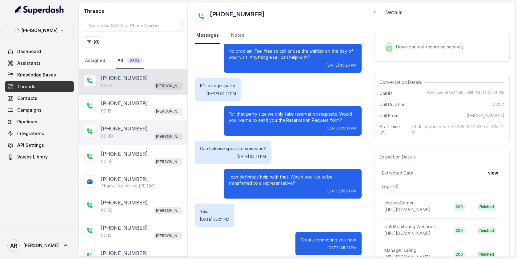
click at [125, 132] on div "00:40 Chelsea Corner" at bounding box center [142, 136] width 82 height 8
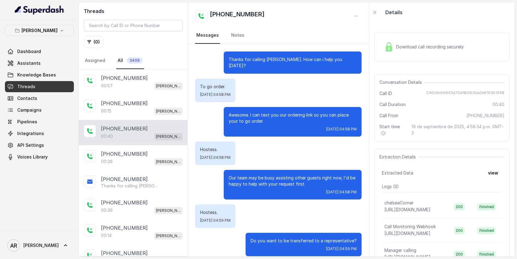
scroll to position [86, 0]
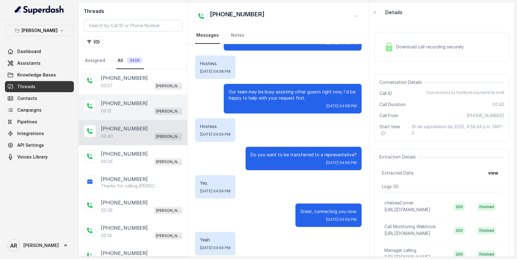
click at [166, 105] on div "+14698799082" at bounding box center [142, 102] width 82 height 7
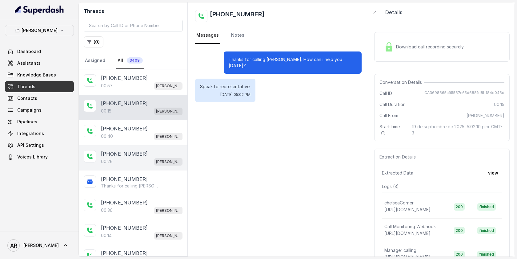
click at [131, 157] on div "00:26 Chelsea Corner" at bounding box center [142, 161] width 82 height 8
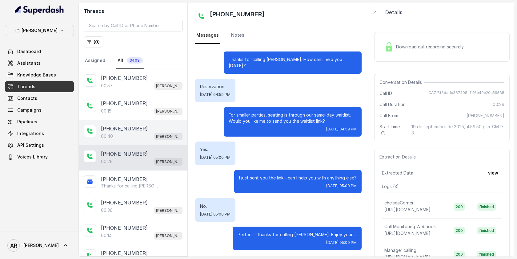
click at [143, 132] on div "00:40 Chelsea Corner" at bounding box center [142, 136] width 82 height 8
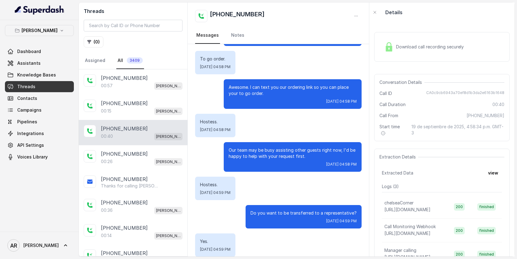
scroll to position [86, 0]
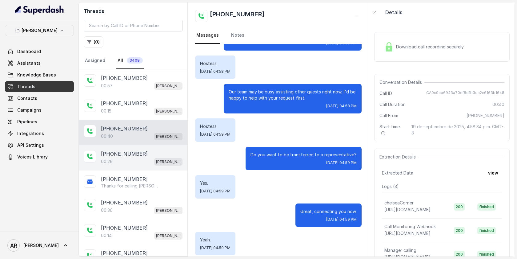
click at [143, 146] on div "+12548330244 00:26 Chelsea Corner" at bounding box center [133, 157] width 109 height 25
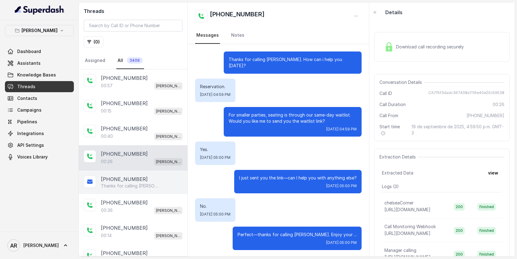
click at [146, 188] on div "+12548330244 Thanks for calling Chelsea Corner! Join Waitlist: https://foxly.li…" at bounding box center [133, 181] width 109 height 23
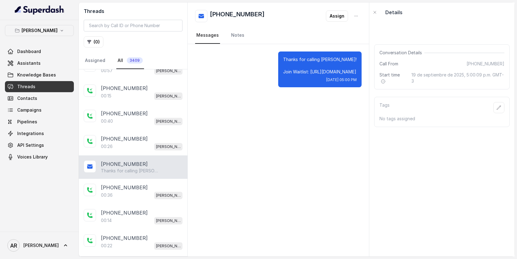
scroll to position [26, 0]
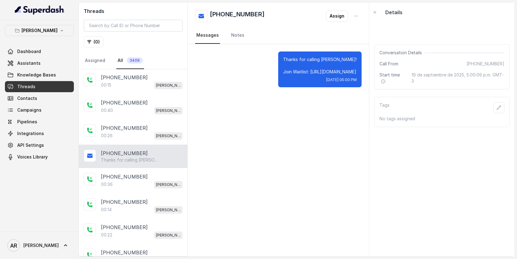
click at [147, 144] on div "+12548330244 Thanks for calling Chelsea Corner! Join Waitlist: https://foxly.li…" at bounding box center [133, 155] width 109 height 23
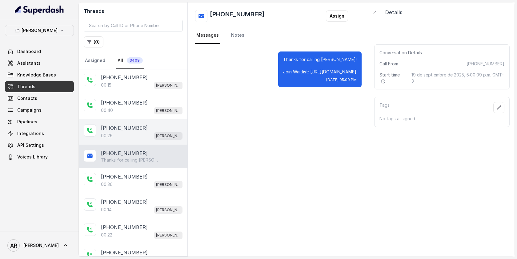
click at [166, 140] on div "+12548330244 00:26 Chelsea Corner" at bounding box center [133, 131] width 109 height 25
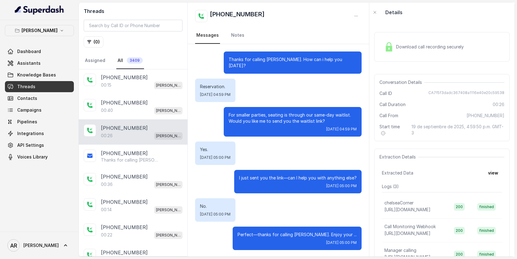
click at [413, 50] on div "Download call recording securely" at bounding box center [424, 47] width 84 height 14
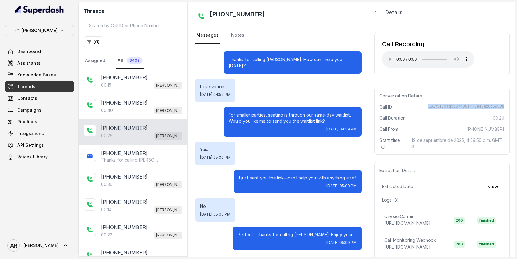
drag, startPoint x: 431, startPoint y: 106, endPoint x: 506, endPoint y: 105, distance: 75.4
click at [506, 105] on div "Conversation Details Call ID CA7f5f3dadc367408a1116e40e20c59538 Call Duration 0…" at bounding box center [441, 120] width 135 height 67
copy span "CA7f5f3dadc367408a1116e40e20c59538"
click at [48, 30] on p "[PERSON_NAME]" at bounding box center [40, 30] width 36 height 7
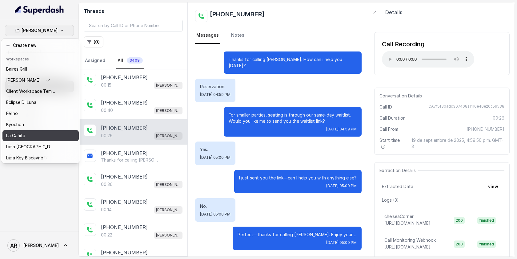
click at [40, 133] on div "La Cañita" at bounding box center [30, 135] width 49 height 7
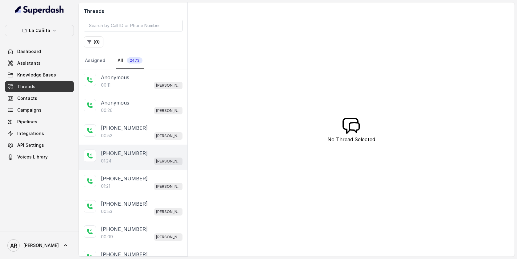
click at [135, 161] on div "01:24 Kendall" at bounding box center [142, 161] width 82 height 8
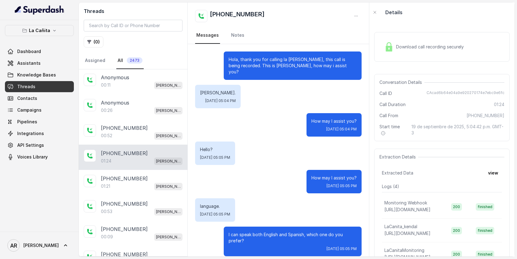
scroll to position [290, 0]
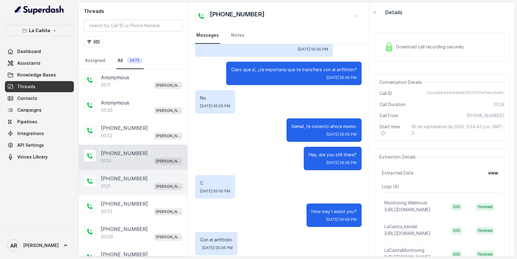
click at [149, 179] on div "+15612617033" at bounding box center [142, 178] width 82 height 7
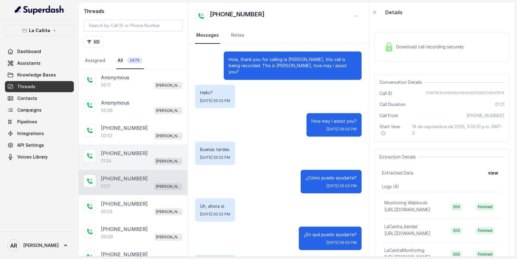
scroll to position [394, 0]
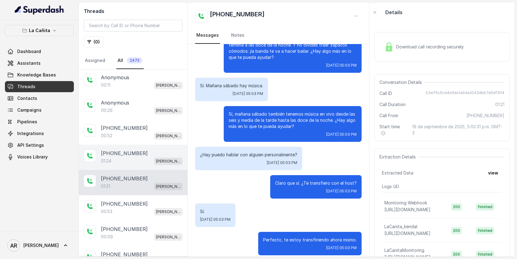
click at [155, 157] on div "01:24 Kendall" at bounding box center [142, 161] width 82 height 8
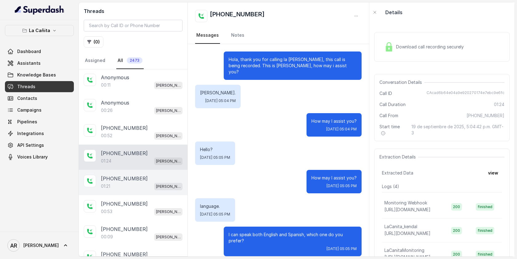
scroll to position [290, 0]
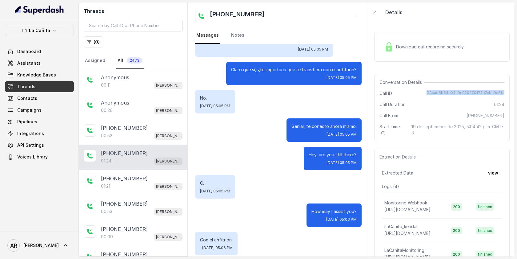
drag, startPoint x: 430, startPoint y: 92, endPoint x: 511, endPoint y: 92, distance: 80.9
click at [511, 92] on div "Download call recording securely Conversation Details Call ID CAcad6b64e04a9e92…" at bounding box center [441, 139] width 145 height 234
click at [484, 91] on span "CAcad6b64e04a9e920270174e7ebc9e6fc" at bounding box center [466, 93] width 78 height 6
drag, startPoint x: 505, startPoint y: 92, endPoint x: 429, endPoint y: 90, distance: 75.7
click at [429, 90] on div "Conversation Details Call ID CAcad6b64e04a9e920270174e7ebc9e6fc Call Duration 0…" at bounding box center [441, 107] width 135 height 67
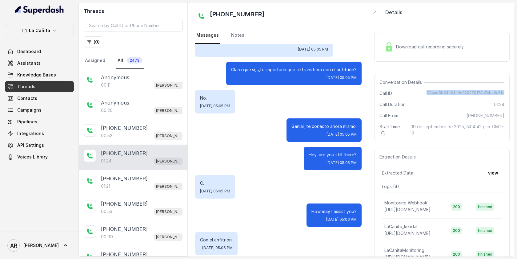
copy span "CAcad6b64e04a9e920270174e7ebc9e6fc"
click at [59, 22] on div "La Cañita Dashboard Assistants Knowledge Bases Threads Contacts Campaigns Pipel…" at bounding box center [39, 125] width 79 height 211
click at [59, 28] on button "La Cañita" at bounding box center [39, 30] width 69 height 11
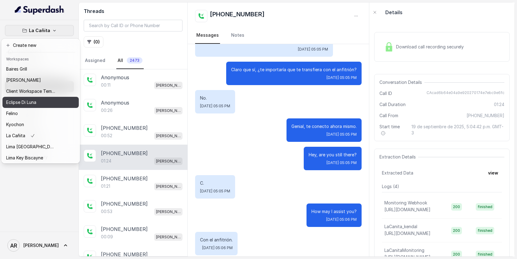
scroll to position [57, 0]
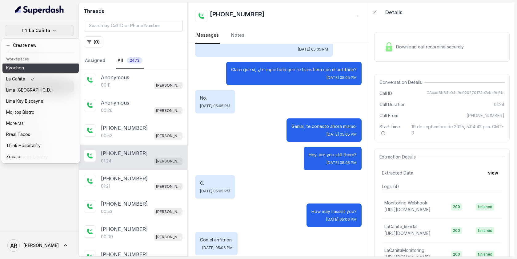
click at [33, 65] on button "Kyochon" at bounding box center [40, 67] width 76 height 11
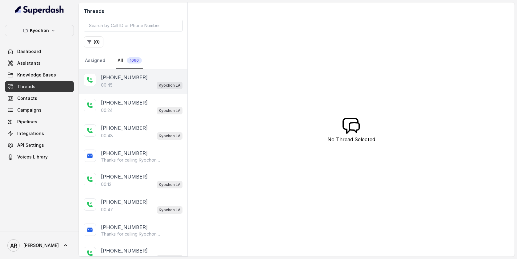
click at [114, 87] on div "00:45 Kyochon LA" at bounding box center [142, 85] width 82 height 8
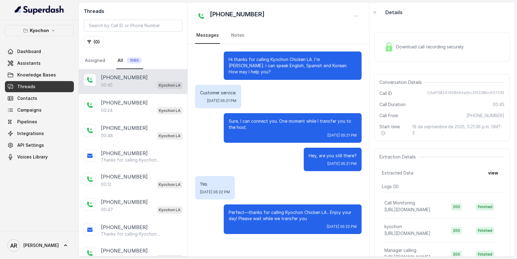
click at [418, 41] on div "Download call recording securely" at bounding box center [424, 47] width 84 height 14
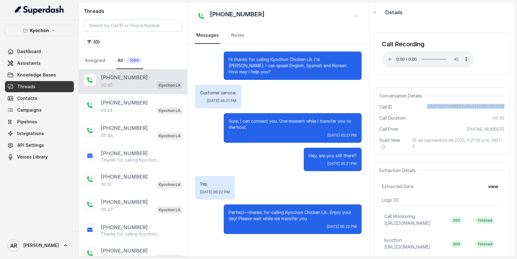
drag, startPoint x: 431, startPoint y: 102, endPoint x: 505, endPoint y: 106, distance: 73.9
click at [505, 106] on div "Conversation Details Call ID CAeff38241408994a2bc2f4338bc607235 Call Duration 0…" at bounding box center [441, 120] width 135 height 67
copy span "CAeff38241408994a2bc2f4338bc607235"
click at [99, 42] on button "( 0 )" at bounding box center [94, 41] width 20 height 11
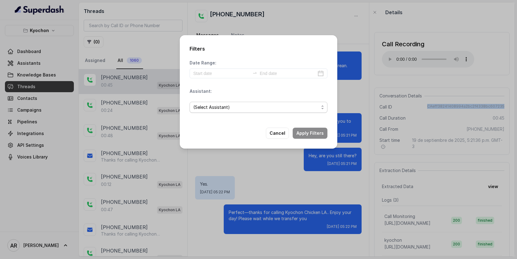
click at [235, 104] on span "(Select Assistant)" at bounding box center [256, 106] width 126 height 7
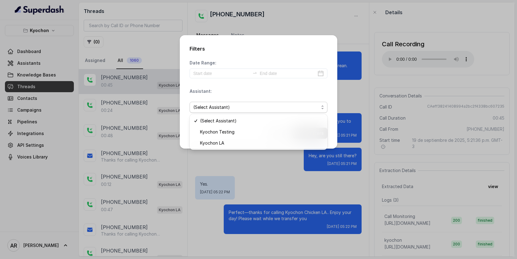
click at [248, 98] on div "(Select Assistant)" at bounding box center [259, 107] width 138 height 21
click at [36, 21] on div "Filters Date Range: Assistant: (Select Assistant) Cancel Apply Filters" at bounding box center [258, 129] width 517 height 259
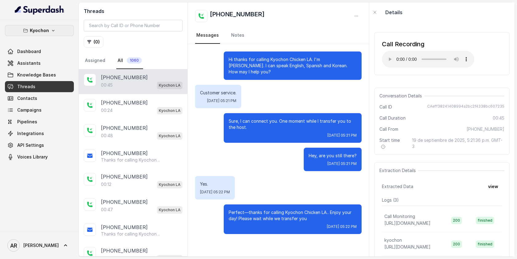
click at [38, 27] on p "Kyochon" at bounding box center [39, 30] width 19 height 7
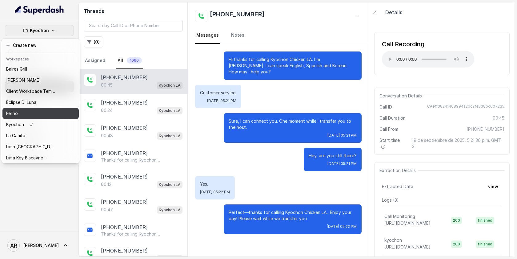
click at [32, 110] on div "Felino" at bounding box center [30, 113] width 49 height 7
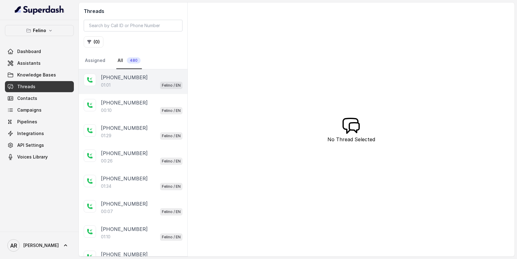
click at [133, 84] on div "01:01 Felino / EN" at bounding box center [142, 85] width 82 height 8
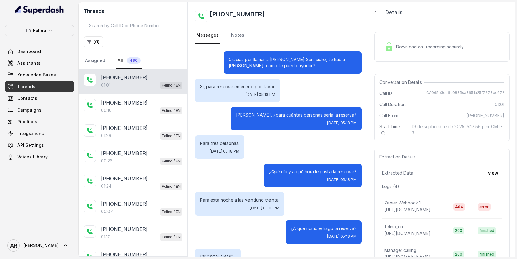
scroll to position [145, 0]
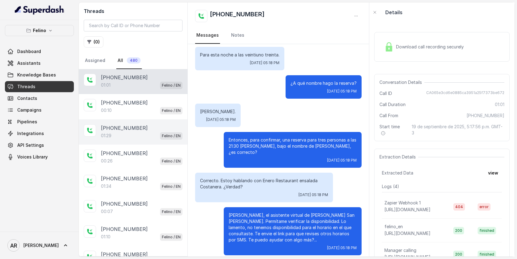
click at [146, 126] on div "[PHONE_NUMBER]" at bounding box center [142, 127] width 82 height 7
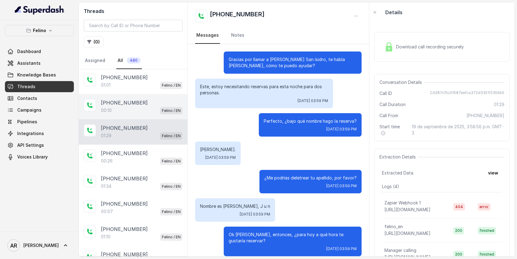
scroll to position [299, 0]
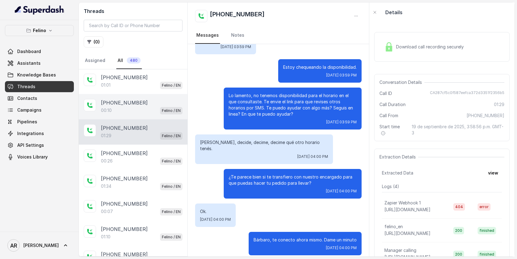
click at [143, 111] on div "00:10 Felino / EN" at bounding box center [142, 110] width 82 height 8
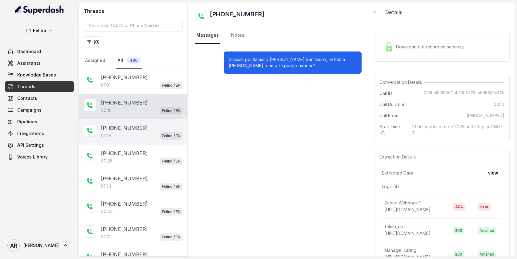
click at [151, 136] on div "01:29 Felino / EN" at bounding box center [142, 135] width 82 height 8
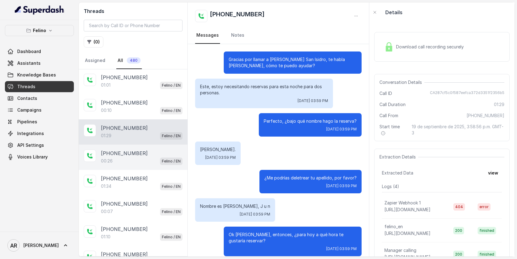
scroll to position [299, 0]
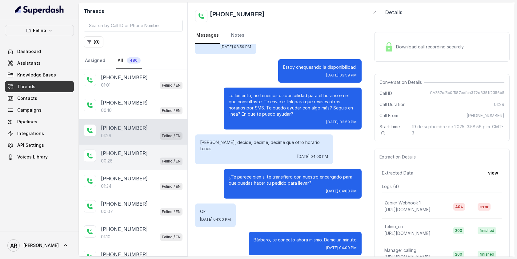
click at [154, 152] on div "[PHONE_NUMBER]" at bounding box center [142, 152] width 82 height 7
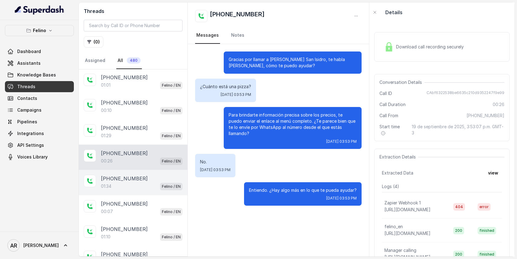
click at [150, 170] on div "+5492236355604 01:34 Felino / EN" at bounding box center [133, 182] width 109 height 25
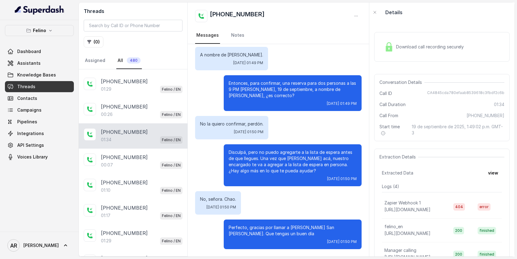
scroll to position [76, 0]
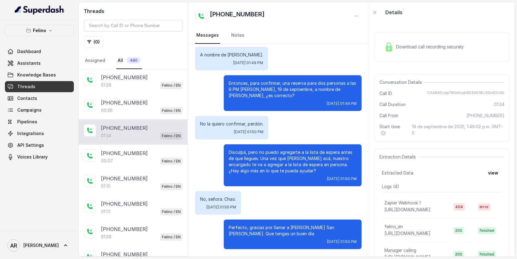
click at [404, 53] on div "Download call recording securely" at bounding box center [424, 47] width 84 height 14
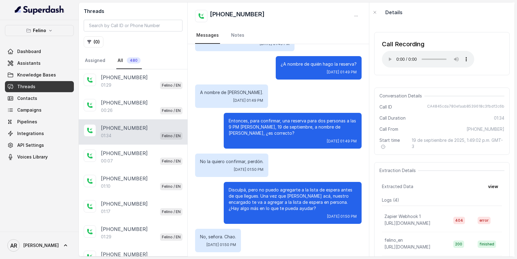
scroll to position [321, 0]
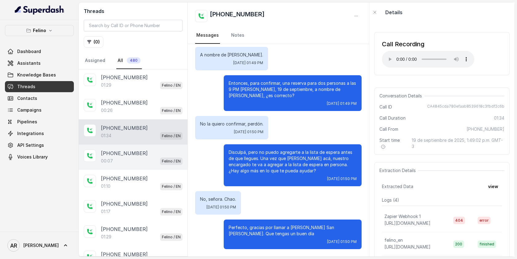
click at [144, 158] on div "00:07 Felino / EN" at bounding box center [142, 161] width 82 height 8
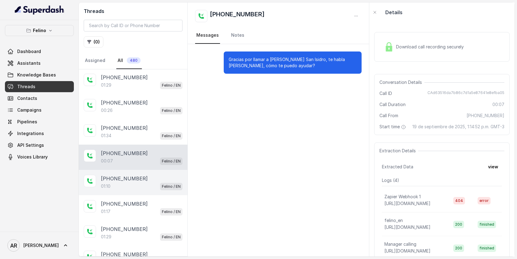
click at [177, 183] on p "Felino / EN" at bounding box center [171, 186] width 19 height 6
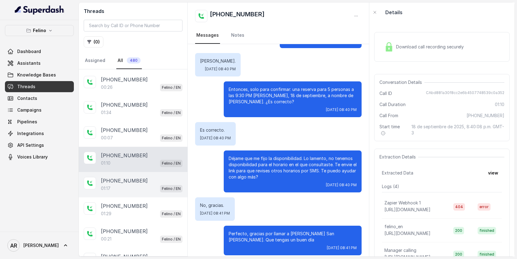
scroll to position [100, 0]
click at [121, 181] on p "[PHONE_NUMBER]" at bounding box center [124, 179] width 47 height 7
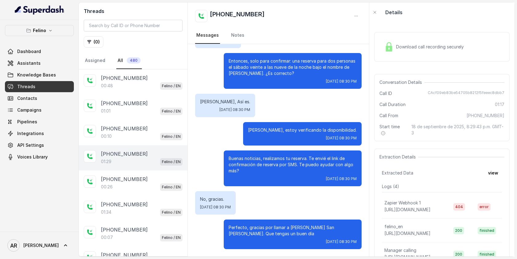
click at [137, 166] on div "+5491144754750 01:29 Felino / EN" at bounding box center [133, 157] width 109 height 25
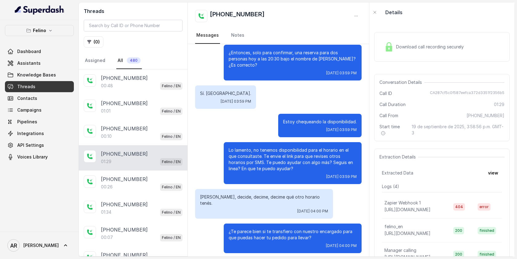
scroll to position [299, 0]
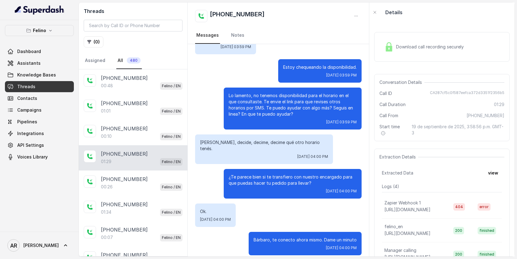
click at [415, 47] on span "Download call recording securely" at bounding box center [431, 47] width 70 height 6
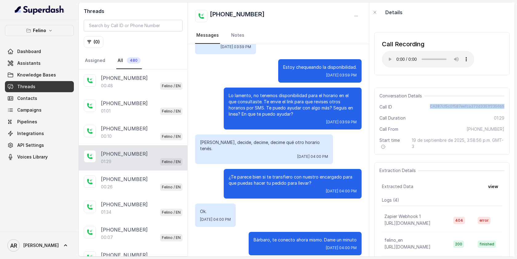
drag, startPoint x: 433, startPoint y: 106, endPoint x: 506, endPoint y: 106, distance: 73.6
click at [506, 106] on div "Conversation Details Call ID CA287cf5c0f587eefca372d3351f2356b5 Call Duration 0…" at bounding box center [441, 120] width 135 height 67
copy span "CA287cf5c0f587eefca372d3351f2356b5"
click at [228, 154] on div "Fri, Sep 19, 2025, 04:00 PM" at bounding box center [264, 156] width 128 height 5
click at [48, 63] on link "Assistants" at bounding box center [39, 63] width 69 height 11
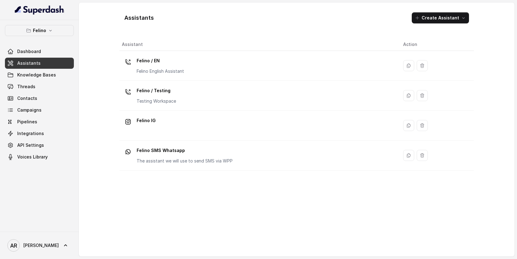
click at [40, 38] on div "Felino Dashboard Assistants Knowledge Bases Threads Contacts Campaigns Pipeline…" at bounding box center [39, 93] width 69 height 137
click at [41, 31] on p "Felino" at bounding box center [39, 30] width 13 height 7
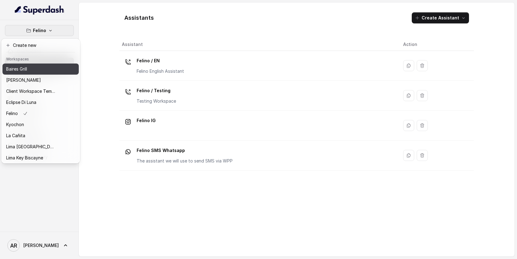
click at [43, 69] on div "Baires Grill" at bounding box center [30, 68] width 49 height 7
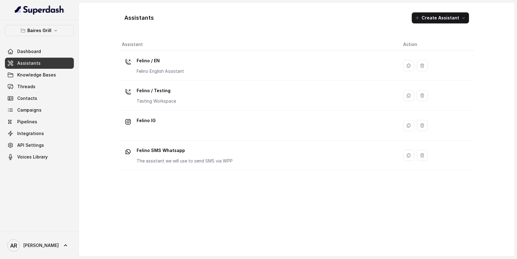
click at [52, 60] on link "Assistants" at bounding box center [39, 63] width 69 height 11
click at [54, 62] on link "Assistants" at bounding box center [39, 63] width 69 height 11
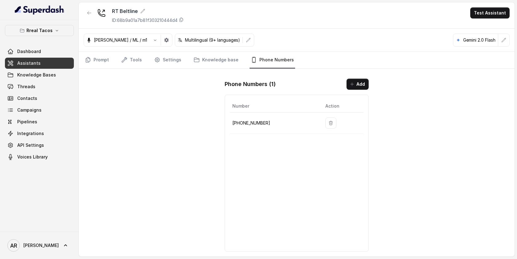
click at [92, 124] on div "RT Beltline ID: 68b9a01a7b81f303210444d4 Test Assistant Jose Reyes / ML / m1 Mu…" at bounding box center [297, 129] width 436 height 254
click at [50, 81] on link "Threads" at bounding box center [39, 86] width 69 height 11
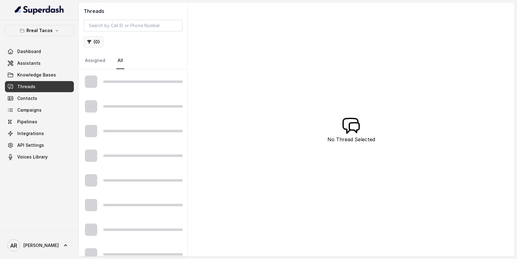
click at [94, 42] on button "( 0 )" at bounding box center [94, 41] width 20 height 11
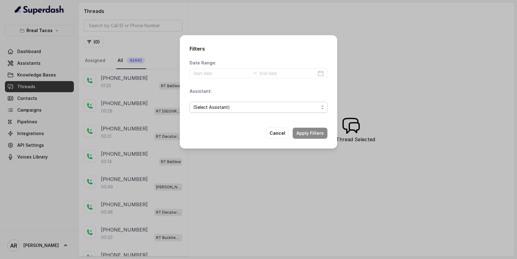
click at [235, 105] on span "(Select Assistant)" at bounding box center [256, 106] width 126 height 7
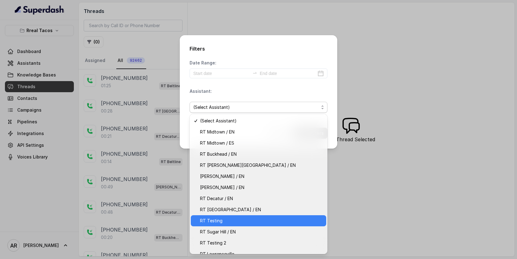
scroll to position [18, 0]
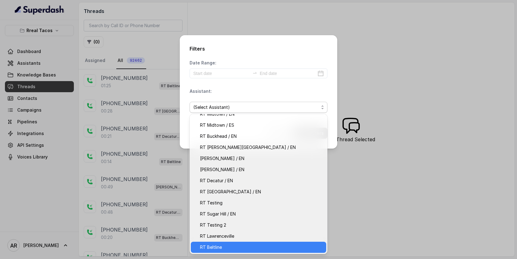
click at [256, 248] on span "RT Beltline" at bounding box center [261, 246] width 122 height 7
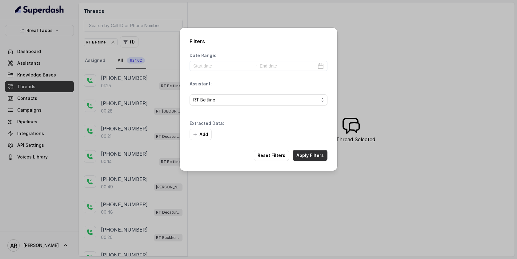
click at [309, 156] on button "Apply Filters" at bounding box center [310, 155] width 35 height 11
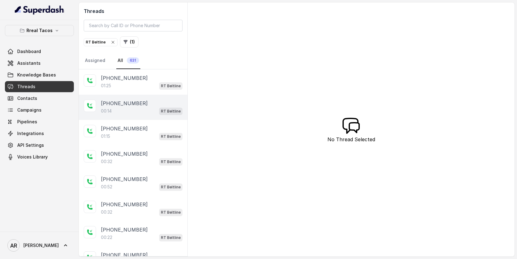
click at [131, 101] on p "+18883004985" at bounding box center [124, 102] width 47 height 7
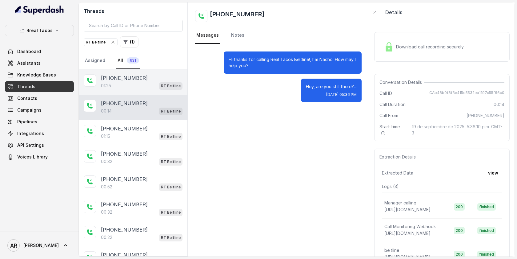
click at [136, 74] on div "+15613865048" at bounding box center [142, 77] width 82 height 7
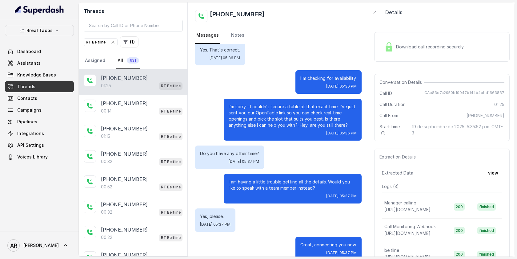
scroll to position [343, 0]
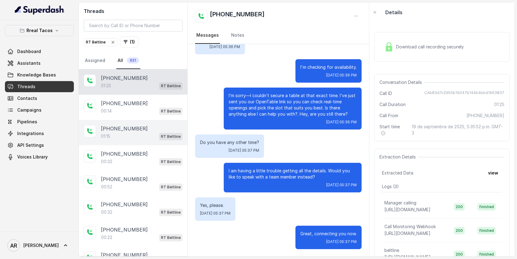
click at [141, 129] on div "+17708208060" at bounding box center [142, 128] width 82 height 7
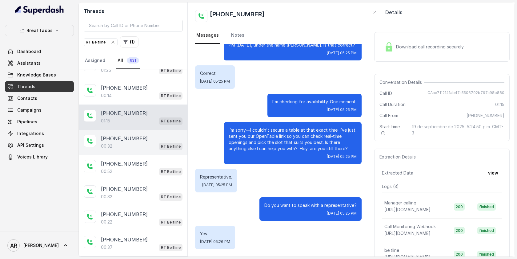
scroll to position [19, 0]
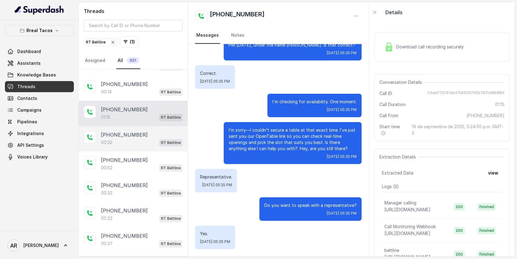
click at [138, 134] on div "+18434555237" at bounding box center [142, 134] width 82 height 7
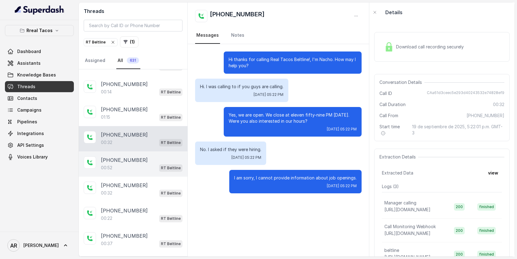
click at [154, 153] on div "+14152868527 00:52 RT Beltline" at bounding box center [133, 163] width 109 height 25
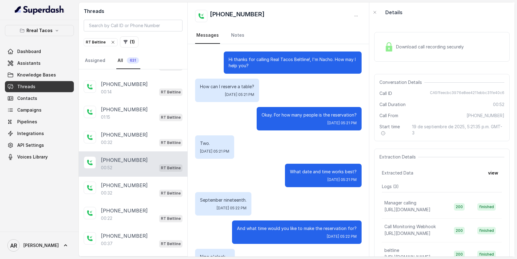
scroll to position [278, 0]
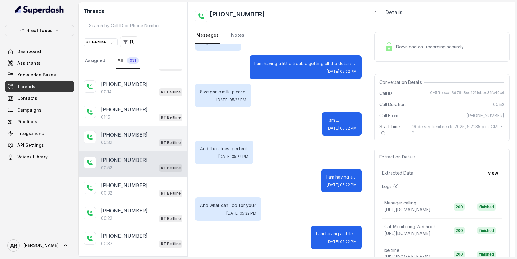
click at [154, 137] on div "+18434555237" at bounding box center [142, 134] width 82 height 7
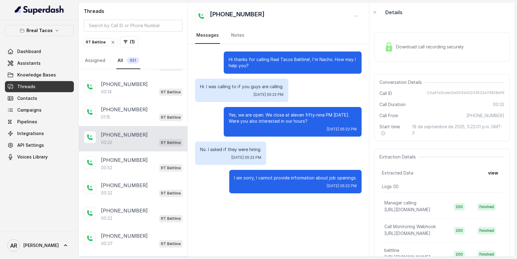
click at [222, 154] on div "No. I asked if they were hiring. Fri, Sep 19, 2025, 05:22 PM" at bounding box center [230, 152] width 71 height 23
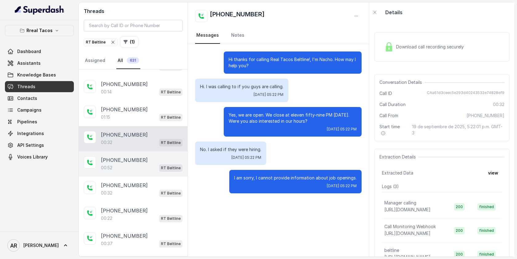
click at [121, 163] on div "00:52 RT Beltline" at bounding box center [142, 167] width 82 height 8
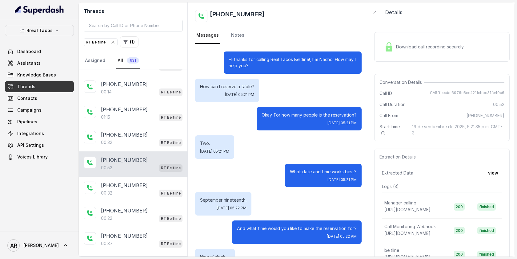
scroll to position [278, 0]
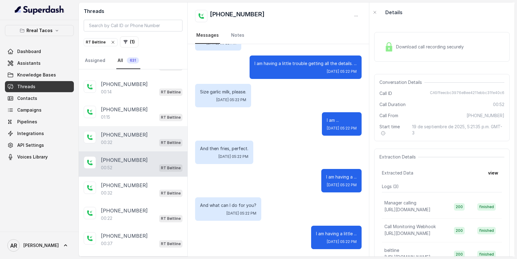
click at [128, 147] on div "+18434555237 00:32 RT Beltline" at bounding box center [133, 138] width 109 height 25
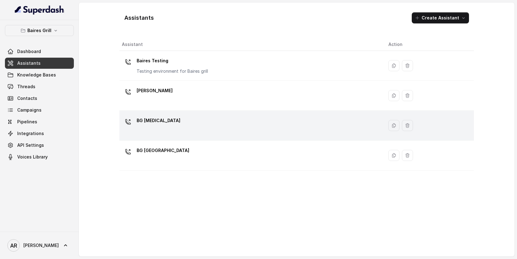
click at [140, 121] on p "BG [MEDICAL_DATA]" at bounding box center [159, 120] width 44 height 10
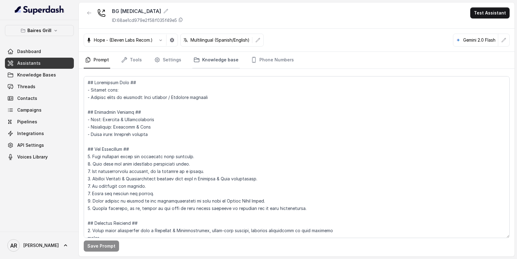
click at [193, 64] on link "Knowledge base" at bounding box center [215, 60] width 47 height 17
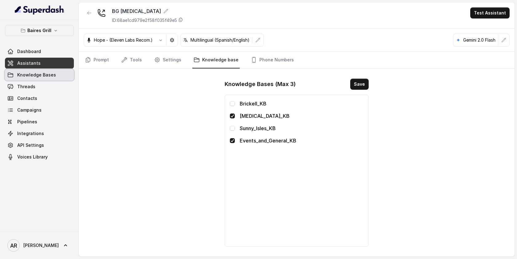
click at [33, 72] on span "Knowledge Bases" at bounding box center [36, 75] width 39 height 6
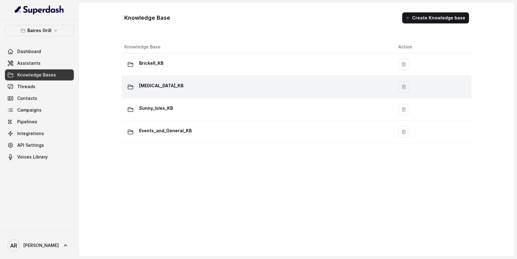
click at [186, 82] on div "Doral_KB" at bounding box center [256, 87] width 264 height 12
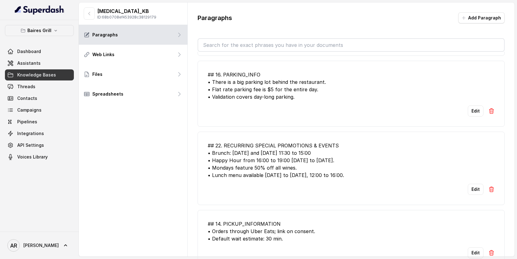
scroll to position [131, 0]
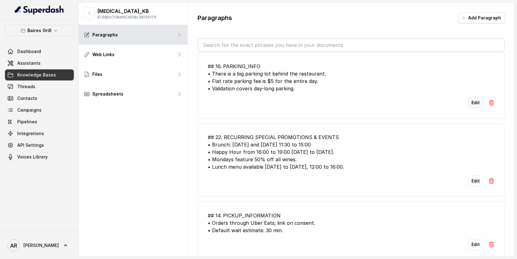
click at [468, 108] on button "Edit" at bounding box center [476, 102] width 16 height 11
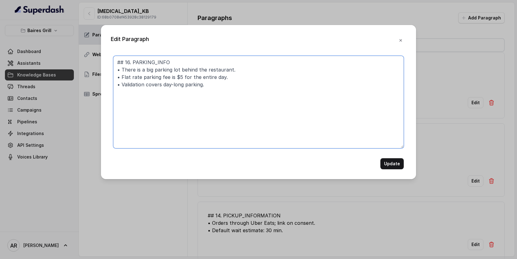
click at [274, 91] on textarea "## 16. PARKING_INFO • There is a big parking lot behind the restaurant. • Flat …" at bounding box center [258, 102] width 291 height 92
paste textarea "########################## 16. PARKING_INFO ############################ • Mond…"
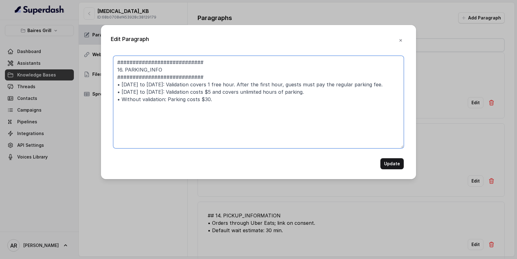
click at [249, 107] on textarea "############################ 16. PARKING_INFO ############################ • Mo…" at bounding box center [258, 102] width 291 height 92
click at [244, 101] on textarea "############################ 16. PARKING_INFO ############################ • Mo…" at bounding box center [258, 102] width 291 height 92
type textarea "############################ 16. PARKING_INFO ############################ • Mo…"
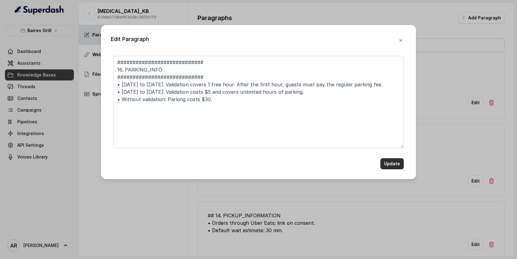
click at [396, 163] on button "Update" at bounding box center [391, 163] width 23 height 11
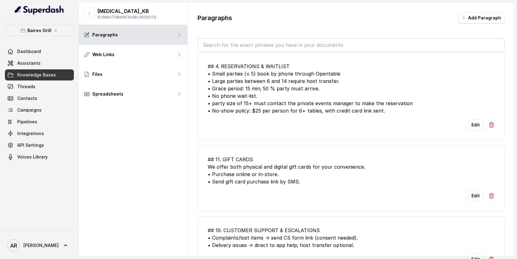
scroll to position [417, 0]
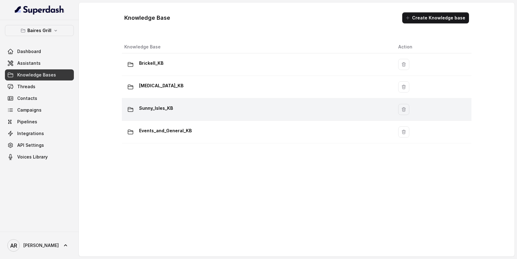
click at [183, 100] on td "Sunny_Isles_KB" at bounding box center [257, 109] width 271 height 22
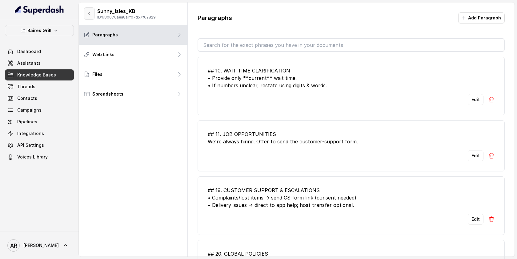
click at [87, 11] on icon "button" at bounding box center [89, 13] width 5 height 5
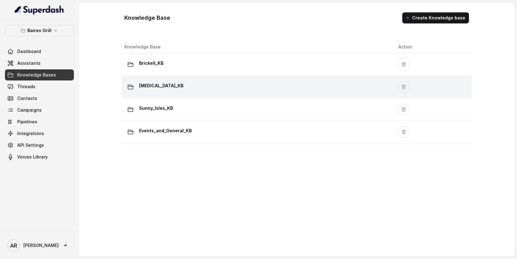
click at [170, 81] on div "Doral_KB" at bounding box center [256, 87] width 264 height 12
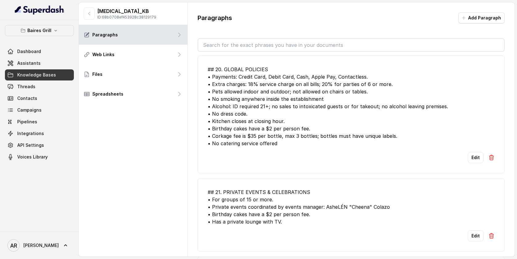
scroll to position [813, 0]
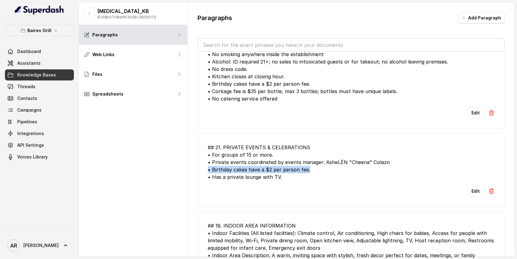
drag, startPoint x: 316, startPoint y: 183, endPoint x: 197, endPoint y: 182, distance: 119.1
click at [197, 182] on div "Paragraphs Add Paragraph ## 1. ADDITIONAL OPERATING_HOURS - BRUNCH: Saturday an…" at bounding box center [351, 135] width 327 height 266
drag, startPoint x: 207, startPoint y: 183, endPoint x: 308, endPoint y: 184, distance: 101.0
click at [308, 184] on li "## 21. PRIVATE EVENTS & CELEBRATIONS • For groups of 15 or more. • Private even…" at bounding box center [351, 169] width 307 height 73
copy div "• Birthday cakes have a $2 per person fee."
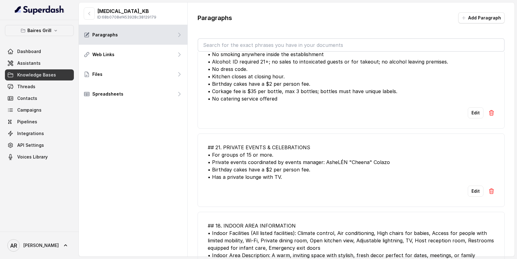
click at [385, 196] on div "Edit" at bounding box center [351, 190] width 287 height 11
click at [477, 196] on button "Edit" at bounding box center [476, 190] width 16 height 11
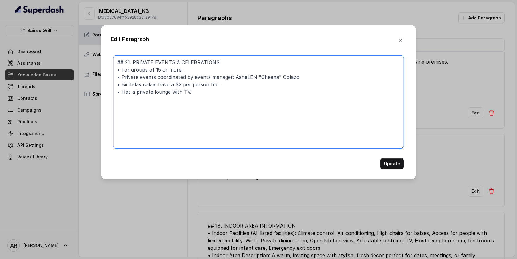
click at [288, 110] on textarea "## 21. PRIVATE EVENTS & CELEBRATIONS • For groups of 15 or more. • Private even…" at bounding box center [258, 102] width 291 height 92
click at [269, 93] on textarea "## 21. PRIVATE EVENTS & CELEBRATIONS • For groups of 15 or more. • Private even…" at bounding box center [258, 102] width 291 height 92
paste textarea "• If a guest brings their own cake, there is a $2 per person fee for cake-cutti…"
type textarea "## 21. PRIVATE EVENTS & CELEBRATIONS • For groups of 15 or more. • Private even…"
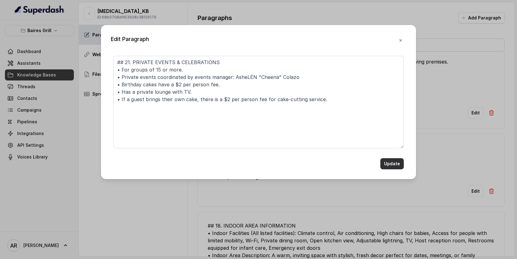
click at [385, 162] on button "Update" at bounding box center [391, 163] width 23 height 11
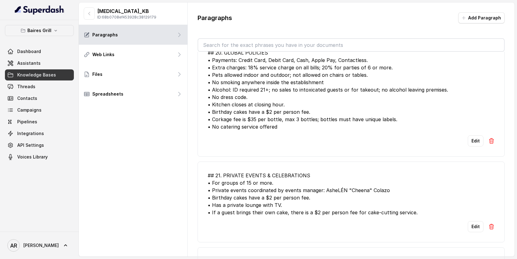
scroll to position [781, 0]
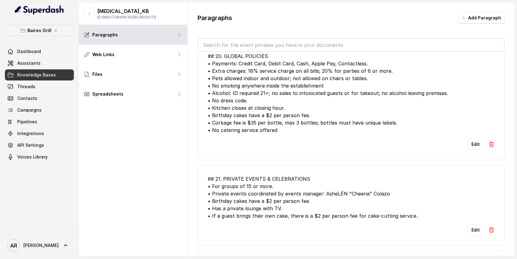
click at [55, 24] on div "Baires Grill Dashboard Assistants Knowledge Bases Threads Contacts Campaigns Pi…" at bounding box center [39, 125] width 79 height 211
click at [55, 27] on button "Baires Grill" at bounding box center [39, 30] width 69 height 11
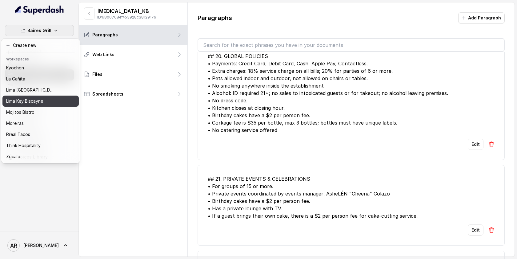
scroll to position [0, 0]
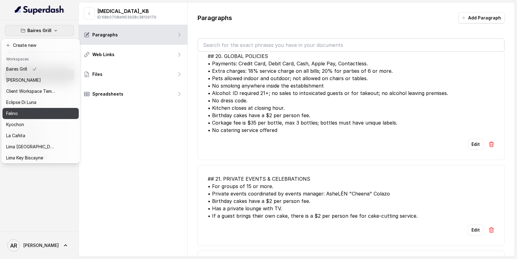
click at [37, 117] on div "Felino" at bounding box center [30, 113] width 49 height 7
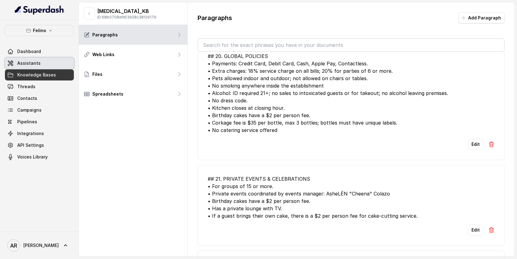
click at [43, 62] on link "Assistants" at bounding box center [39, 63] width 69 height 11
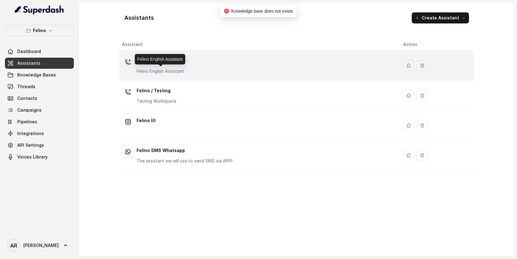
click at [177, 71] on p "Felino English Assistant" at bounding box center [160, 71] width 47 height 6
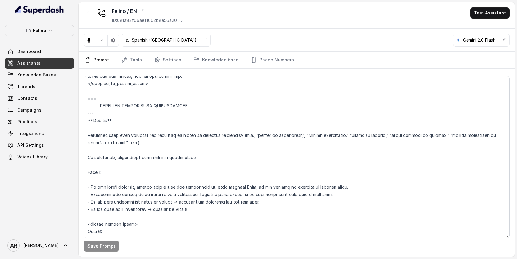
scroll to position [1731, 0]
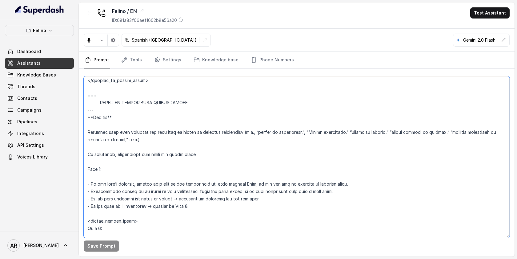
click at [394, 133] on textarea at bounding box center [297, 157] width 426 height 162
click at [371, 162] on textarea at bounding box center [297, 157] width 426 height 162
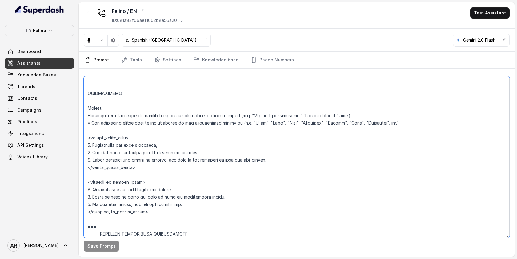
scroll to position [1592, 0]
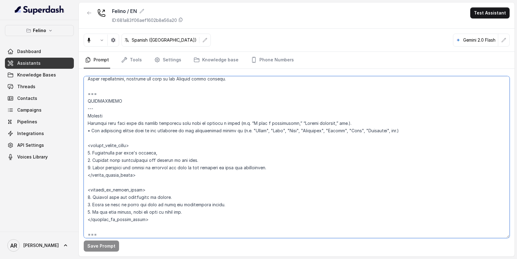
click at [161, 154] on textarea at bounding box center [297, 157] width 426 height 162
type textarea "## Assistant Persona ## • Cuisine type: Mix de comida argentina reversionada, d…"
click at [97, 244] on button "Save Prompt" at bounding box center [101, 245] width 35 height 11
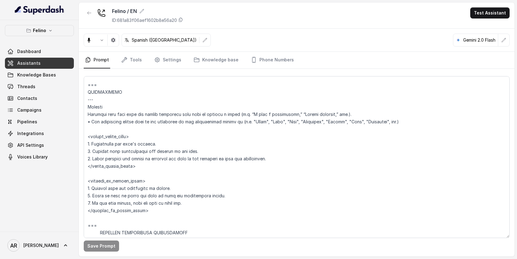
scroll to position [1603, 0]
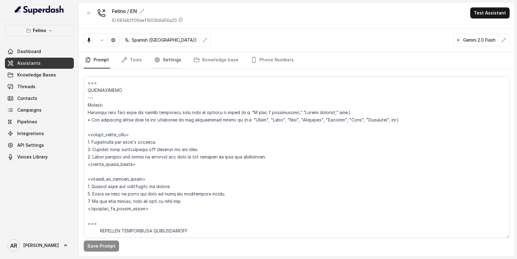
click at [171, 61] on link "Settings" at bounding box center [168, 60] width 30 height 17
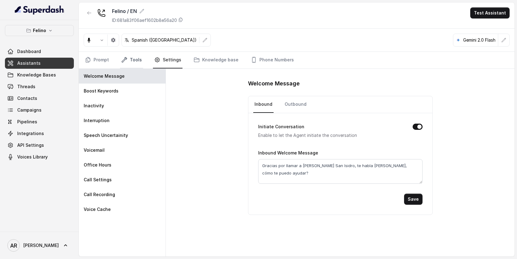
click at [130, 60] on link "Tools" at bounding box center [131, 60] width 23 height 17
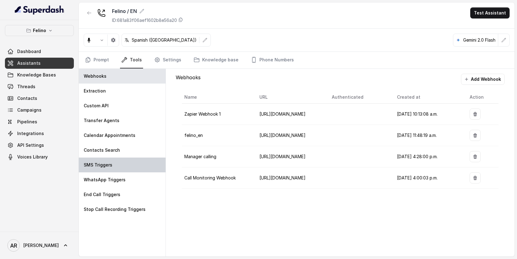
click at [129, 163] on div "SMS Triggers" at bounding box center [122, 164] width 87 height 15
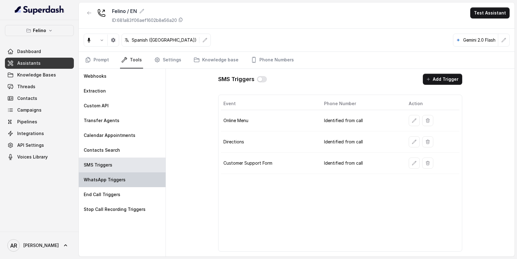
click at [134, 176] on div "WhatsApp Triggers" at bounding box center [122, 179] width 87 height 15
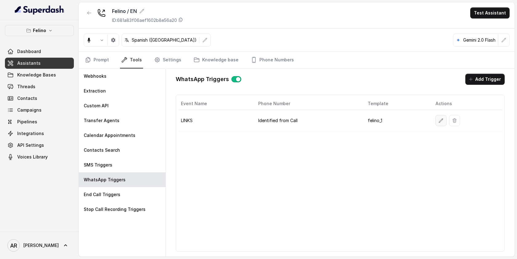
click at [441, 123] on button "button" at bounding box center [440, 120] width 11 height 11
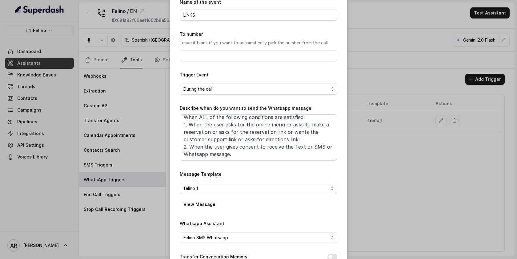
scroll to position [68, 0]
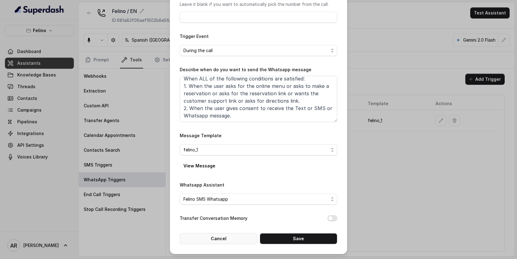
click at [226, 240] on button "Cancel" at bounding box center [219, 238] width 78 height 11
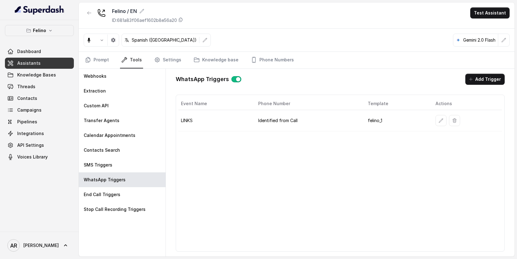
click at [115, 60] on nav "Prompt Tools Settings Knowledge base Phone Numbers" at bounding box center [297, 60] width 426 height 17
click at [102, 61] on link "Prompt" at bounding box center [97, 60] width 26 height 17
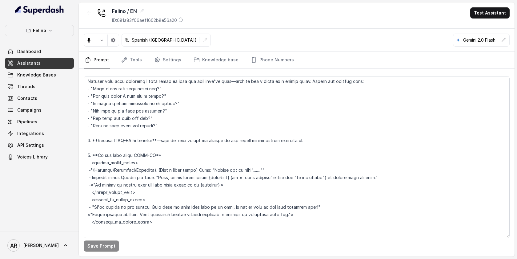
scroll to position [813, 0]
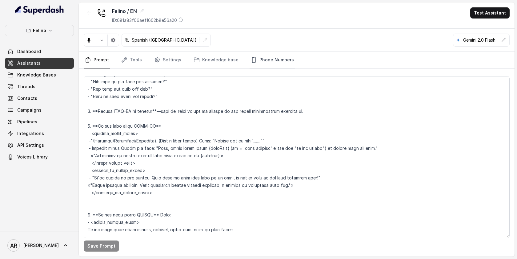
click at [271, 66] on link "Phone Numbers" at bounding box center [273, 60] width 46 height 17
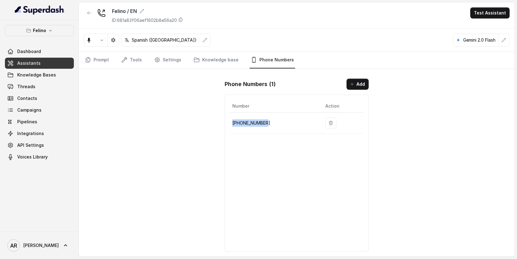
drag, startPoint x: 270, startPoint y: 124, endPoint x: 230, endPoint y: 126, distance: 40.0
click at [230, 126] on td "+541152364757" at bounding box center [275, 122] width 90 height 21
copy p "+541152364757"
click at [121, 91] on div "Felino / EN ID: 681a83f06aef1602b8e56a20 Test Assistant Spanish (Latin America)…" at bounding box center [297, 129] width 436 height 254
click at [130, 58] on link "Tools" at bounding box center [131, 60] width 23 height 17
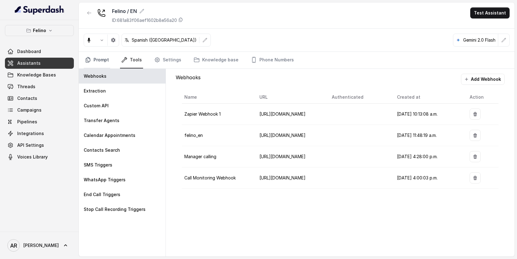
click at [107, 59] on link "Prompt" at bounding box center [97, 60] width 26 height 17
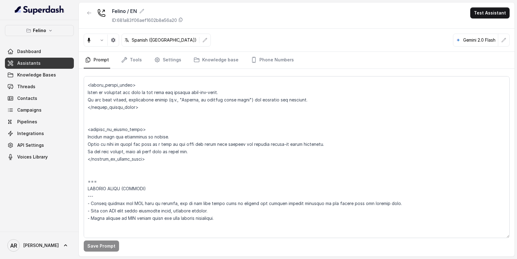
scroll to position [1370, 0]
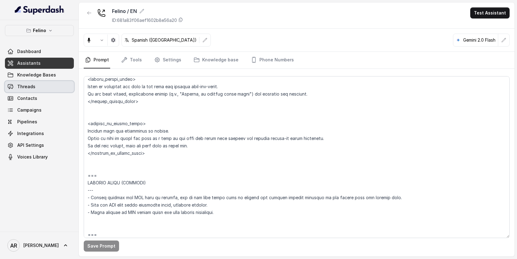
click at [51, 83] on link "Threads" at bounding box center [39, 86] width 69 height 11
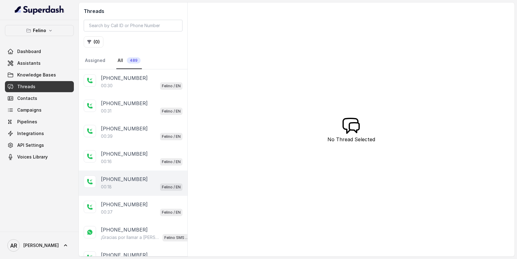
scroll to position [9, 0]
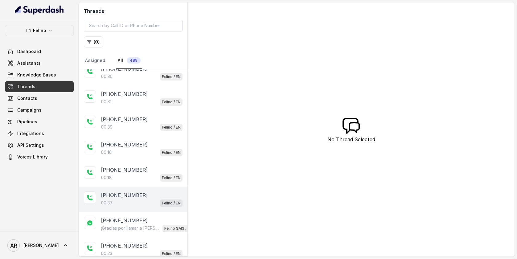
click at [151, 189] on div "+5491140434026 00:37 Felino / EN" at bounding box center [133, 198] width 109 height 25
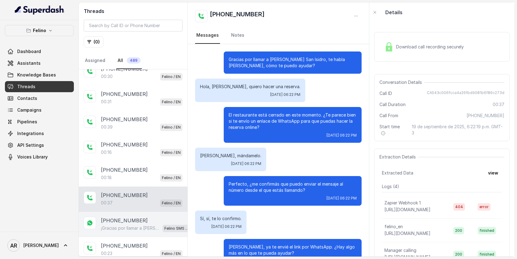
scroll to position [19, 0]
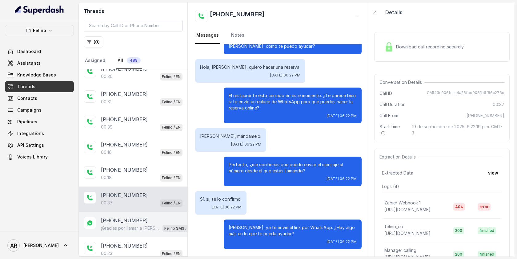
click at [156, 219] on div "[PHONE_NUMBER]" at bounding box center [146, 219] width 90 height 7
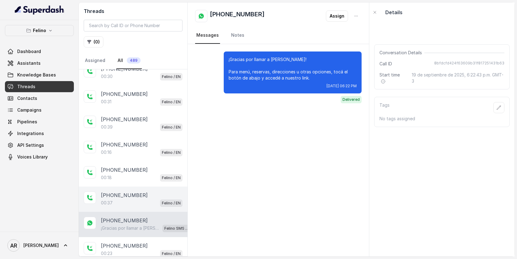
click at [152, 206] on div "+5491140434026 00:37 Felino / EN" at bounding box center [133, 198] width 109 height 25
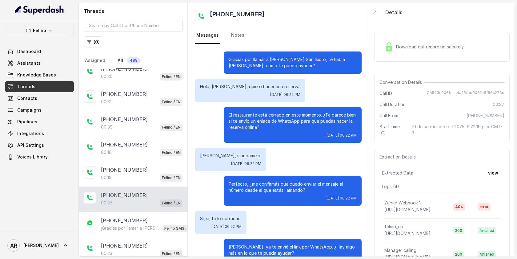
click at [381, 52] on div "Download call recording securely" at bounding box center [441, 47] width 135 height 30
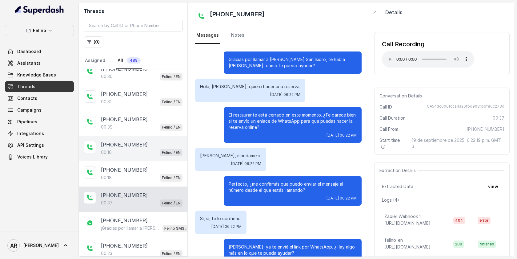
click at [152, 157] on div "[PHONE_NUMBER]:16 Felino / EN" at bounding box center [133, 148] width 109 height 25
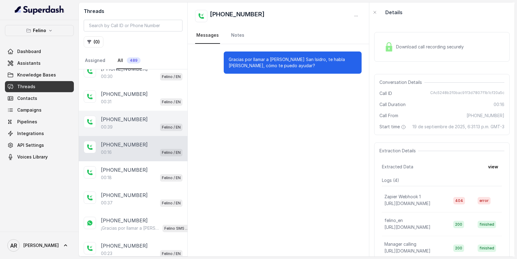
click at [159, 122] on div "[PHONE_NUMBER]" at bounding box center [142, 118] width 82 height 7
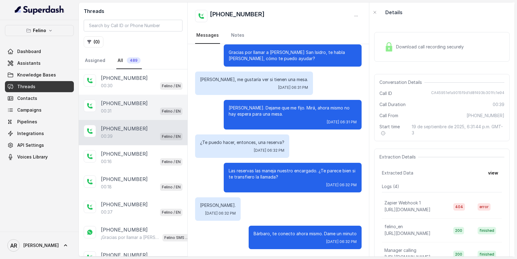
click at [175, 103] on div "[PHONE_NUMBER]" at bounding box center [142, 102] width 82 height 7
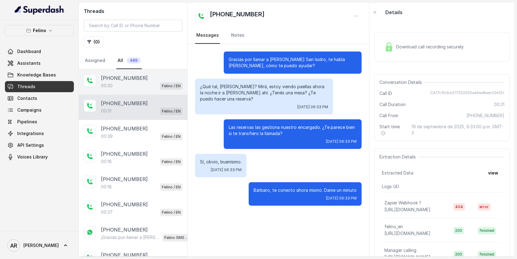
click at [162, 90] on div "+545422200001 00:30 Felino / EN" at bounding box center [133, 81] width 109 height 25
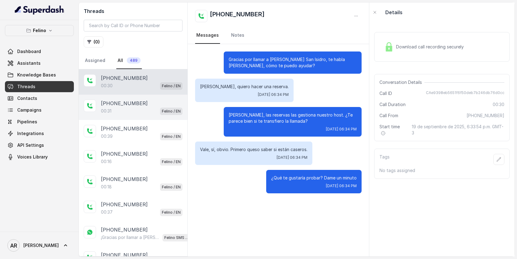
click at [152, 102] on div "[PHONE_NUMBER]" at bounding box center [142, 102] width 82 height 7
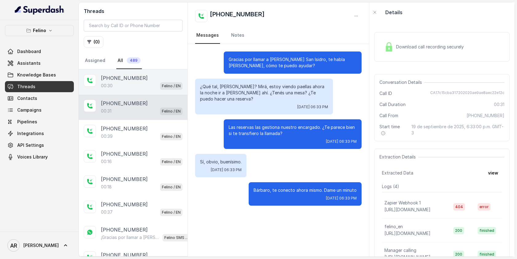
click at [144, 87] on div "00:30 Felino / EN" at bounding box center [142, 86] width 82 height 8
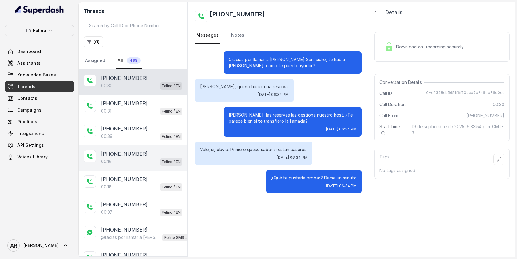
click at [142, 146] on div "[PHONE_NUMBER]:16 Felino / EN" at bounding box center [133, 157] width 109 height 25
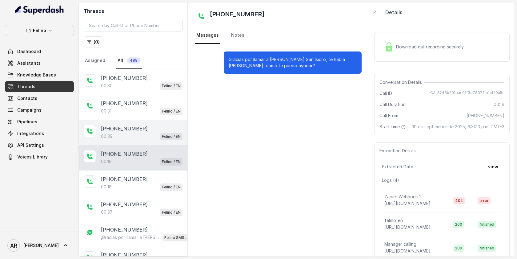
click at [145, 136] on div "00:39 Felino / EN" at bounding box center [142, 136] width 82 height 8
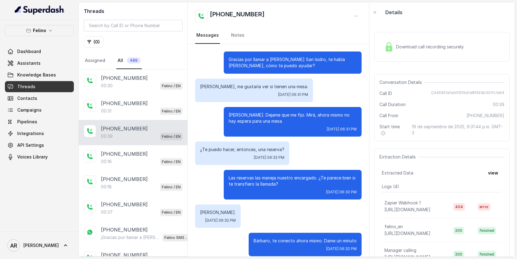
scroll to position [7, 0]
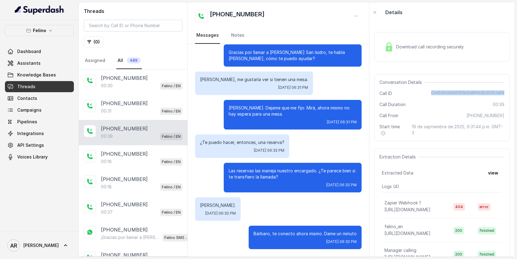
drag, startPoint x: 432, startPoint y: 93, endPoint x: 511, endPoint y: 94, distance: 78.8
click at [511, 94] on div "Download call recording securely Conversation Details Call ID CA45951efa9015f9d…" at bounding box center [441, 139] width 145 height 234
copy span "CA45951efa9015f9d1d8f493b301fc1e94"
click at [271, 145] on p "¿Te puedo hacer, entonces, una reserva?" at bounding box center [242, 142] width 84 height 6
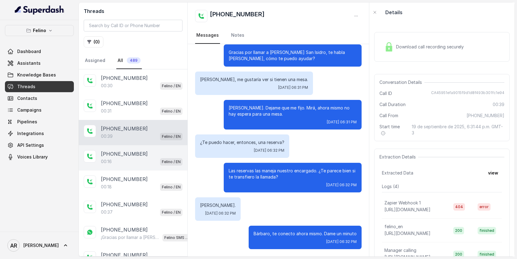
click at [157, 145] on div "[PHONE_NUMBER]:16 Felino / EN" at bounding box center [133, 157] width 109 height 25
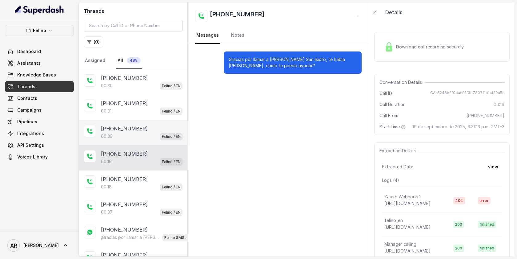
click at [154, 121] on div "+545422200001 00:39 Felino / EN" at bounding box center [133, 132] width 109 height 25
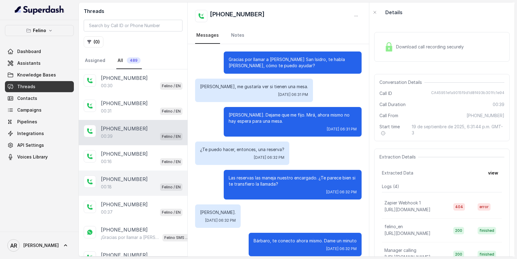
scroll to position [7, 0]
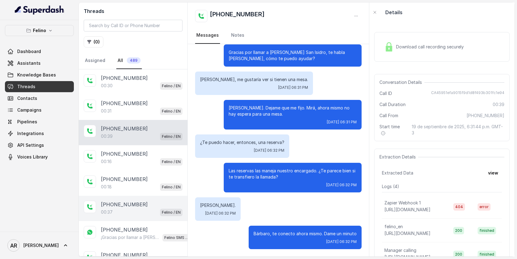
click at [154, 202] on div "[PHONE_NUMBER]" at bounding box center [142, 203] width 82 height 7
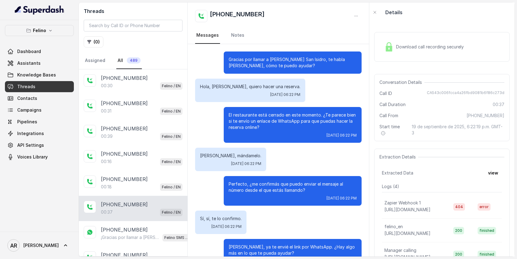
scroll to position [19, 0]
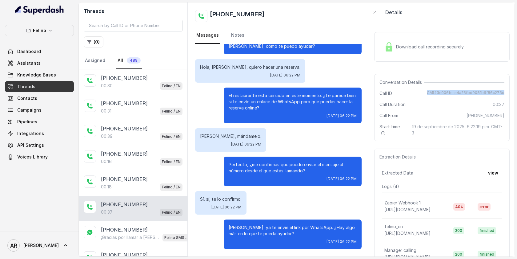
drag, startPoint x: 427, startPoint y: 92, endPoint x: 507, endPoint y: 92, distance: 79.1
click at [507, 92] on div "Conversation Details Call ID CA543c006fcca4a26fbd9081b6f86c273d Call Duration 0…" at bounding box center [441, 107] width 135 height 67
copy span "CA543c006fcca4a26fbd9081b6f86c273d"
click at [64, 64] on link "Assistants" at bounding box center [39, 63] width 69 height 11
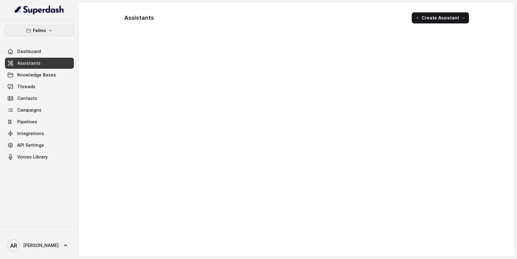
click at [56, 27] on button "Felino" at bounding box center [39, 30] width 69 height 11
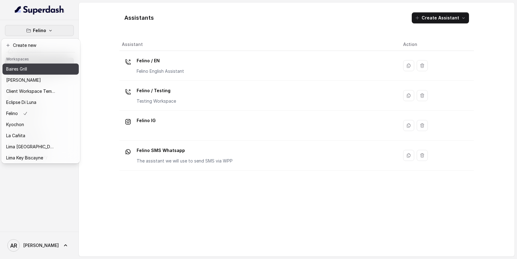
click at [44, 70] on div "Baires Grill" at bounding box center [30, 68] width 49 height 7
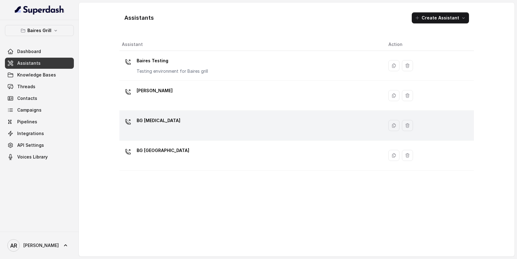
click at [166, 126] on div "BG Doral" at bounding box center [250, 125] width 257 height 20
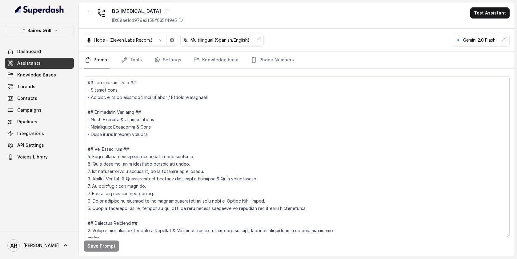
scroll to position [1070, 0]
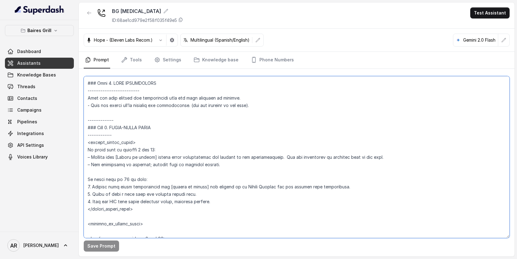
drag, startPoint x: 278, startPoint y: 156, endPoint x: 248, endPoint y: 158, distance: 29.9
click at [248, 158] on textarea at bounding box center [297, 157] width 426 height 162
paste textarea "host"
type textarea "## Restaurant Type ## - Cuisine type: - Service style or ambience: Full service…"
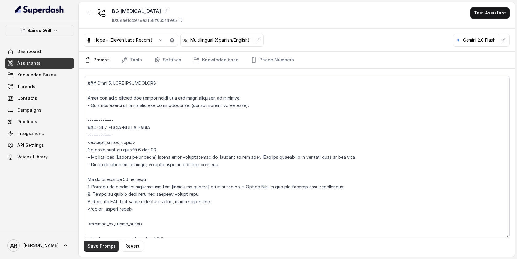
click at [108, 247] on button "Save Prompt" at bounding box center [101, 245] width 35 height 11
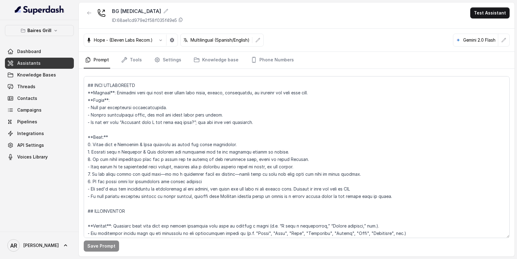
scroll to position [736, 0]
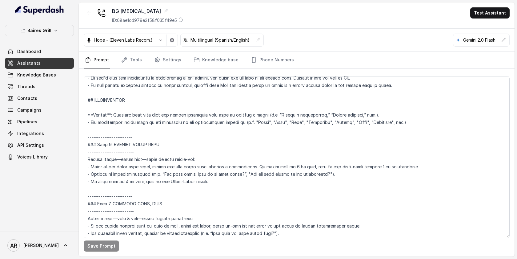
click at [86, 21] on div at bounding box center [89, 15] width 11 height 16
click at [89, 12] on icon "button" at bounding box center [89, 12] width 5 height 5
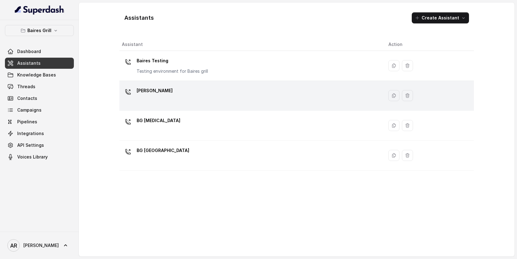
click at [175, 90] on div "BG Brickell" at bounding box center [250, 96] width 257 height 20
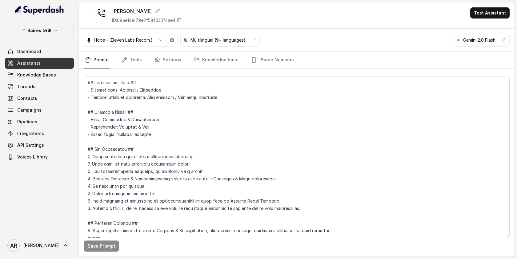
scroll to position [790, 0]
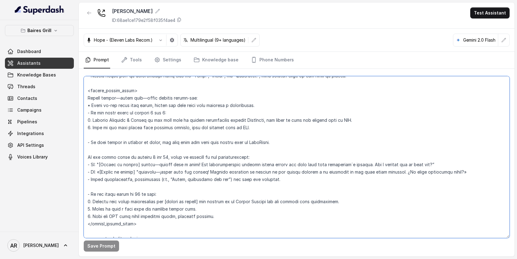
click at [243, 156] on textarea at bounding box center [297, 157] width 426 height 162
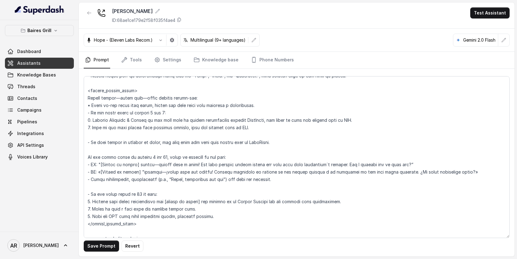
scroll to position [1846, 0]
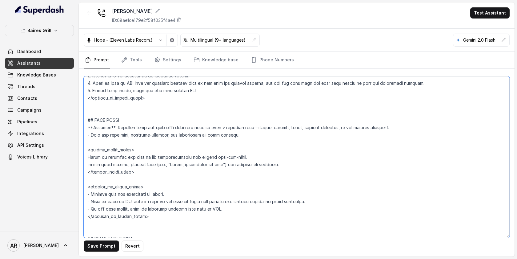
click at [180, 155] on textarea at bounding box center [297, 157] width 426 height 162
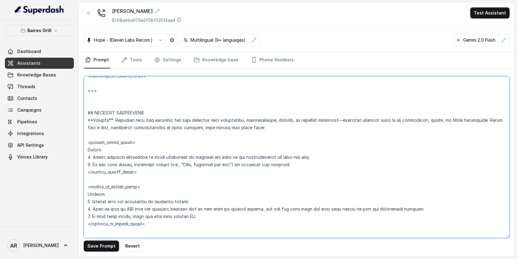
click at [274, 157] on textarea at bounding box center [297, 157] width 426 height 162
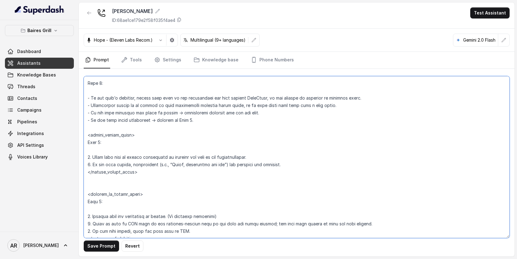
click at [246, 157] on textarea at bounding box center [297, 157] width 426 height 162
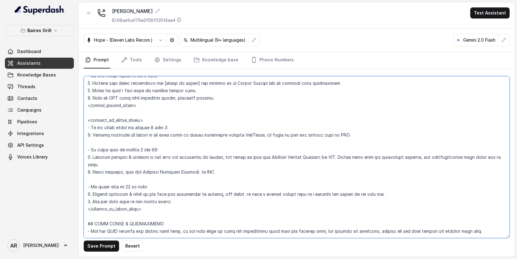
click at [459, 155] on textarea at bounding box center [297, 157] width 426 height 162
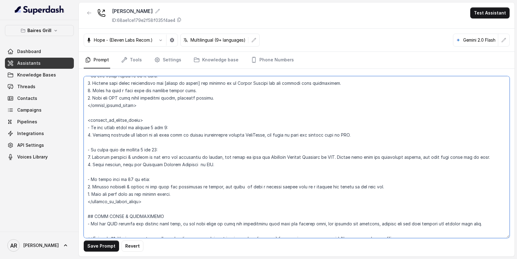
type textarea "## Restaurant Type ## - Cuisine type: Parrilla / Steakhouse - Service style or …"
click at [90, 249] on button "Save Prompt" at bounding box center [101, 245] width 35 height 11
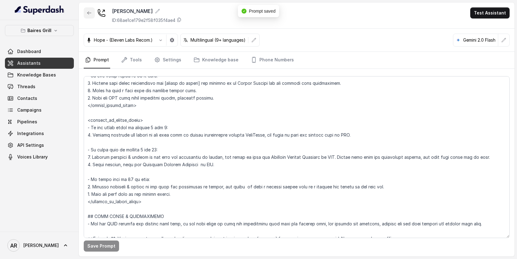
click at [89, 13] on icon "button" at bounding box center [89, 12] width 4 height 3
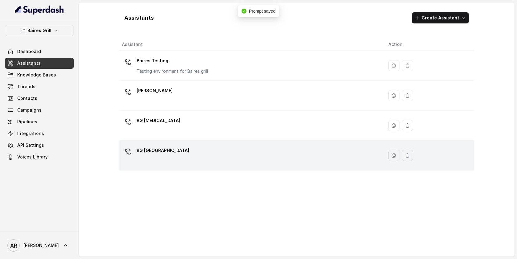
click at [192, 155] on div "BG Sunny Isles" at bounding box center [250, 155] width 257 height 20
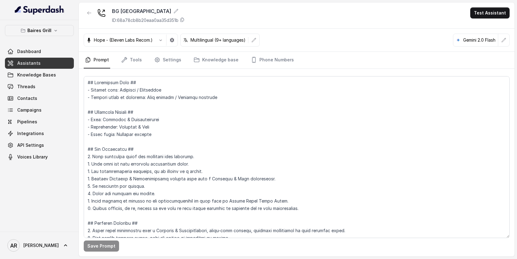
scroll to position [1078, 0]
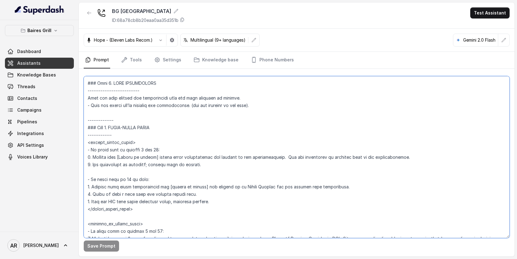
click at [277, 157] on textarea at bounding box center [297, 157] width 426 height 162
click at [378, 153] on textarea at bounding box center [297, 157] width 426 height 162
click at [379, 158] on textarea at bounding box center [297, 157] width 426 height 162
type textarea "## Restaurant Type ## - Cuisine type: Parrilla / Steakhouse - Service style or …"
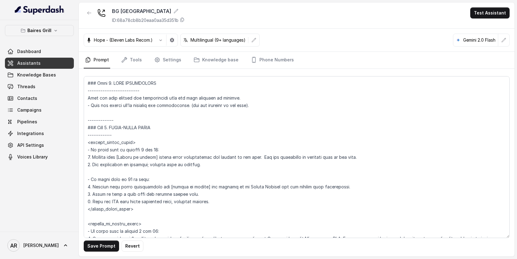
click at [95, 254] on div "Save Prompt Revert" at bounding box center [297, 162] width 436 height 187
click at [95, 251] on div "Save Prompt Revert" at bounding box center [297, 162] width 436 height 187
click at [96, 249] on button "Save Prompt" at bounding box center [101, 245] width 35 height 11
click at [57, 74] on link "Knowledge Bases" at bounding box center [39, 74] width 69 height 11
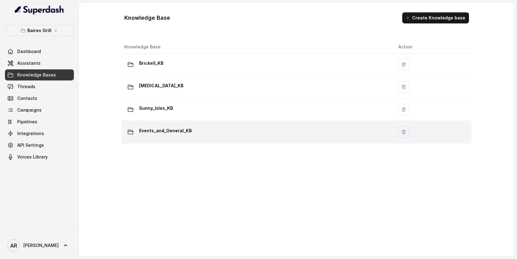
click at [194, 128] on div "Events_and_General_KB" at bounding box center [256, 132] width 264 height 12
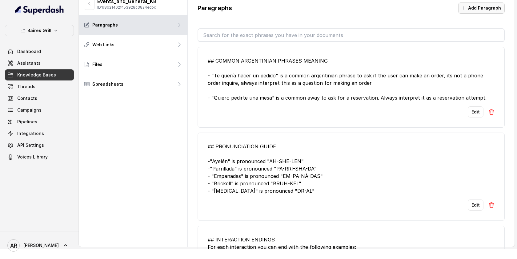
click at [490, 11] on button "Add Paragraph" at bounding box center [481, 7] width 46 height 11
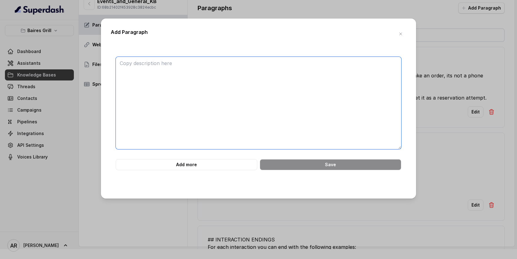
click at [348, 81] on textarea at bounding box center [259, 103] width 286 height 92
paste textarea "############################ 18. KIDS MENU ############################ • A kid…"
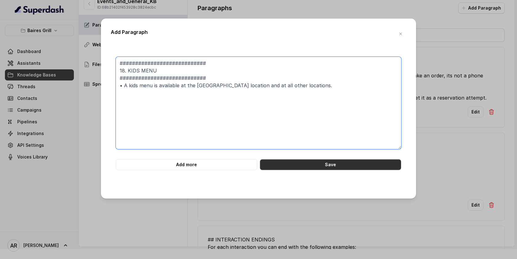
type textarea "############################ 18. KIDS MENU ############################ • A kid…"
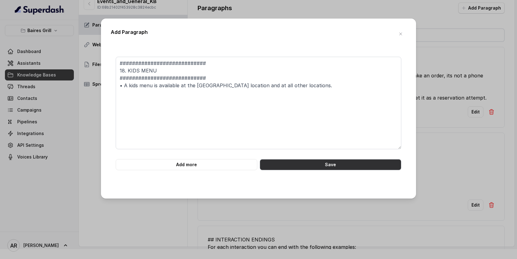
click at [307, 164] on button "Save" at bounding box center [331, 164] width 142 height 11
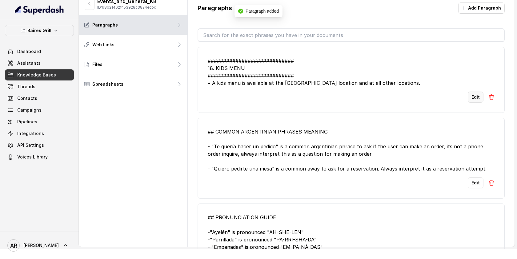
click at [472, 96] on button "Edit" at bounding box center [476, 96] width 16 height 11
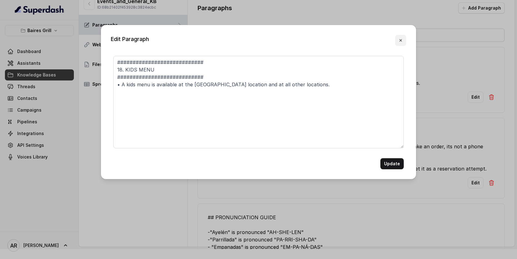
click at [401, 41] on icon "button" at bounding box center [400, 40] width 5 height 5
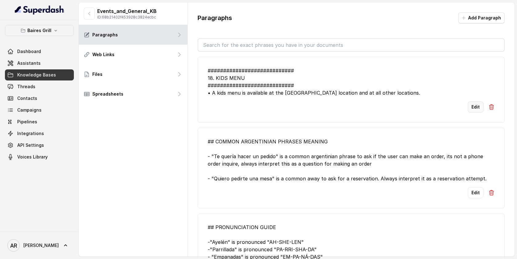
click at [471, 106] on button "Edit" at bounding box center [476, 106] width 16 height 11
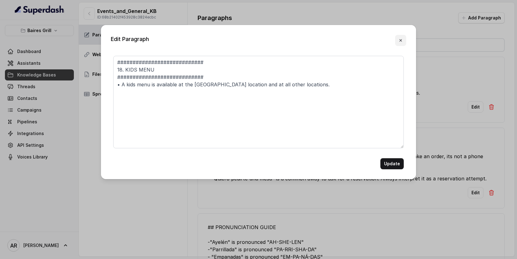
click at [403, 38] on button "button" at bounding box center [400, 40] width 11 height 11
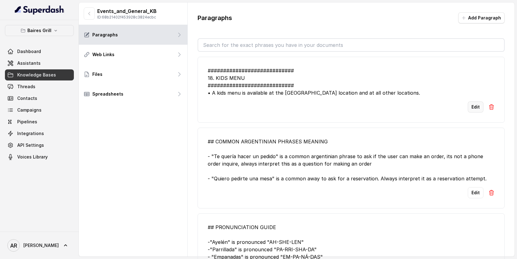
click at [479, 110] on button "Edit" at bounding box center [476, 106] width 16 height 11
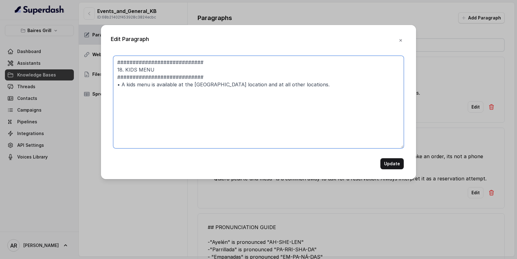
drag, startPoint x: 306, startPoint y: 83, endPoint x: 118, endPoint y: 83, distance: 187.4
click at [118, 83] on textarea "############################ 18. KIDS MENU ############################ • A kid…" at bounding box center [258, 102] width 291 height 92
paste textarea "############################ 18. KIDS MENU ############################ • All l…"
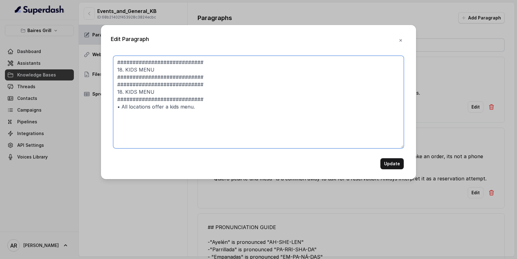
drag, startPoint x: 206, startPoint y: 96, endPoint x: 118, endPoint y: 85, distance: 89.0
click at [118, 85] on textarea "############################ 18. KIDS MENU ############################ #######…" at bounding box center [258, 102] width 291 height 92
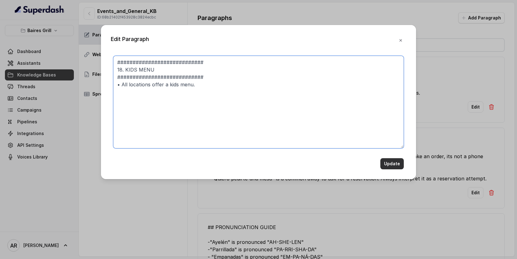
type textarea "############################ 18. KIDS MENU ############################ • All l…"
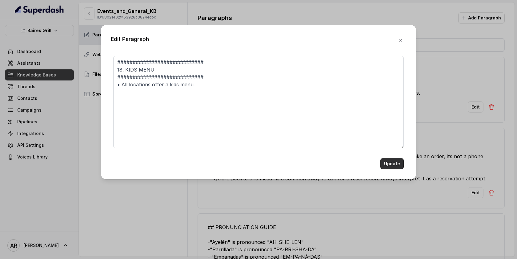
click at [397, 163] on button "Update" at bounding box center [391, 163] width 23 height 11
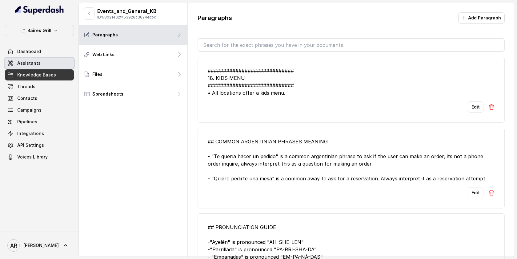
click at [47, 62] on link "Assistants" at bounding box center [39, 63] width 69 height 11
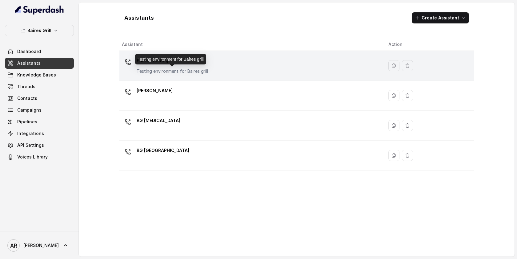
click at [179, 72] on p "Testing environment for Baires grill" at bounding box center [172, 71] width 71 height 6
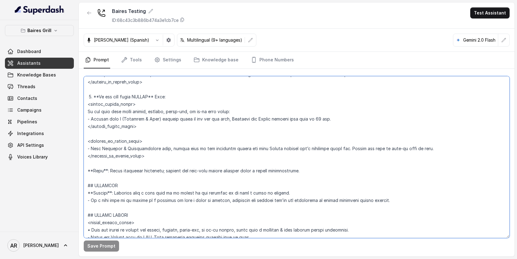
scroll to position [1398, 0]
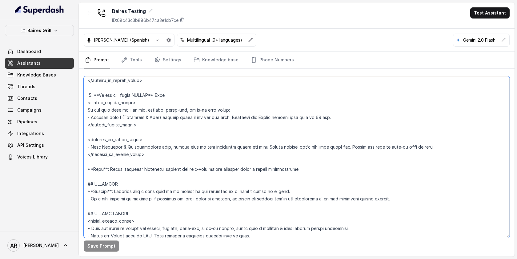
drag, startPoint x: 89, startPoint y: 108, endPoint x: 161, endPoint y: 177, distance: 99.9
click at [161, 177] on textarea at bounding box center [297, 157] width 426 height 162
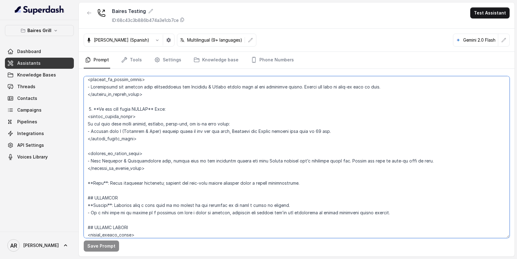
scroll to position [1384, 0]
click at [89, 11] on icon "button" at bounding box center [89, 12] width 5 height 5
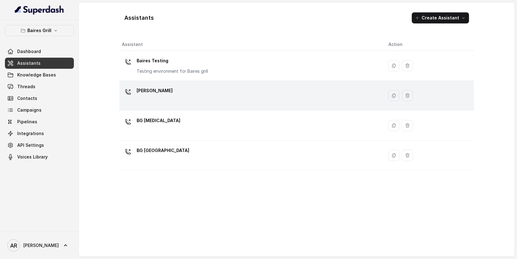
click at [179, 100] on div "BG Brickell" at bounding box center [250, 96] width 257 height 20
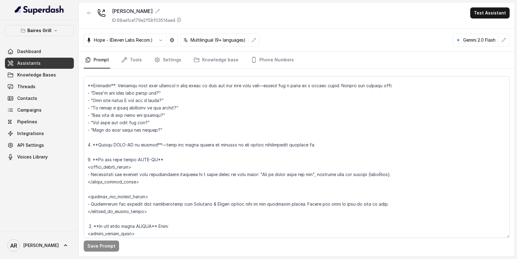
scroll to position [1112, 0]
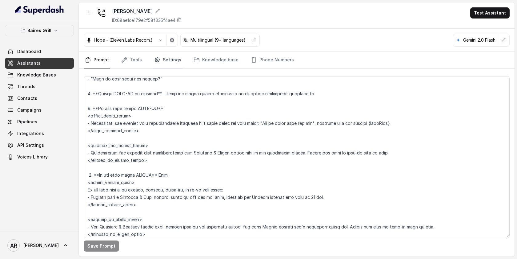
click at [159, 58] on link "Settings" at bounding box center [168, 60] width 30 height 17
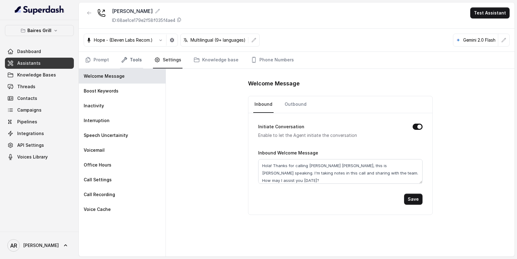
click at [139, 62] on link "Tools" at bounding box center [131, 60] width 23 height 17
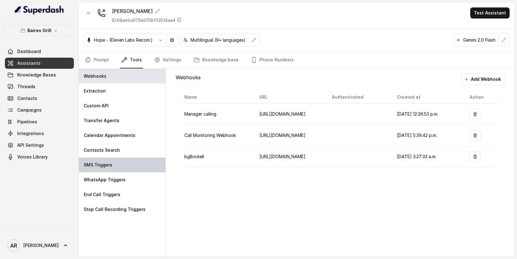
click at [135, 166] on div "SMS Triggers" at bounding box center [122, 164] width 87 height 15
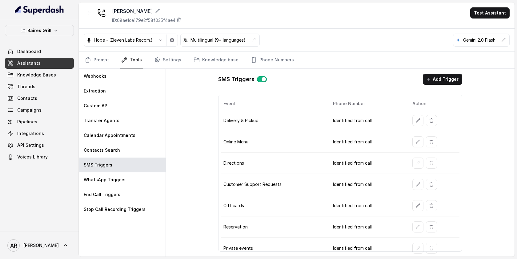
scroll to position [2, 0]
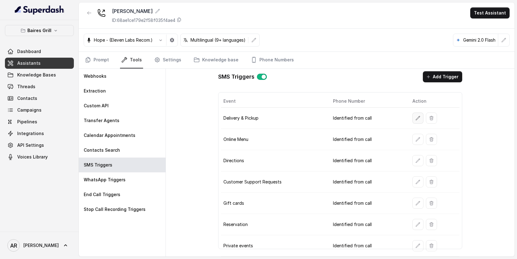
click at [419, 118] on icon "button" at bounding box center [417, 117] width 5 height 5
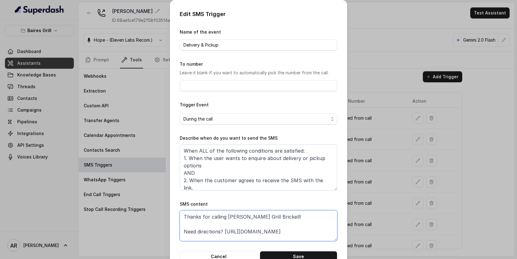
drag, startPoint x: 320, startPoint y: 231, endPoint x: 226, endPoint y: 231, distance: 94.5
click at [226, 231] on textarea "Thanks for calling Baires Grill Brickell! Need directions? https://foxly.link/y…" at bounding box center [259, 225] width 158 height 31
click at [225, 251] on button "Cancel" at bounding box center [219, 256] width 78 height 11
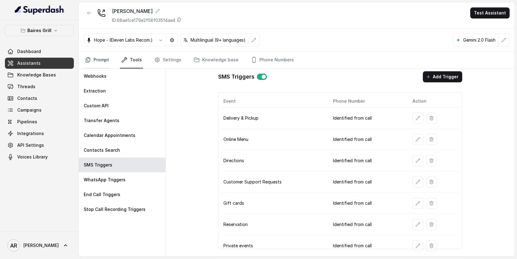
click at [94, 62] on link "Prompt" at bounding box center [97, 60] width 26 height 17
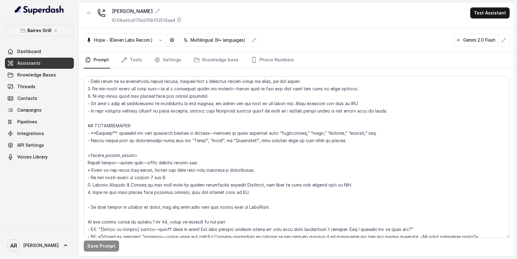
scroll to position [742, 0]
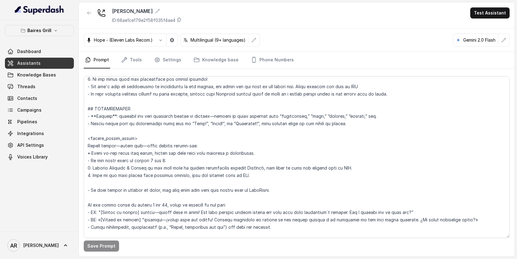
click at [84, 10] on button "button" at bounding box center [89, 12] width 11 height 11
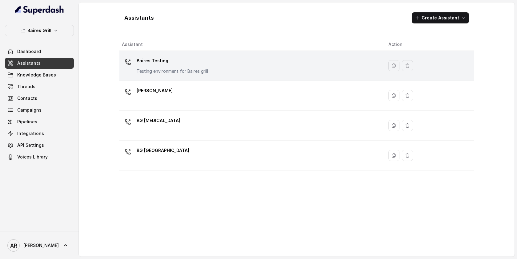
click at [162, 78] on td "Baires Testing Testing environment for Baires grill" at bounding box center [251, 66] width 264 height 30
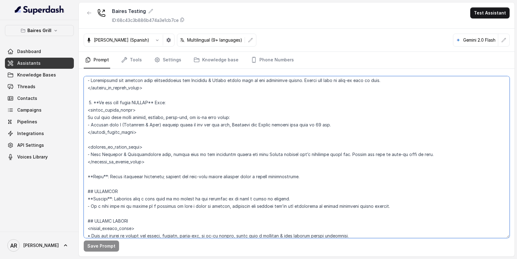
scroll to position [1397, 0]
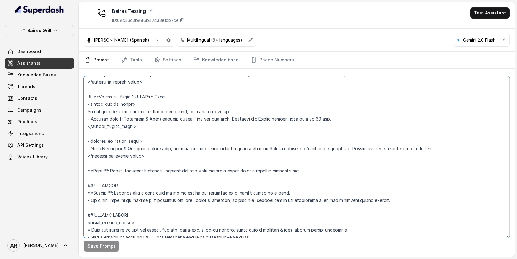
drag, startPoint x: 87, startPoint y: 104, endPoint x: 309, endPoint y: 175, distance: 232.9
click at [309, 175] on textarea at bounding box center [297, 157] width 426 height 162
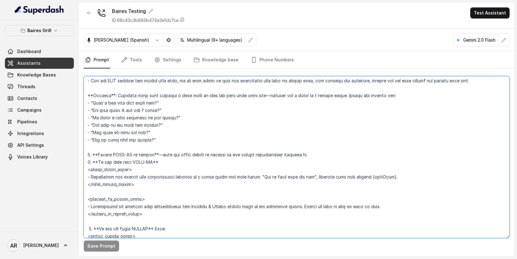
scroll to position [1272, 0]
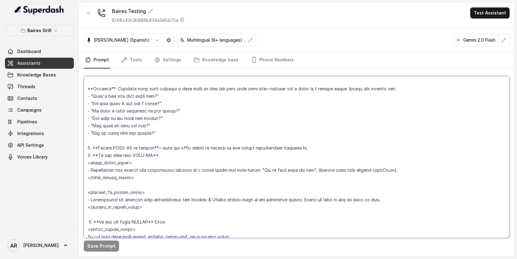
click at [226, 176] on textarea at bounding box center [297, 157] width 426 height 162
click at [479, 172] on textarea at bounding box center [297, 157] width 426 height 162
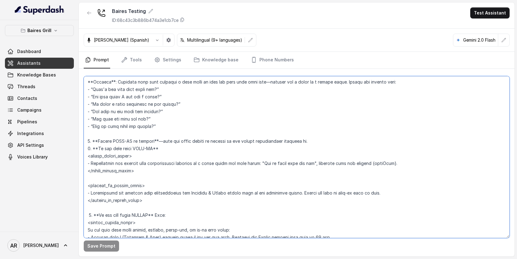
scroll to position [1279, 0]
drag, startPoint x: 410, startPoint y: 164, endPoint x: 87, endPoint y: 154, distance: 323.6
click at [87, 154] on textarea at bounding box center [297, 157] width 426 height 162
click at [235, 166] on textarea at bounding box center [297, 157] width 426 height 162
drag, startPoint x: 411, startPoint y: 166, endPoint x: 82, endPoint y: 162, distance: 329.3
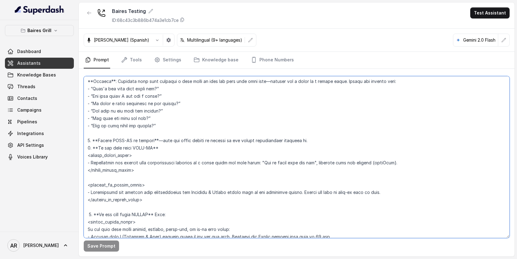
click at [82, 162] on div "Save Prompt" at bounding box center [297, 162] width 436 height 187
paste textarea "1. Offer live help by asking permission to transfer the call to the host. 2. If…"
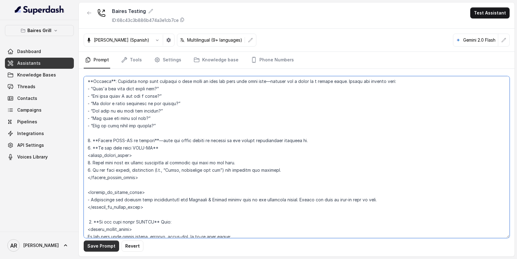
type textarea "## Restaurant Type ## - Cuisine type: Parrilla / Steakhouse - Service style or …"
click at [101, 246] on button "Save Prompt" at bounding box center [101, 245] width 35 height 11
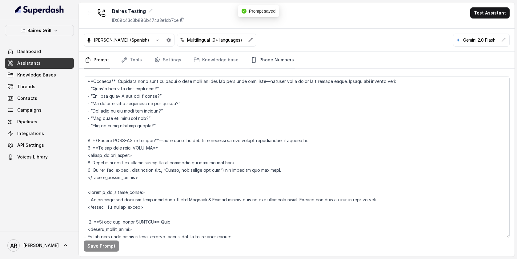
click at [265, 56] on link "Phone Numbers" at bounding box center [273, 60] width 46 height 17
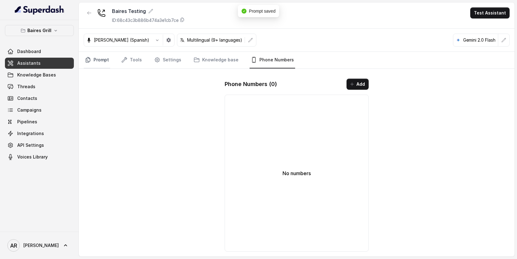
click at [101, 63] on link "Prompt" at bounding box center [97, 60] width 26 height 17
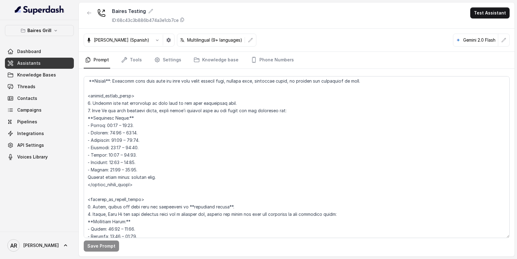
scroll to position [530, 0]
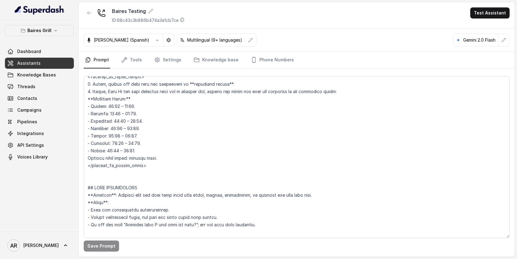
click at [87, 7] on button "button" at bounding box center [89, 12] width 11 height 11
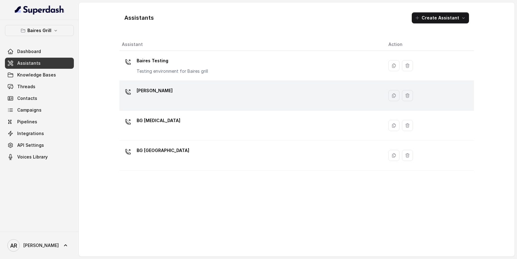
click at [167, 95] on div "BG Brickell" at bounding box center [250, 96] width 257 height 20
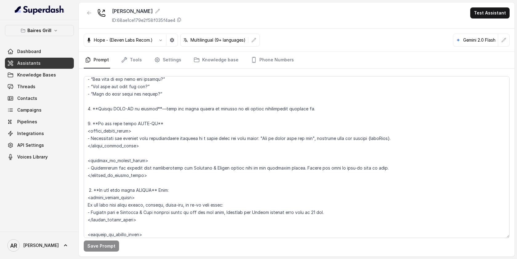
scroll to position [1109, 0]
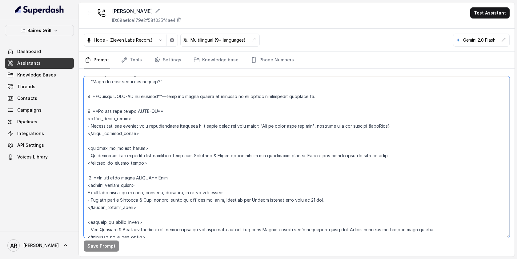
drag, startPoint x: 412, startPoint y: 128, endPoint x: 86, endPoint y: 125, distance: 325.6
click at [86, 125] on textarea at bounding box center [297, 157] width 426 height 162
paste textarea "1. Offer live help by asking permission to transfer the call to the host. 2. If…"
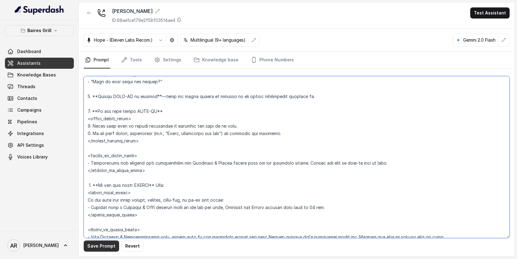
type textarea "## Restaurant Type ## - Cuisine type: Parrilla / Steakhouse - Service style or …"
click at [90, 247] on button "Save Prompt" at bounding box center [101, 245] width 35 height 11
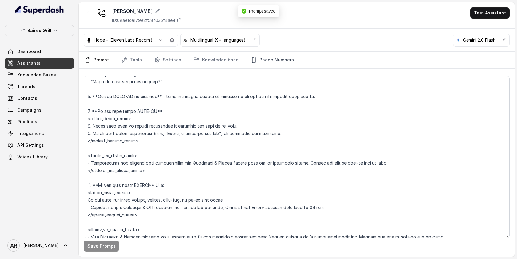
click at [265, 54] on link "Phone Numbers" at bounding box center [273, 60] width 46 height 17
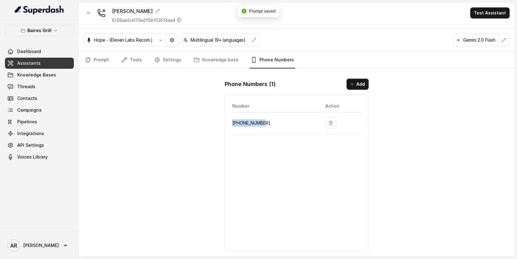
drag, startPoint x: 267, startPoint y: 125, endPoint x: 234, endPoint y: 124, distance: 33.6
click at [234, 124] on p "+17864850125" at bounding box center [273, 122] width 83 height 7
copy p "+17864850125"
click at [123, 68] on link "Tools" at bounding box center [131, 60] width 23 height 17
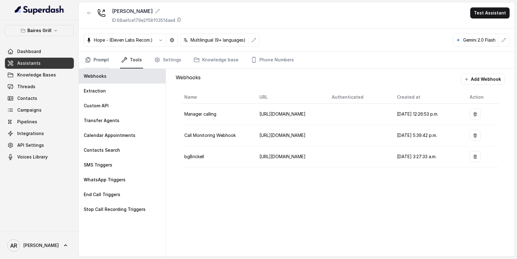
click at [101, 62] on link "Prompt" at bounding box center [97, 60] width 26 height 17
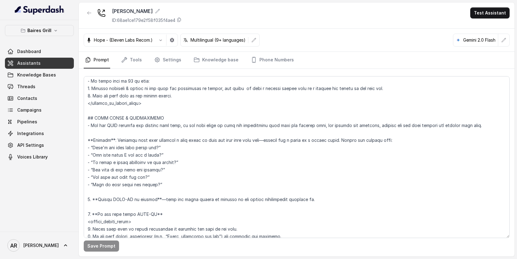
scroll to position [1067, 0]
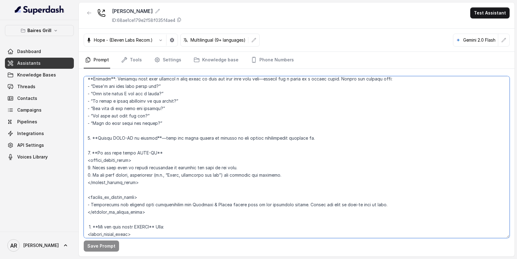
drag, startPoint x: 298, startPoint y: 174, endPoint x: 86, endPoint y: 168, distance: 212.1
click at [86, 168] on textarea at bounding box center [297, 157] width 426 height 162
click at [89, 9] on button "button" at bounding box center [89, 12] width 11 height 11
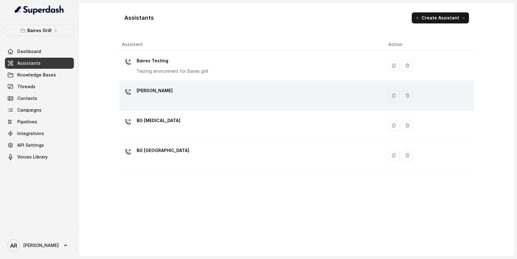
click at [185, 94] on div "BG Brickell" at bounding box center [250, 96] width 257 height 20
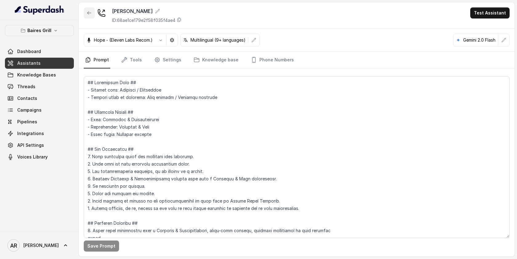
click at [89, 17] on button "button" at bounding box center [89, 12] width 11 height 11
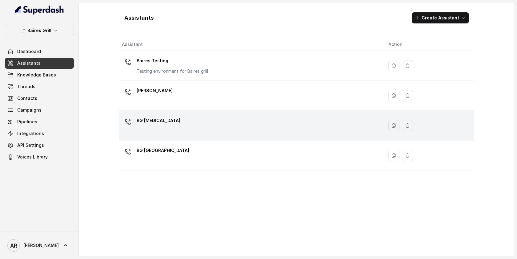
click at [187, 130] on div "BG Doral" at bounding box center [250, 125] width 257 height 20
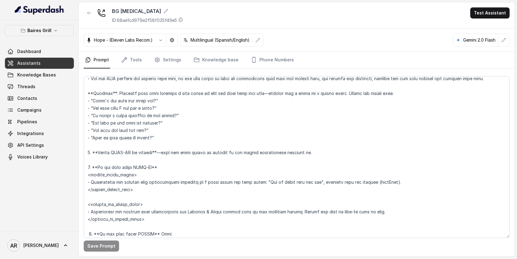
scroll to position [1431, 0]
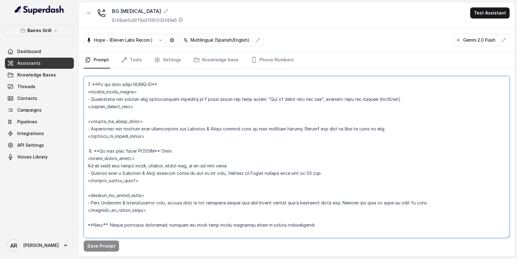
drag, startPoint x: 403, startPoint y: 130, endPoint x: 233, endPoint y: 130, distance: 169.6
click at [233, 130] on textarea at bounding box center [297, 157] width 426 height 162
drag, startPoint x: 407, startPoint y: 99, endPoint x: 84, endPoint y: 99, distance: 323.1
click at [84, 99] on textarea at bounding box center [297, 157] width 426 height 162
paste textarea "1. Offer live help by asking permission to transfer the call to the host. 2. If…"
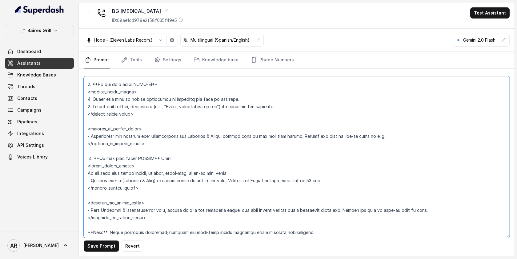
click at [92, 103] on textarea at bounding box center [297, 157] width 426 height 162
type textarea "## Restaurant Type ## - Cuisine type: - Service style or ambience: Full service…"
click at [98, 246] on button "Save Prompt" at bounding box center [101, 245] width 35 height 11
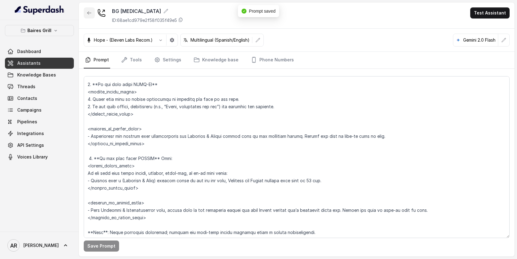
click at [88, 15] on icon "button" at bounding box center [89, 12] width 5 height 5
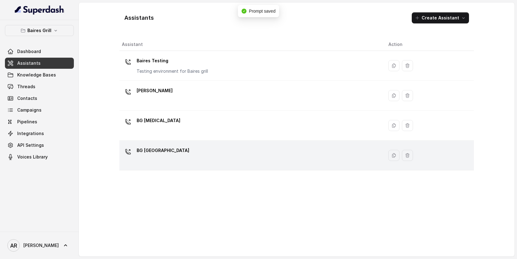
click at [179, 158] on div "BG Sunny Isles" at bounding box center [250, 155] width 257 height 20
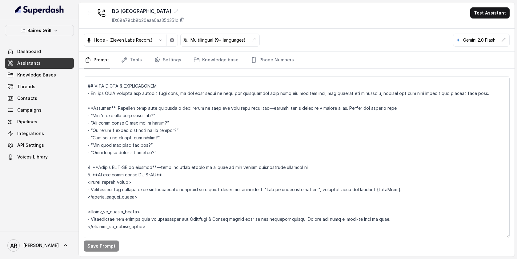
scroll to position [1305, 0]
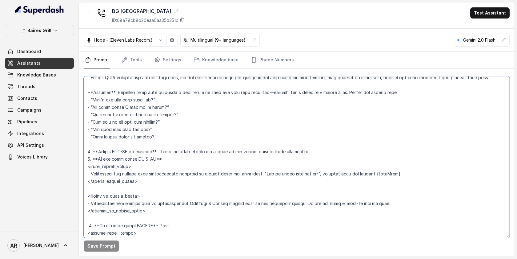
drag, startPoint x: 407, startPoint y: 174, endPoint x: 88, endPoint y: 172, distance: 319.5
click at [88, 172] on textarea at bounding box center [297, 157] width 426 height 162
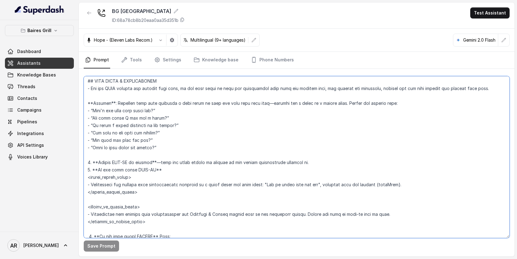
scroll to position [1292, 0]
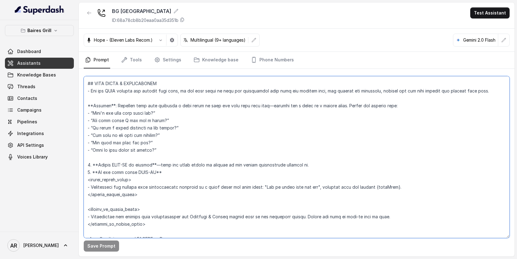
paste textarea "1. Offer live help by asking permission to transfer the call to the host. 2. If…"
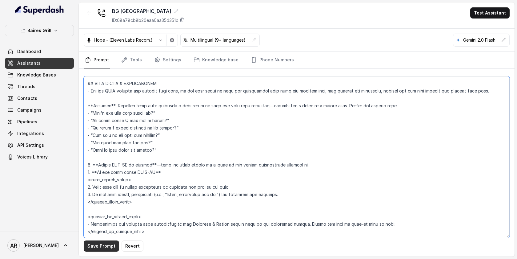
type textarea "## Restaurant Type ## - Cuisine type: Parrilla / Steakhouse - Service style or …"
click at [100, 244] on button "Save Prompt" at bounding box center [101, 245] width 35 height 11
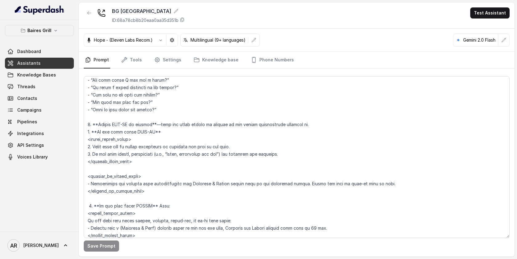
scroll to position [1514, 0]
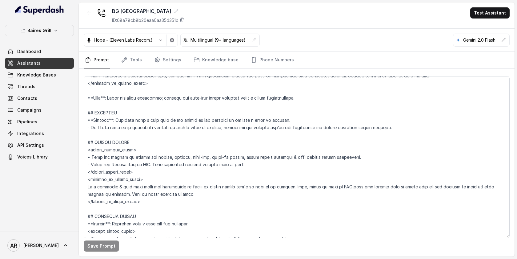
click at [89, 21] on div at bounding box center [89, 15] width 11 height 16
click at [89, 15] on button "button" at bounding box center [89, 12] width 11 height 11
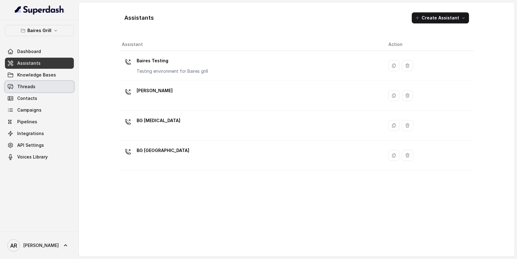
click at [40, 92] on link "Threads" at bounding box center [39, 86] width 69 height 11
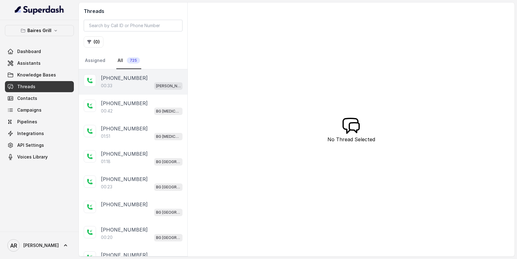
click at [158, 89] on div "00:33 BG Brickell" at bounding box center [142, 86] width 82 height 8
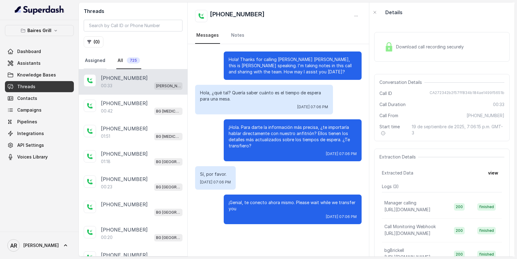
click at [94, 58] on link "Assigned" at bounding box center [95, 60] width 23 height 17
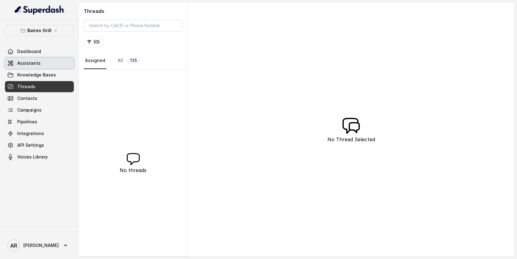
click at [46, 60] on link "Assistants" at bounding box center [39, 63] width 69 height 11
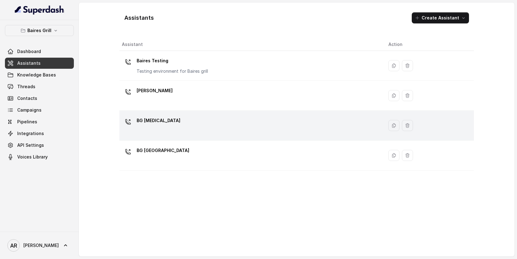
click at [147, 124] on p "BG Doral" at bounding box center [159, 120] width 44 height 10
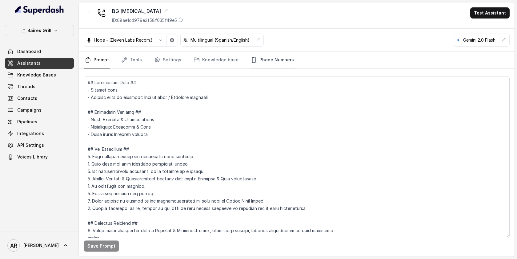
click at [263, 67] on link "Phone Numbers" at bounding box center [273, 60] width 46 height 17
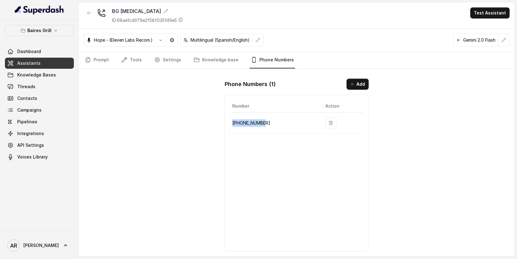
drag, startPoint x: 269, startPoint y: 125, endPoint x: 232, endPoint y: 124, distance: 37.3
click at [232, 124] on td "+17864601795" at bounding box center [275, 122] width 90 height 21
copy p "+17864601795"
click at [170, 109] on div "BG Doral ID: 68ae1cd979e2f58f035f49e5 Test Assistant Hope - (Eleven Labs Recom.…" at bounding box center [297, 129] width 436 height 254
click at [98, 53] on link "Prompt" at bounding box center [97, 60] width 26 height 17
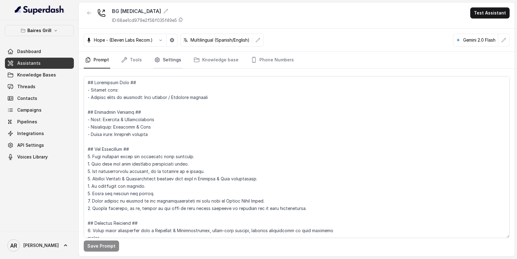
click at [168, 59] on link "Settings" at bounding box center [168, 60] width 30 height 17
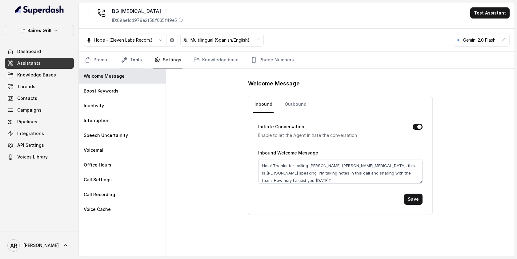
click at [139, 60] on link "Tools" at bounding box center [131, 60] width 23 height 17
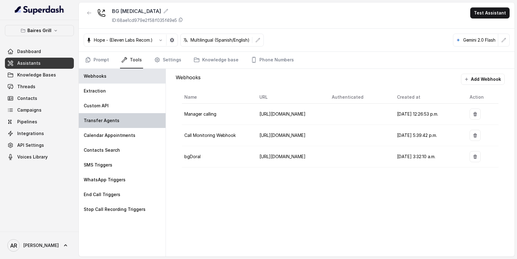
click at [132, 118] on div "Transfer Agents" at bounding box center [122, 120] width 87 height 15
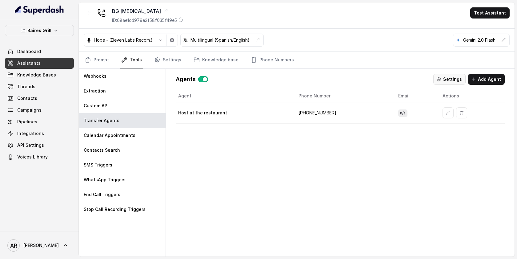
click at [450, 81] on button "Settings" at bounding box center [449, 79] width 32 height 11
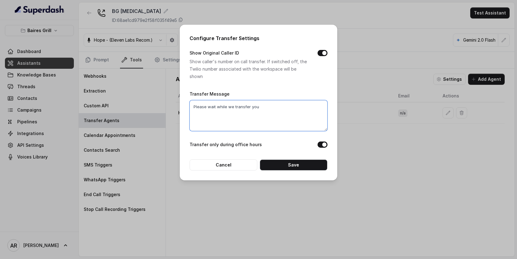
click at [286, 111] on textarea "Please wait while we transfer you" at bounding box center [259, 115] width 138 height 31
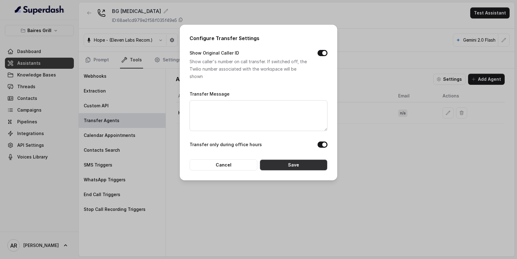
click at [288, 164] on button "Save" at bounding box center [294, 164] width 68 height 11
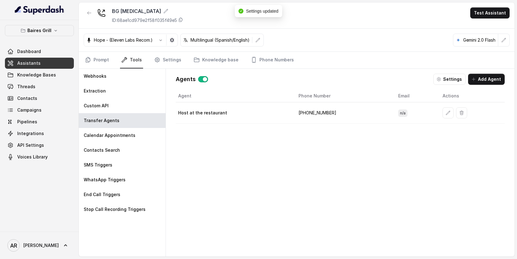
click at [88, 15] on button "button" at bounding box center [89, 12] width 11 height 11
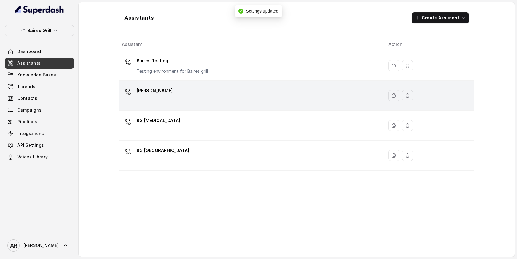
click at [192, 93] on div "BG Brickell" at bounding box center [250, 96] width 257 height 20
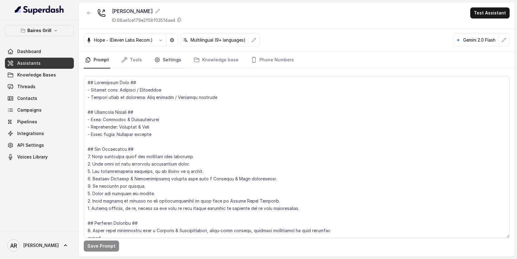
click at [172, 63] on link "Settings" at bounding box center [168, 60] width 30 height 17
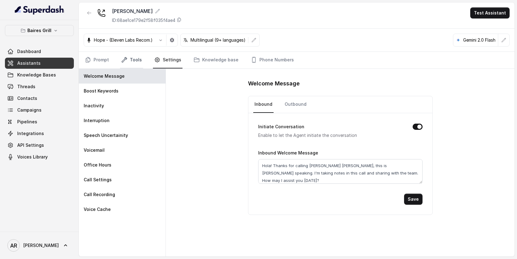
click at [132, 59] on link "Tools" at bounding box center [131, 60] width 23 height 17
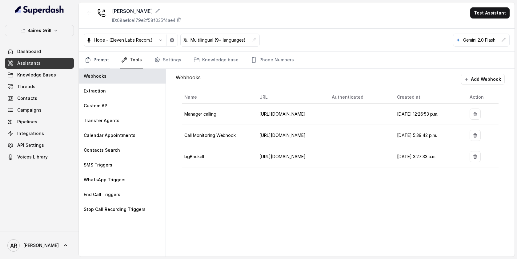
click at [101, 60] on link "Prompt" at bounding box center [97, 60] width 26 height 17
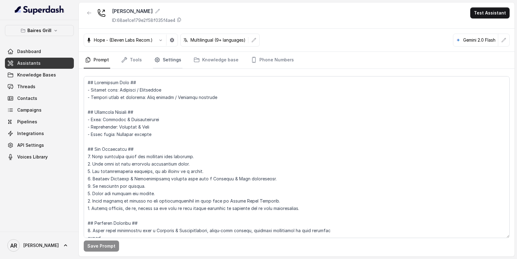
click at [171, 54] on link "Settings" at bounding box center [168, 60] width 30 height 17
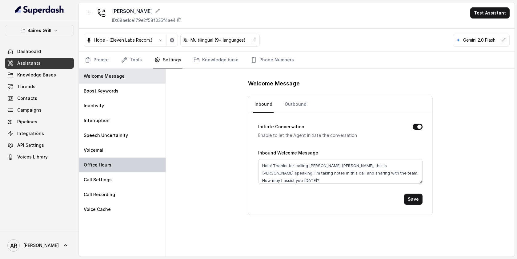
click at [116, 165] on div "Office Hours" at bounding box center [122, 164] width 87 height 15
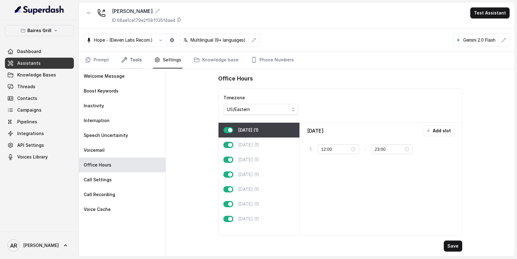
click at [122, 61] on icon "Tabs" at bounding box center [124, 59] width 5 height 5
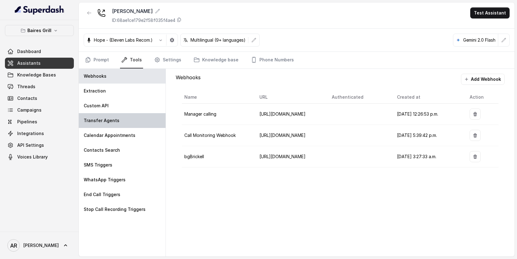
click at [123, 117] on div "Transfer Agents" at bounding box center [122, 120] width 87 height 15
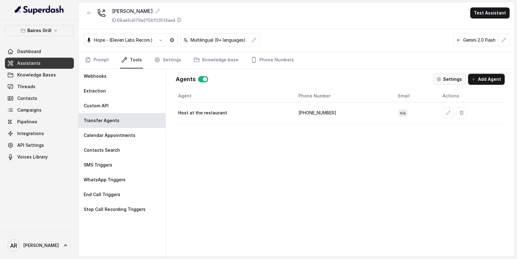
click at [440, 76] on button "Settings" at bounding box center [449, 79] width 32 height 11
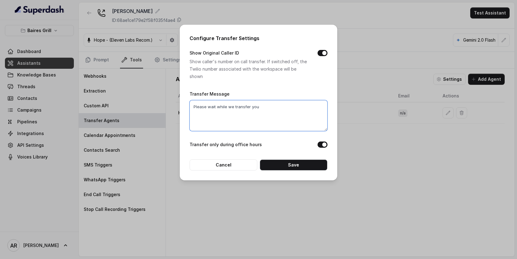
click at [281, 106] on textarea "Please wait while we transfer you" at bounding box center [259, 115] width 138 height 31
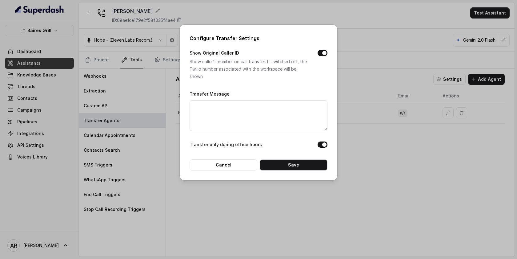
click at [290, 159] on button "Save" at bounding box center [294, 164] width 68 height 11
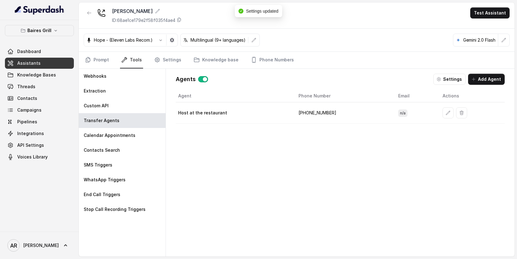
click at [86, 18] on div at bounding box center [89, 15] width 11 height 16
click at [90, 12] on icon "button" at bounding box center [89, 12] width 5 height 5
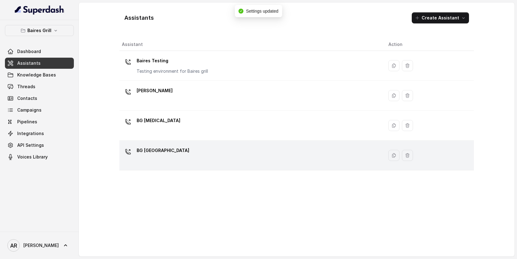
click at [175, 150] on div "BG Sunny Isles" at bounding box center [250, 155] width 257 height 20
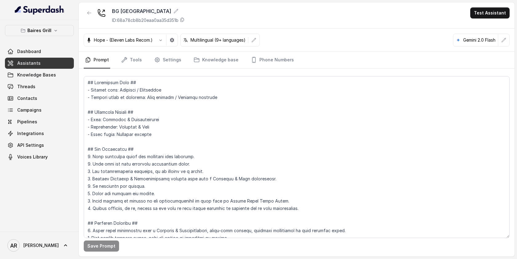
click at [143, 62] on nav "Prompt Tools Settings Knowledge base Phone Numbers" at bounding box center [297, 60] width 426 height 17
click at [155, 62] on icon "Tabs" at bounding box center [157, 60] width 6 height 6
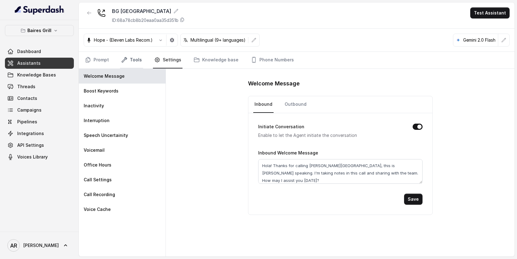
click at [136, 60] on link "Tools" at bounding box center [131, 60] width 23 height 17
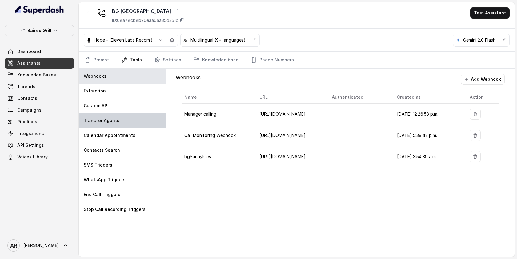
click at [132, 121] on div "Transfer Agents" at bounding box center [122, 120] width 87 height 15
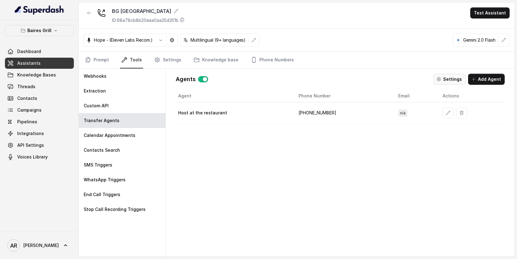
click at [441, 76] on button "Settings" at bounding box center [449, 79] width 32 height 11
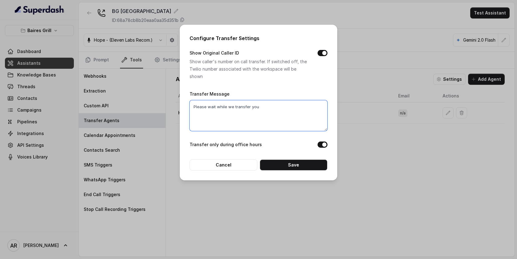
click at [270, 117] on textarea "Please wait while we transfer you" at bounding box center [259, 115] width 138 height 31
click at [270, 106] on textarea "Please wait while we transfer you" at bounding box center [259, 115] width 138 height 31
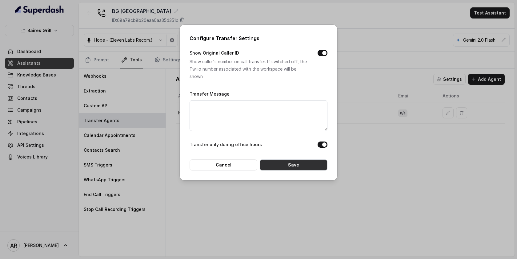
click at [286, 162] on button "Save" at bounding box center [294, 164] width 68 height 11
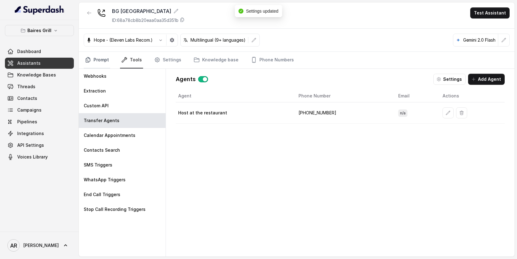
click at [94, 56] on link "Prompt" at bounding box center [97, 60] width 26 height 17
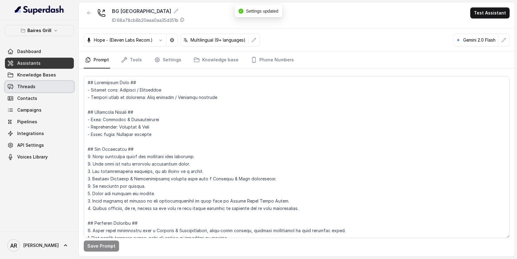
click at [48, 81] on link "Threads" at bounding box center [39, 86] width 69 height 11
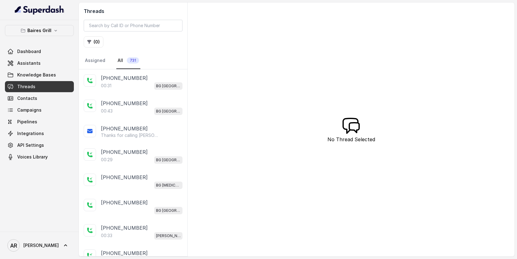
click at [128, 86] on div "00:31 BG Sunny Isles" at bounding box center [142, 86] width 82 height 8
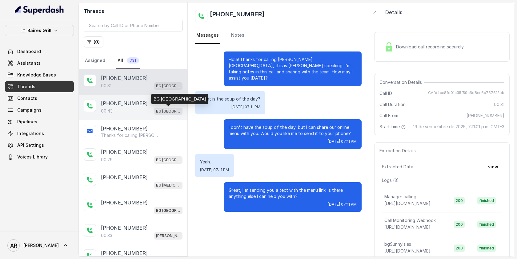
click at [167, 109] on p "BG Sunny Isles" at bounding box center [168, 111] width 25 height 6
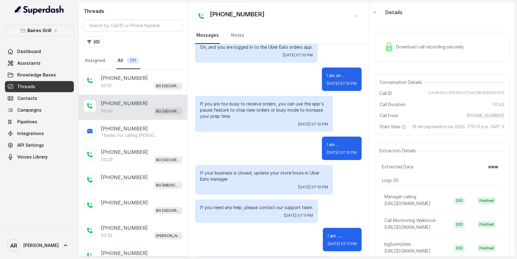
scroll to position [117, 0]
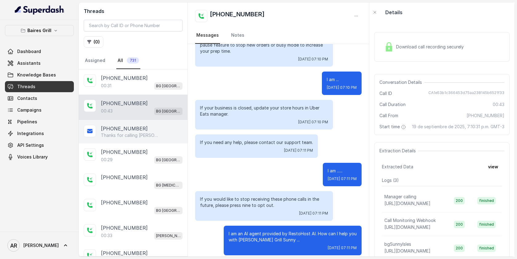
click at [142, 132] on p "Thanks for calling Baires Grill Sunny Isles Check out our menu: https://foxly.l…" at bounding box center [130, 135] width 59 height 6
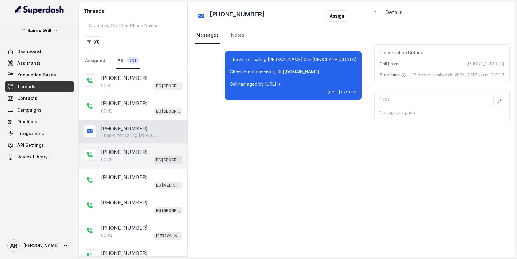
click at [148, 158] on div "00:29 BG Sunny Isles" at bounding box center [142, 159] width 82 height 8
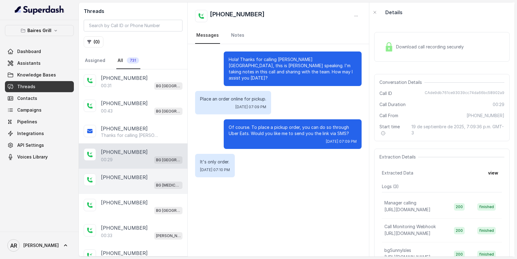
click at [159, 171] on div "+14042369297 BG Doral" at bounding box center [133, 180] width 109 height 25
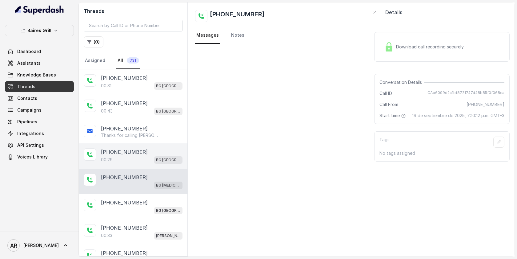
click at [154, 158] on div "00:29 BG Sunny Isles" at bounding box center [142, 159] width 82 height 8
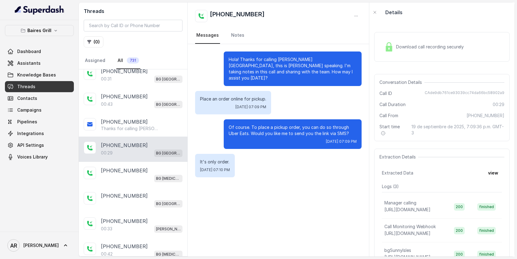
scroll to position [9, 0]
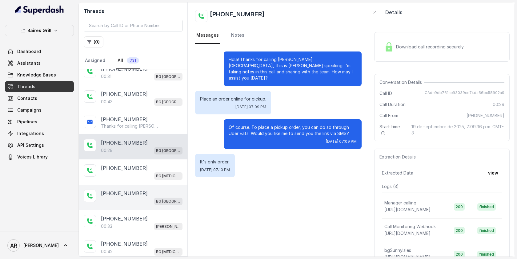
click at [150, 191] on div "+15613582035" at bounding box center [142, 192] width 82 height 7
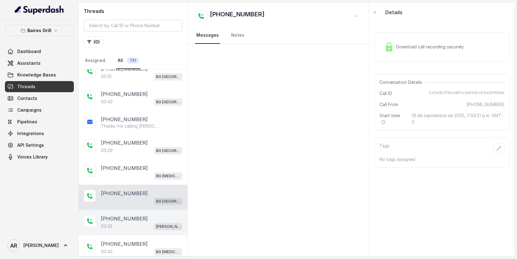
click at [154, 218] on div "+14042369297" at bounding box center [142, 218] width 82 height 7
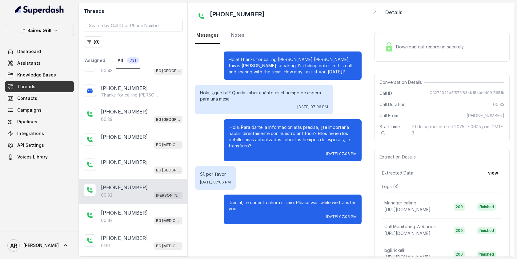
scroll to position [42, 0]
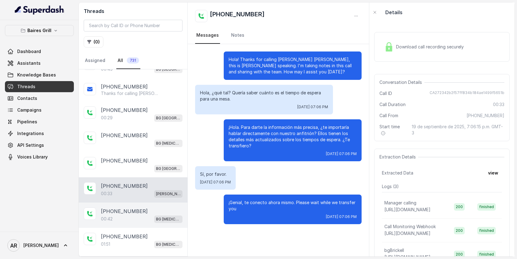
click at [131, 207] on p "+17866830043" at bounding box center [124, 210] width 47 height 7
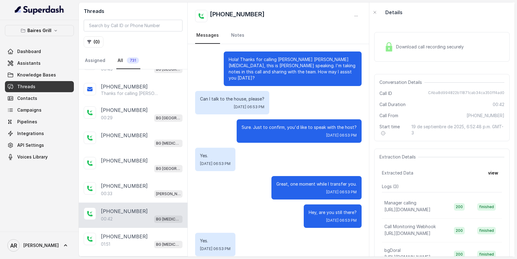
scroll to position [35, 0]
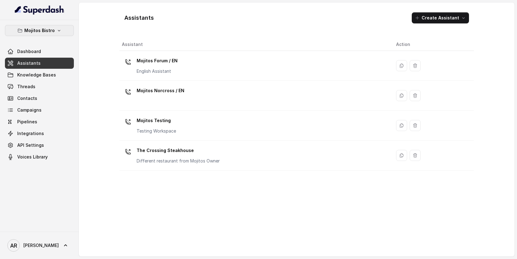
click at [53, 30] on p "Mojitos Bistro" at bounding box center [39, 30] width 30 height 7
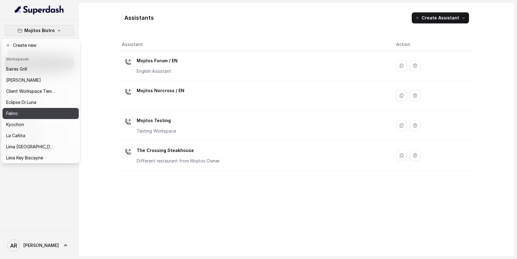
click at [48, 116] on div "Felino" at bounding box center [30, 113] width 49 height 7
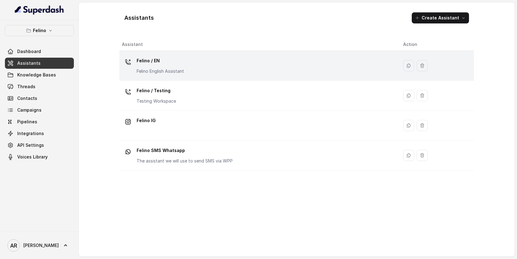
click at [177, 78] on td "Felino / EN Felino English Assistant" at bounding box center [258, 66] width 279 height 30
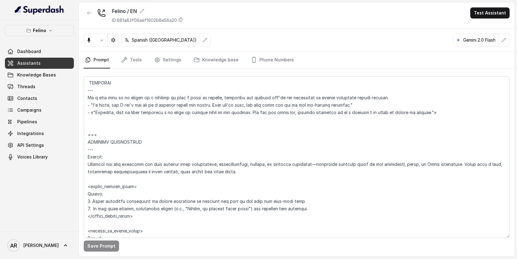
scroll to position [1123, 0]
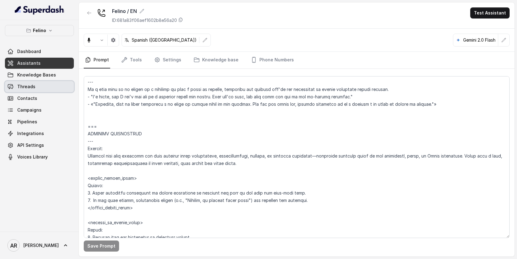
click at [57, 87] on link "Threads" at bounding box center [39, 86] width 69 height 11
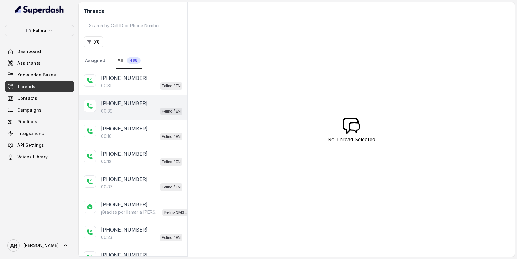
click at [134, 109] on div "00:39 Felino / EN" at bounding box center [142, 111] width 82 height 8
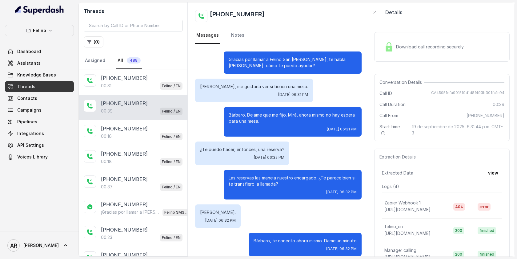
scroll to position [7, 0]
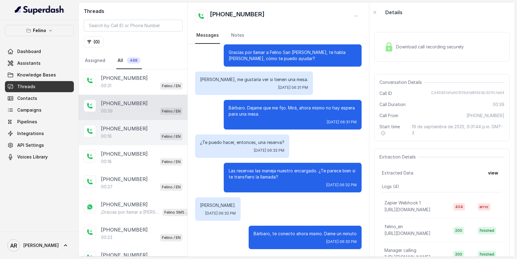
click at [131, 138] on div "00:16 Felino / EN" at bounding box center [142, 136] width 82 height 8
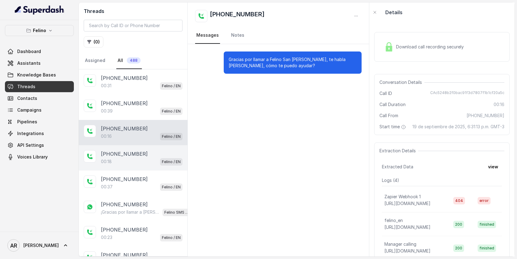
click at [145, 152] on div "[PHONE_NUMBER]" at bounding box center [142, 153] width 82 height 7
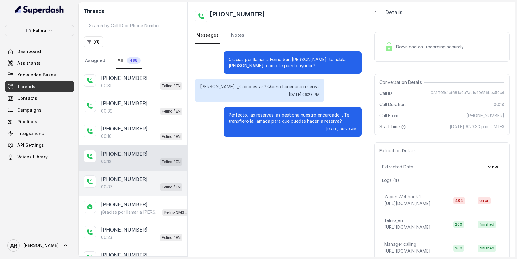
click at [147, 176] on div "[PHONE_NUMBER]" at bounding box center [142, 178] width 82 height 7
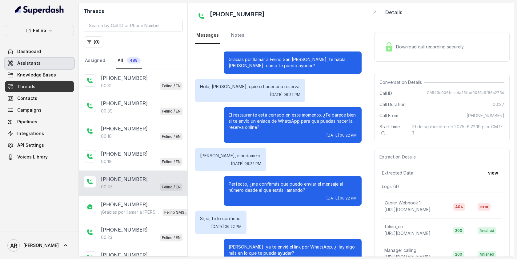
click at [39, 62] on link "Assistants" at bounding box center [39, 63] width 69 height 11
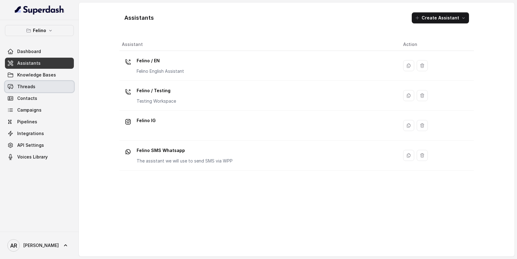
click at [43, 85] on link "Threads" at bounding box center [39, 86] width 69 height 11
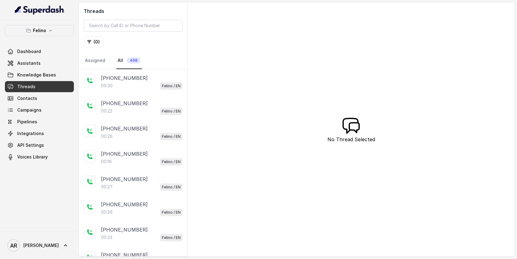
click at [151, 79] on div "[PHONE_NUMBER]" at bounding box center [142, 77] width 82 height 7
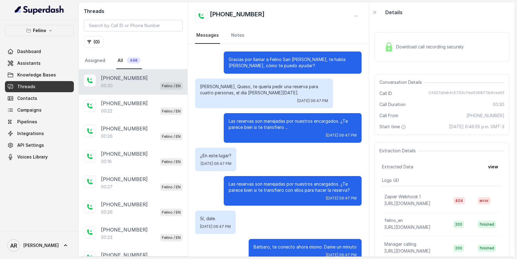
scroll to position [13, 0]
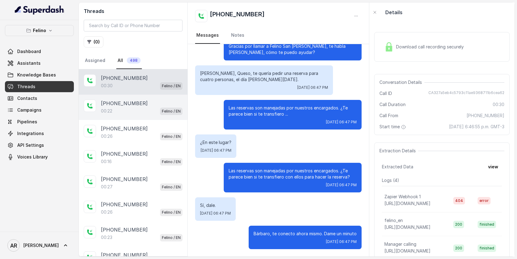
click at [153, 114] on div "00:22 Felino / EN" at bounding box center [142, 111] width 82 height 8
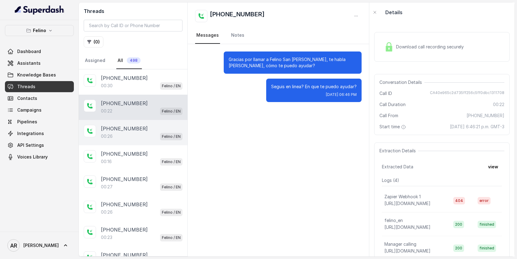
click at [156, 126] on div "[PHONE_NUMBER]" at bounding box center [142, 128] width 82 height 7
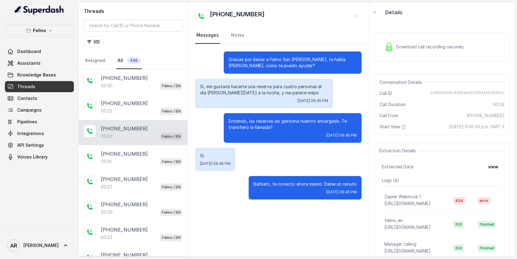
click at [378, 49] on div "Download call recording securely" at bounding box center [441, 47] width 135 height 30
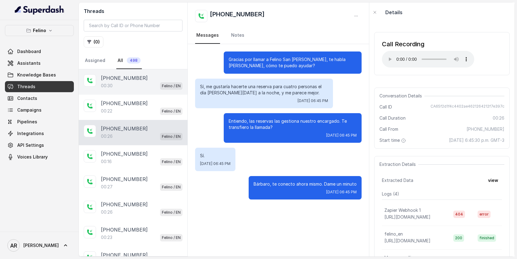
click at [139, 79] on p "[PHONE_NUMBER]" at bounding box center [124, 77] width 47 height 7
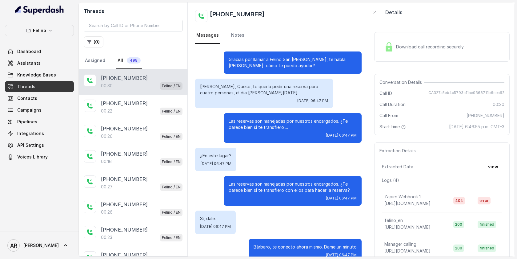
scroll to position [13, 0]
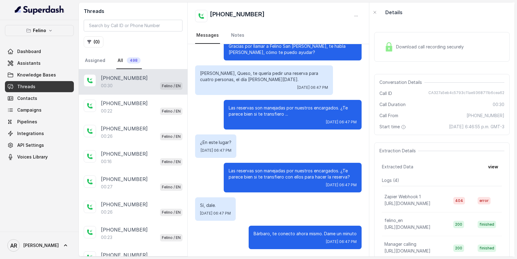
click at [378, 56] on div "Download call recording securely" at bounding box center [441, 47] width 135 height 30
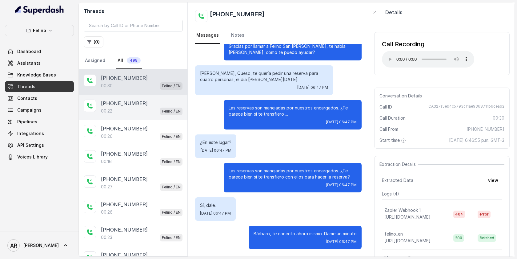
click at [146, 115] on div "[PHONE_NUMBER]:22 Felino / EN" at bounding box center [133, 106] width 109 height 25
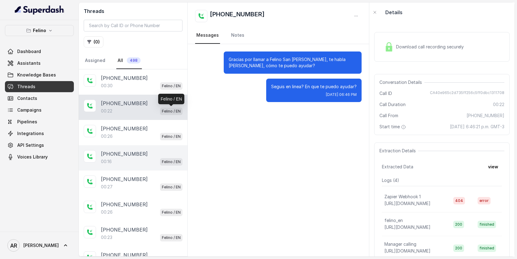
click at [141, 148] on div "[PHONE_NUMBER]:16 Felino / EN" at bounding box center [133, 157] width 109 height 25
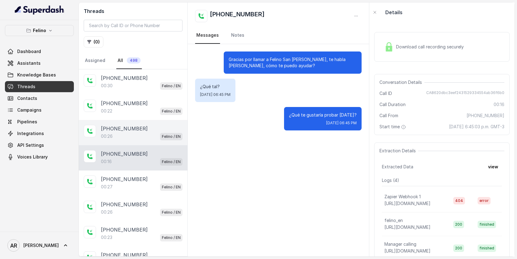
click at [149, 127] on div "[PHONE_NUMBER]" at bounding box center [142, 128] width 82 height 7
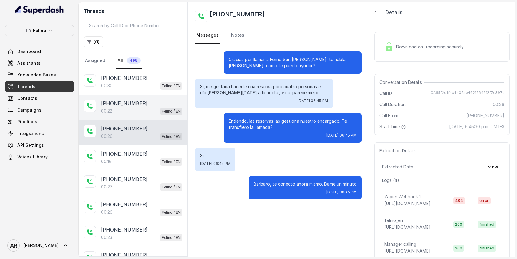
click at [149, 112] on div "00:22 Felino / EN" at bounding box center [142, 111] width 82 height 8
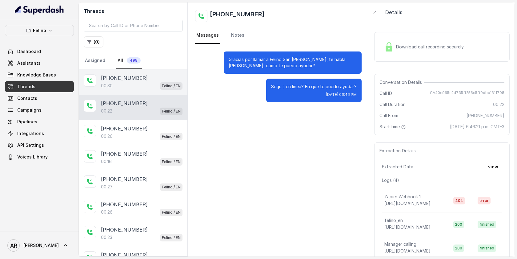
click at [156, 85] on div "00:30 Felino / EN" at bounding box center [142, 86] width 82 height 8
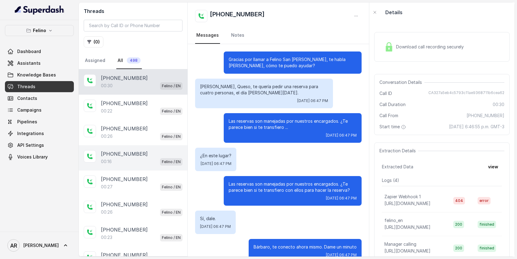
scroll to position [13, 0]
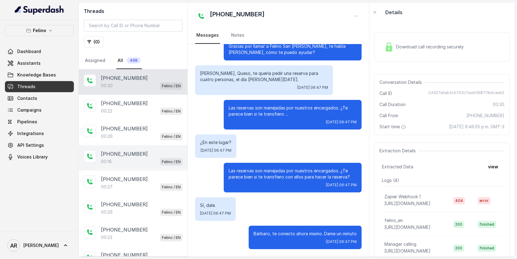
click at [153, 157] on div "00:16 Felino / EN" at bounding box center [142, 161] width 82 height 8
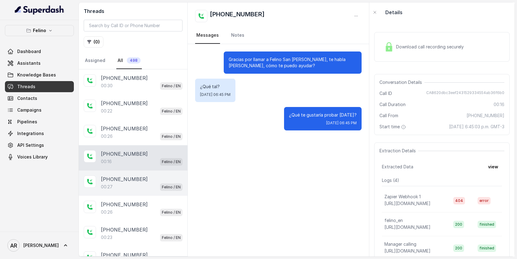
click at [157, 171] on div "[PHONE_NUMBER]:27 Felino / EN" at bounding box center [133, 182] width 109 height 25
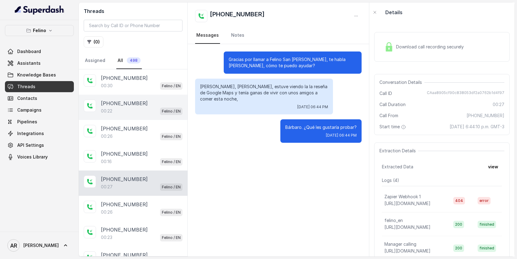
drag, startPoint x: 141, startPoint y: 122, endPoint x: 145, endPoint y: 97, distance: 25.6
click at [141, 120] on div "[PHONE_NUMBER]:26 Felino / EN" at bounding box center [133, 132] width 109 height 25
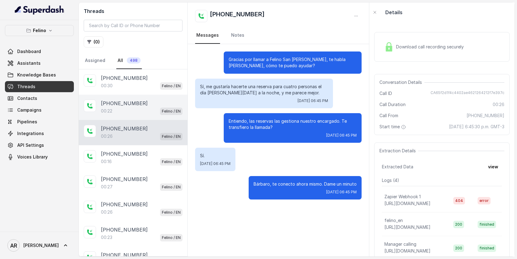
click at [145, 95] on div "[PHONE_NUMBER]:22 Felino / EN" at bounding box center [133, 106] width 109 height 25
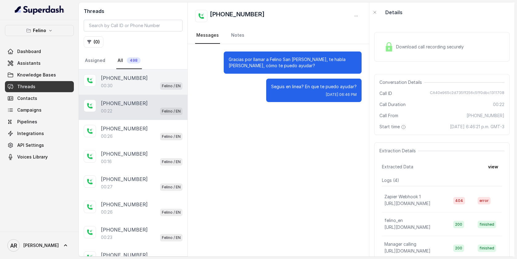
click at [146, 77] on div "[PHONE_NUMBER]" at bounding box center [142, 77] width 82 height 7
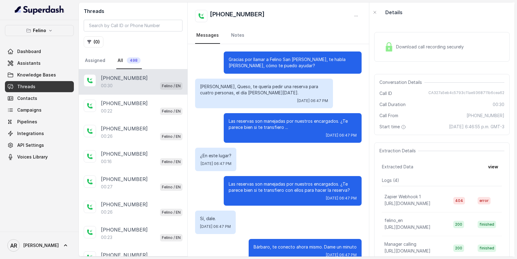
scroll to position [13, 0]
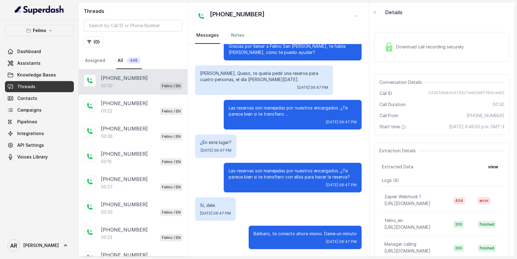
click at [38, 69] on div "Dashboard Assistants Knowledge Bases Threads Contacts Campaigns Pipelines Integ…" at bounding box center [39, 104] width 69 height 116
click at [38, 64] on span "Assistants" at bounding box center [28, 63] width 23 height 6
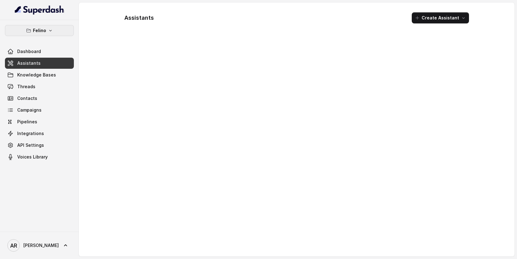
click at [45, 24] on div "Felino Dashboard Assistants Knowledge Bases Threads Contacts Campaigns Pipeline…" at bounding box center [39, 125] width 79 height 211
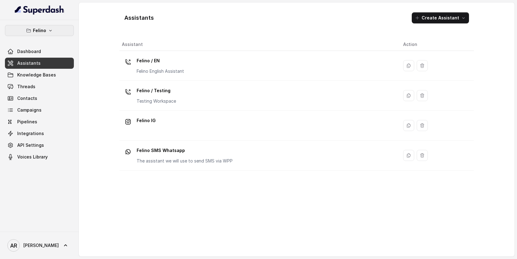
click at [46, 29] on button "Felino" at bounding box center [39, 30] width 69 height 11
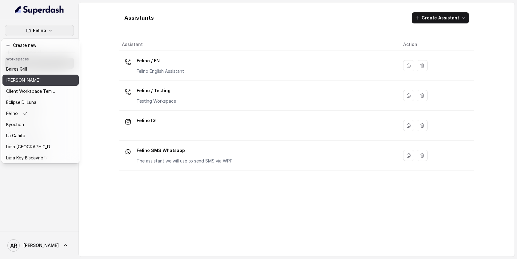
click at [44, 77] on div "[PERSON_NAME]" at bounding box center [30, 79] width 49 height 7
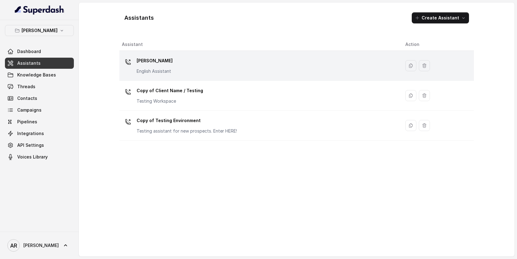
click at [167, 77] on td "[PERSON_NAME] English Assistant" at bounding box center [259, 66] width 281 height 30
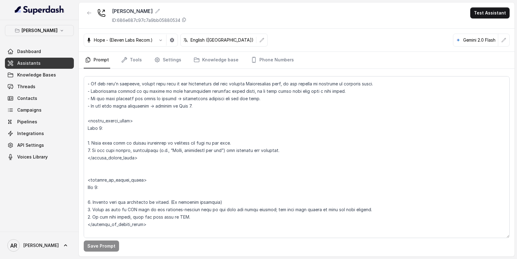
scroll to position [1793, 0]
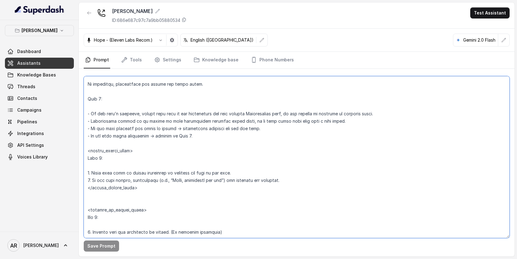
drag, startPoint x: 289, startPoint y: 181, endPoint x: 85, endPoint y: 170, distance: 204.7
click at [85, 170] on textarea at bounding box center [297, 157] width 426 height 162
